Goal: Transaction & Acquisition: Purchase product/service

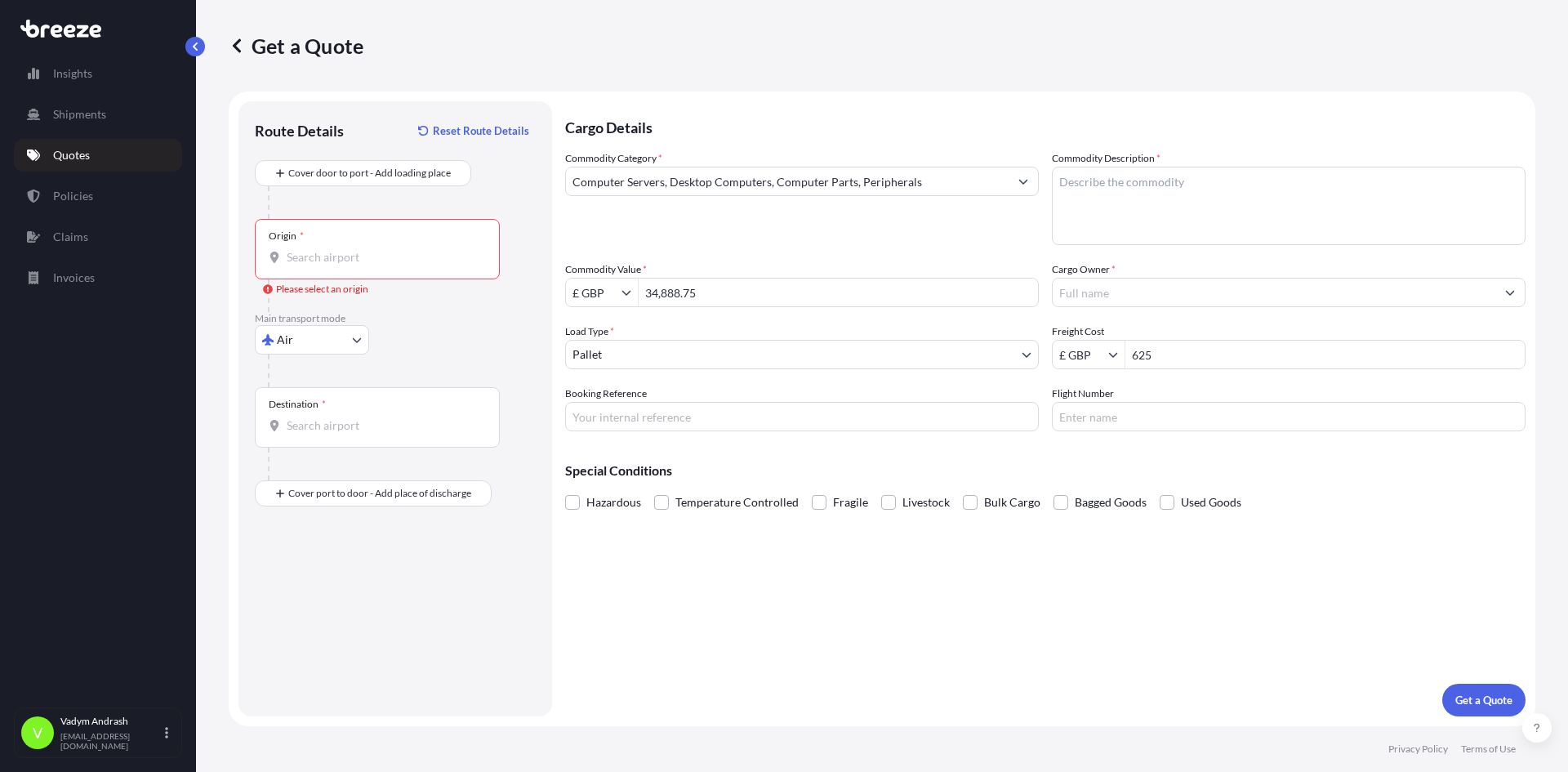
select select "Air"
select select "1"
click at [307, 342] on body "Insights Shipments Quotes Policies Claims Invoices V [PERSON_NAME] [PERSON_NAME…" at bounding box center [784, 386] width 1568 height 772
click at [306, 406] on div "Air" at bounding box center [311, 411] width 101 height 30
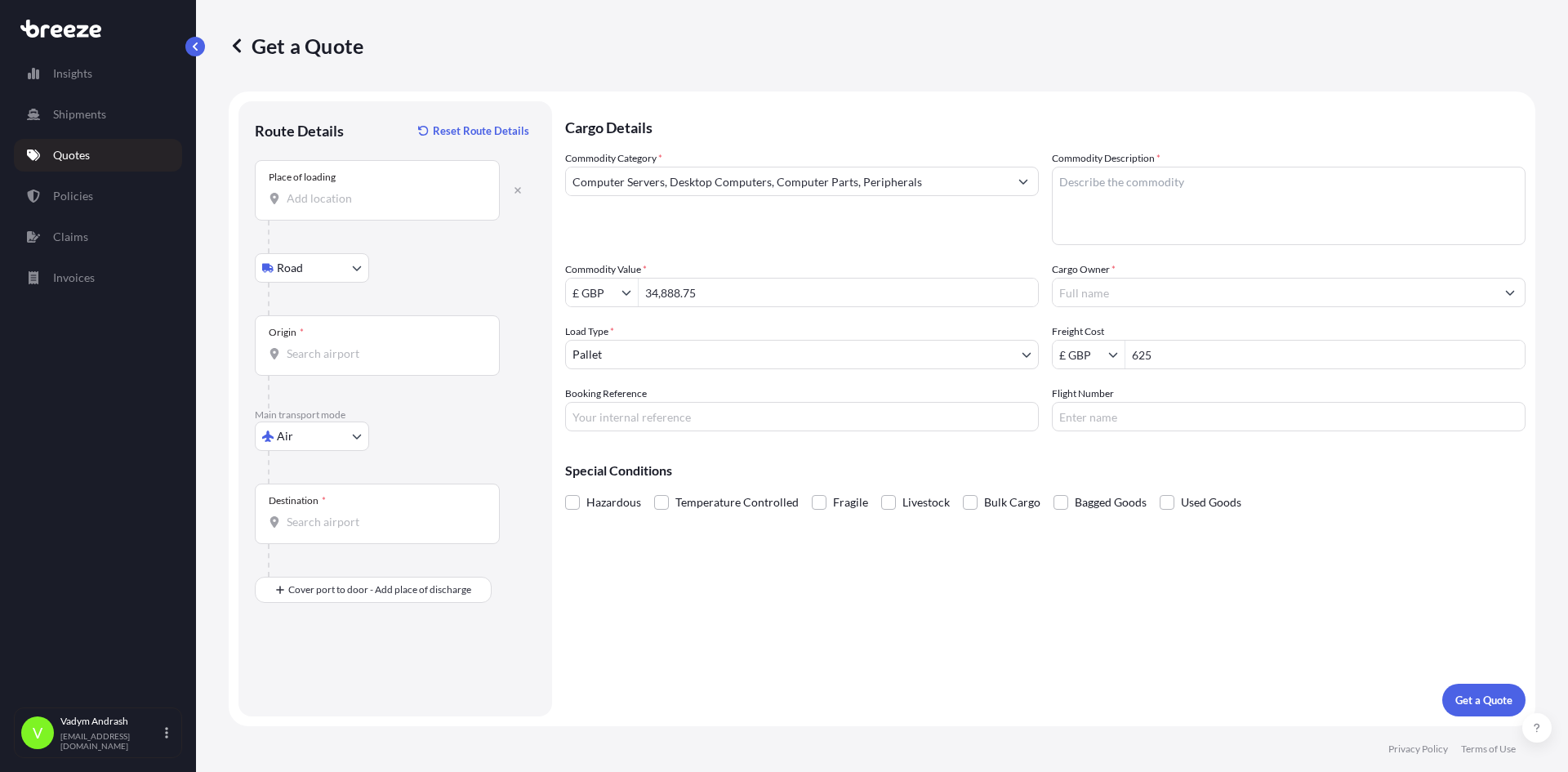
click at [365, 183] on div "Place of loading" at bounding box center [377, 190] width 245 height 60
click at [365, 190] on input "Place of loading" at bounding box center [382, 198] width 193 height 16
click at [1129, 203] on textarea "Commodity Description *" at bounding box center [1289, 205] width 474 height 78
paste textarea "Compound optical microscopes, including those for photomicro-graphy, cinephotom…"
click at [1093, 181] on textarea "Compound optical microscopes, including those for photomicro-graphy, cinephotom…" at bounding box center [1289, 205] width 474 height 78
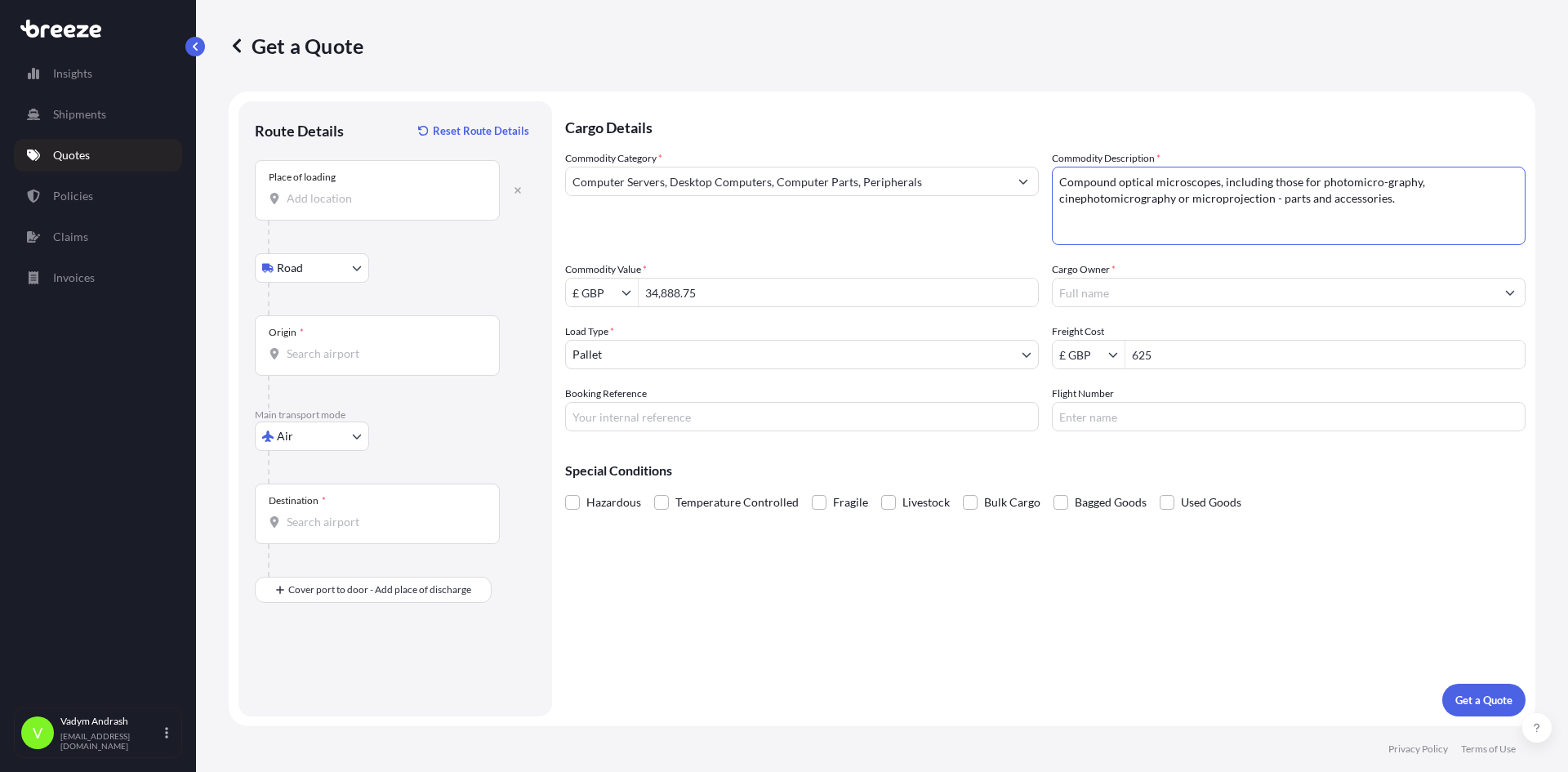
click at [1093, 181] on textarea "Compound optical microscopes, including those for photomicro-graphy, cinephotom…" at bounding box center [1289, 205] width 474 height 78
drag, startPoint x: 1152, startPoint y: 182, endPoint x: 1043, endPoint y: 186, distance: 109.1
click at [1043, 186] on div "Commodity Category * Computer Servers, Desktop Computers, Computer Parts, Perip…" at bounding box center [1045, 290] width 961 height 281
type textarea "Compound optical microscopes, including those for photomicro-graphy, cinephotom…"
click at [812, 184] on input "Computer Servers, Desktop Computers, Computer Parts, Peripherals" at bounding box center [787, 181] width 443 height 30
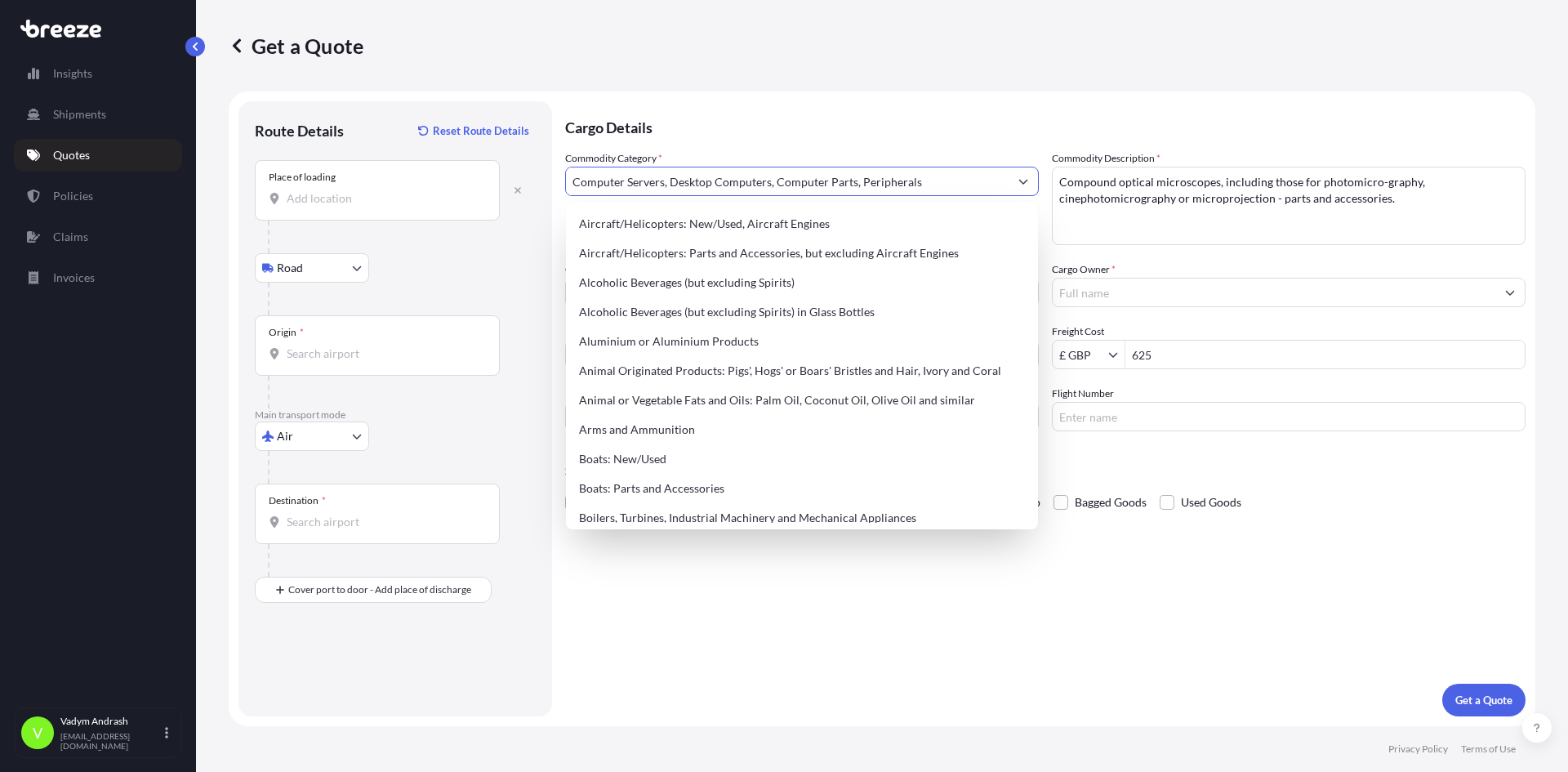
paste input "ound optical"
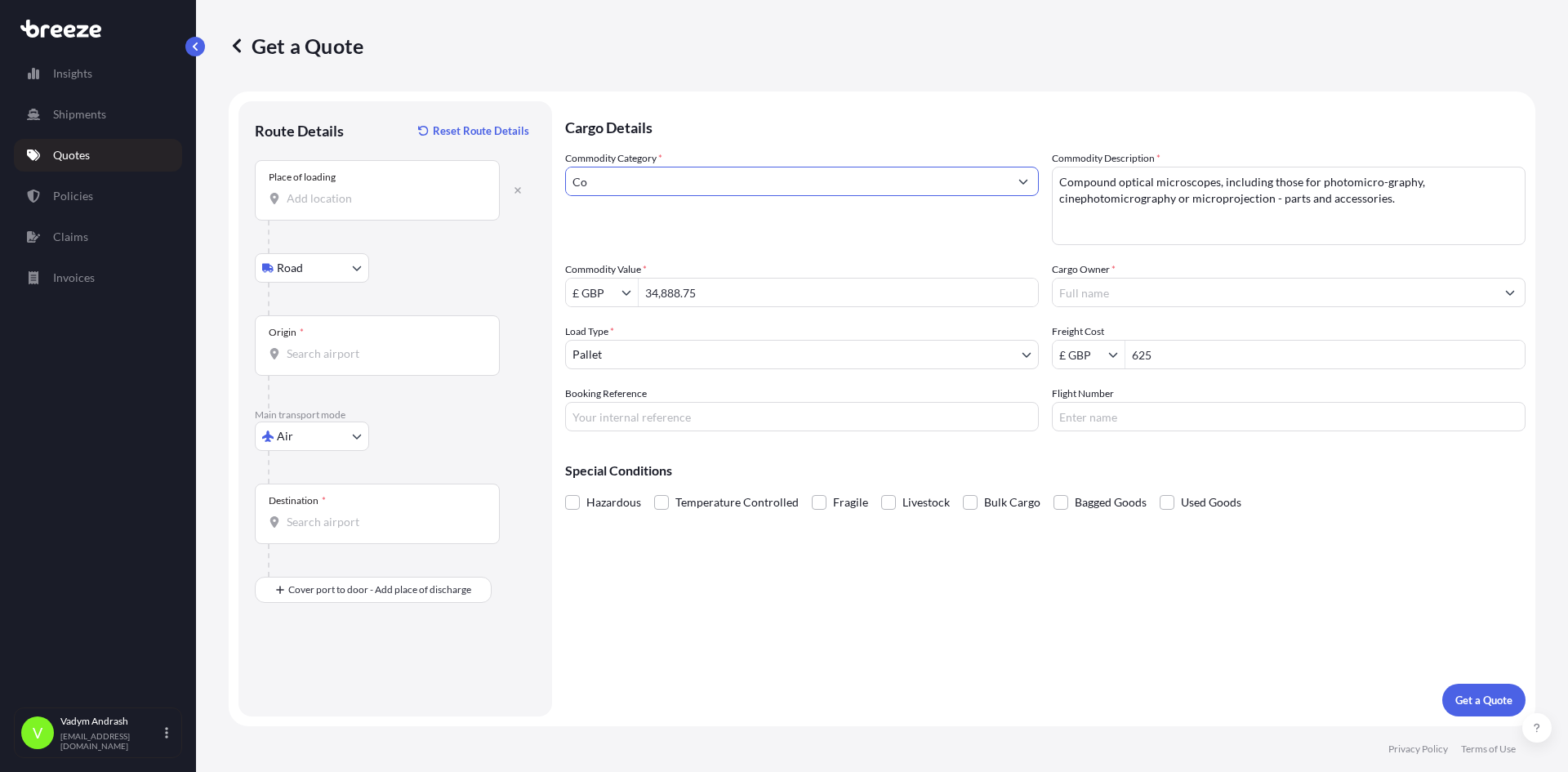
type input "C"
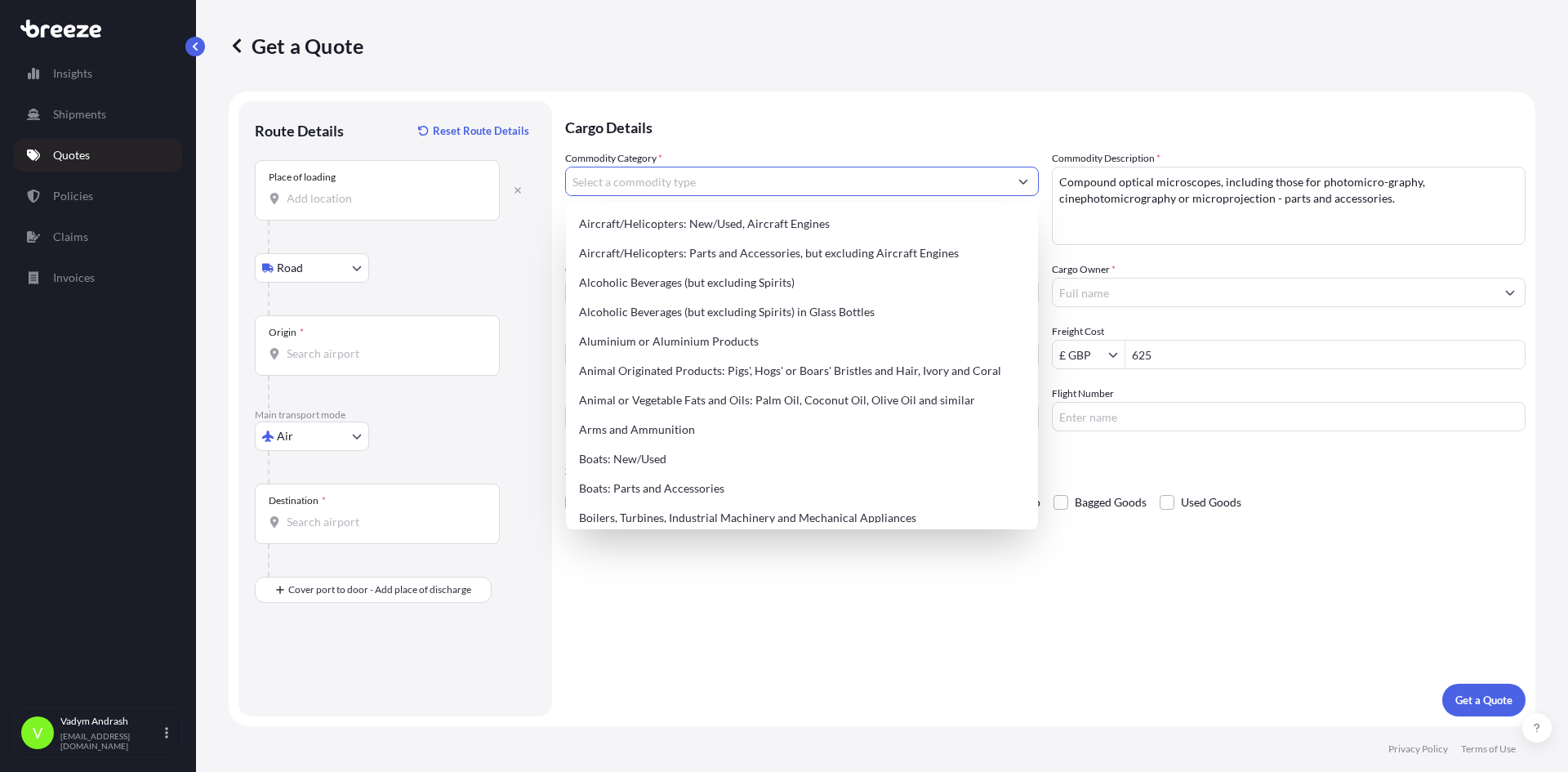
click at [1175, 187] on textarea "Compound optical microscopes, including those for photomicro-graphy, cinephotom…" at bounding box center [1289, 205] width 474 height 78
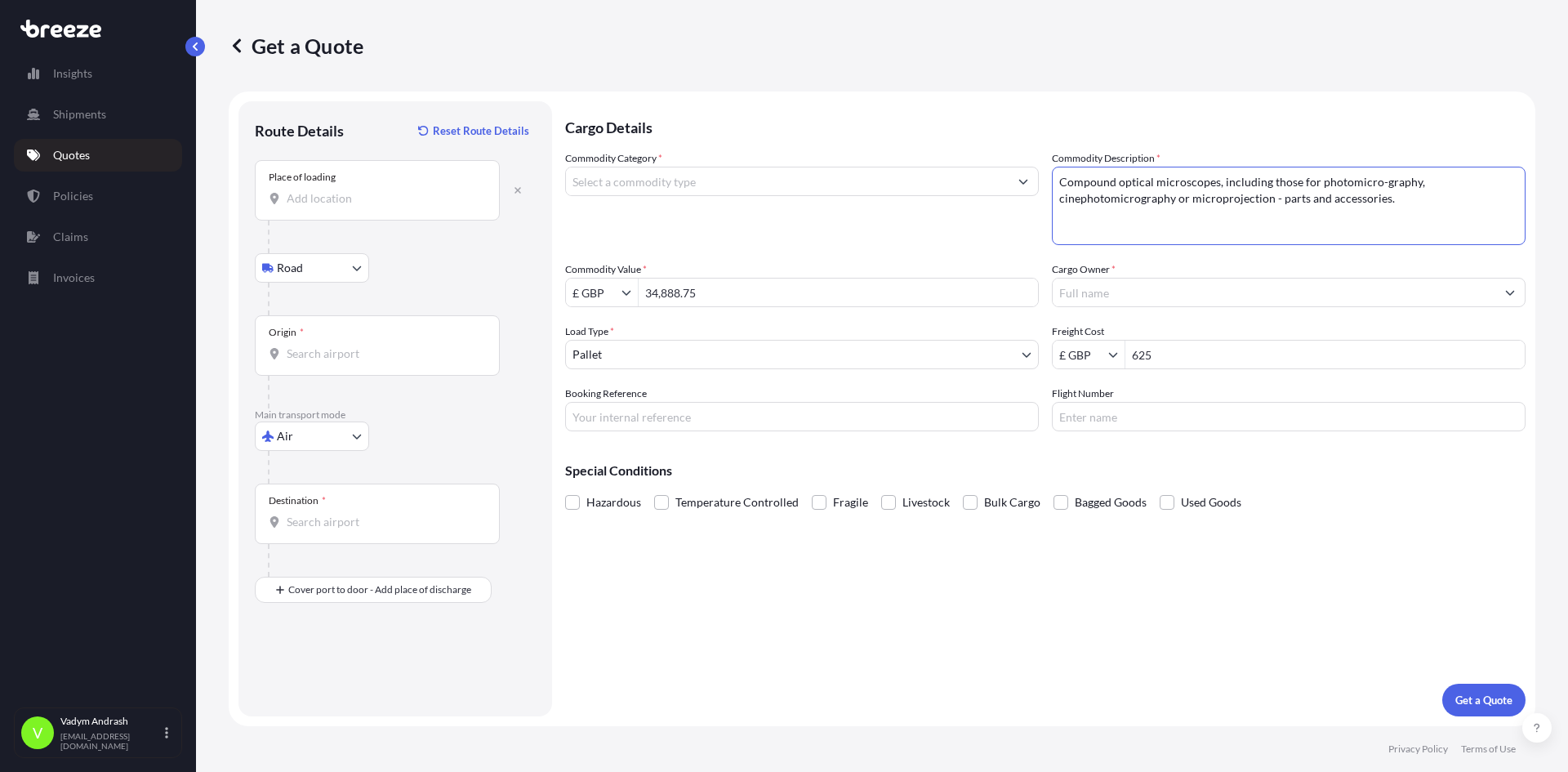
click at [585, 182] on input "Commodity Category *" at bounding box center [787, 181] width 443 height 30
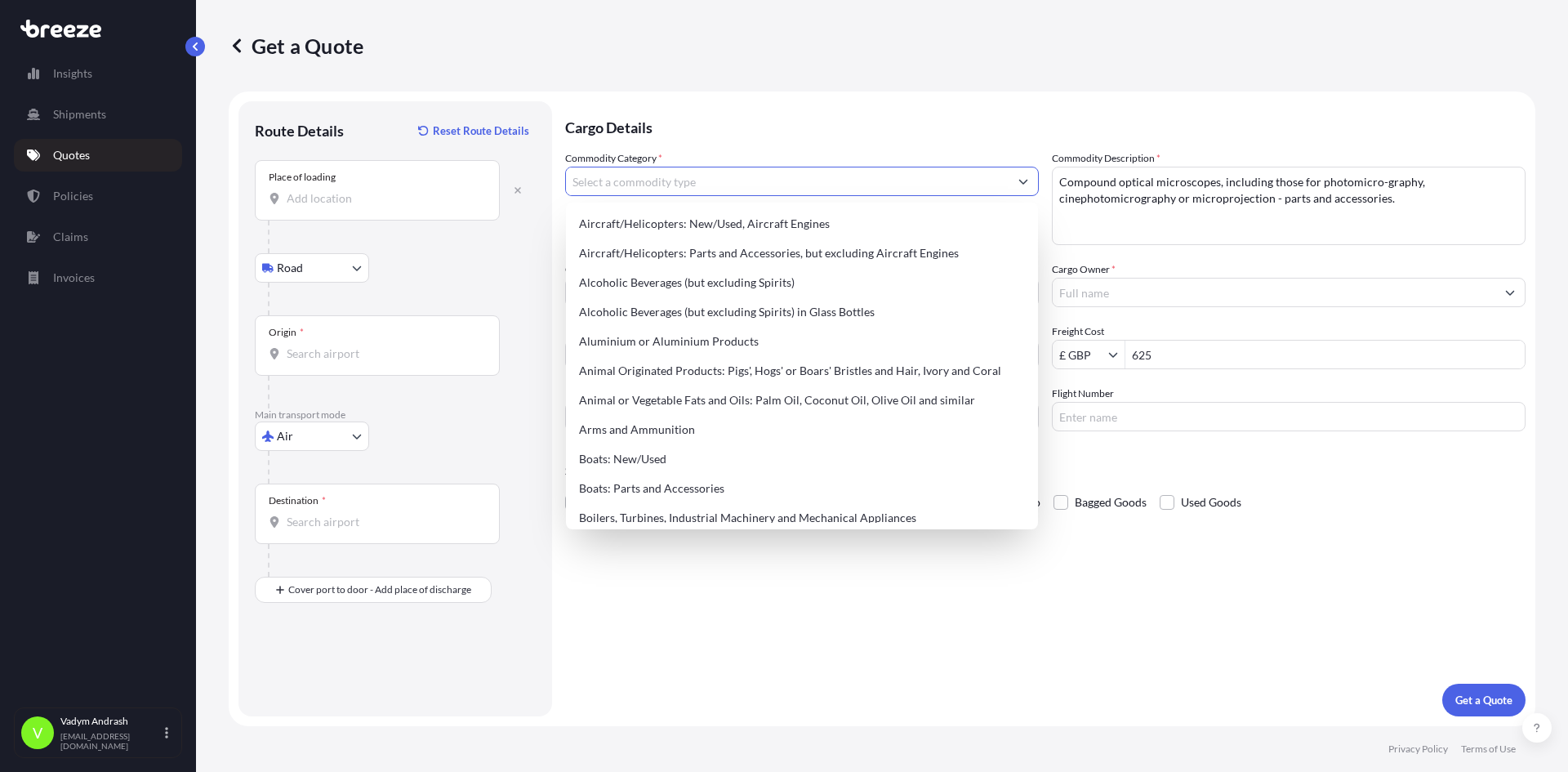
paste input "microscopes"
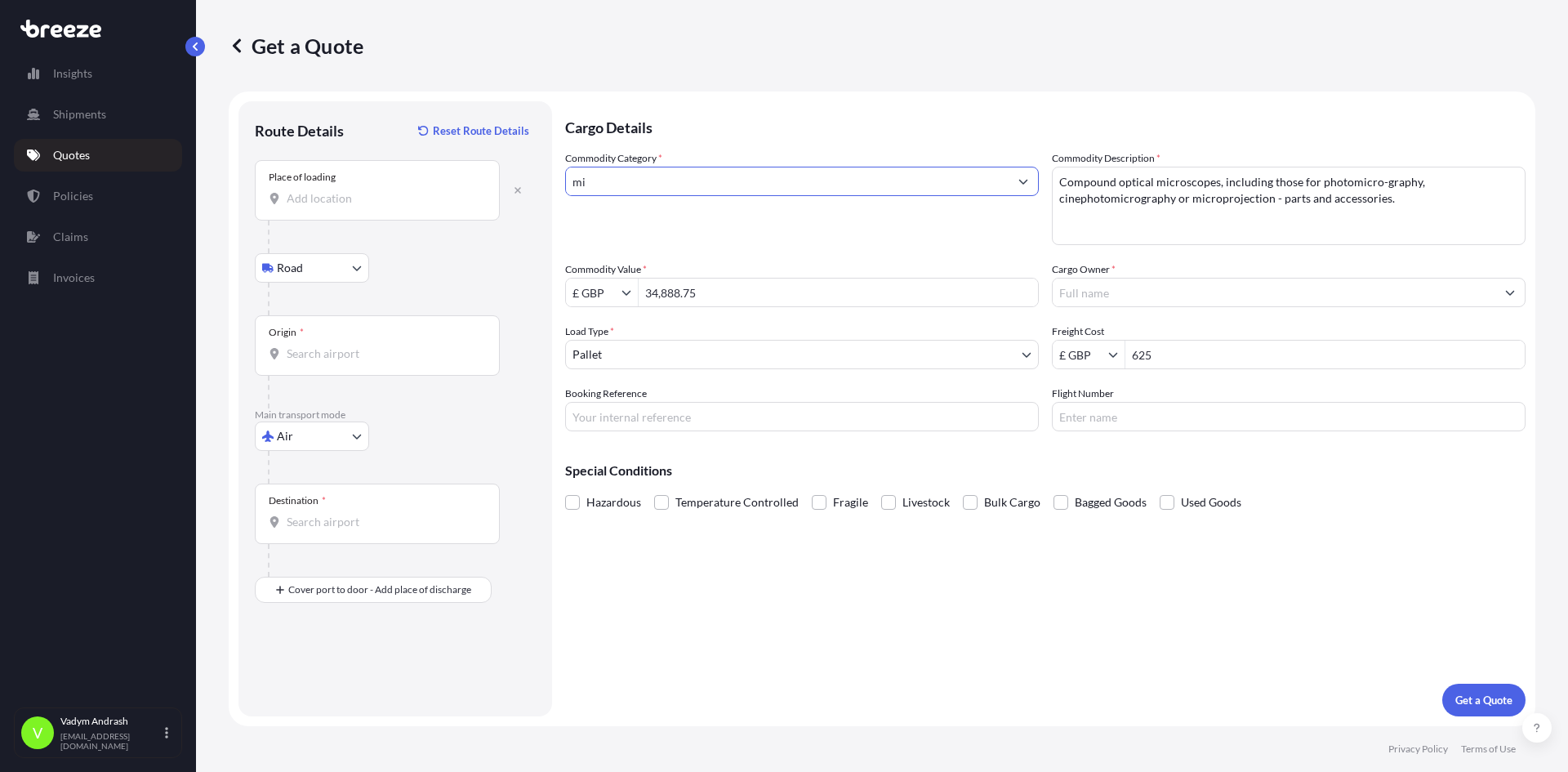
type input "m"
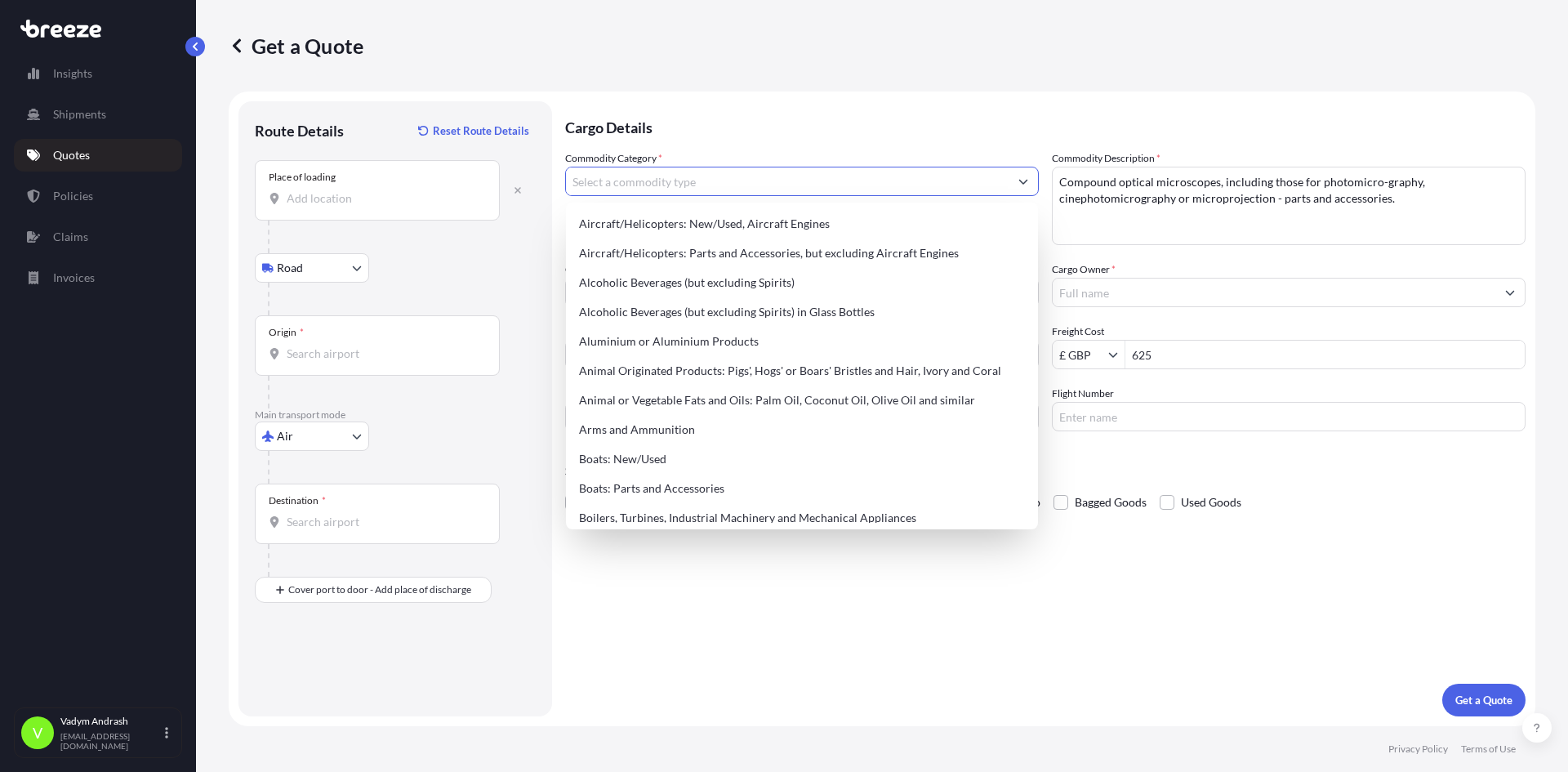
type input "C"
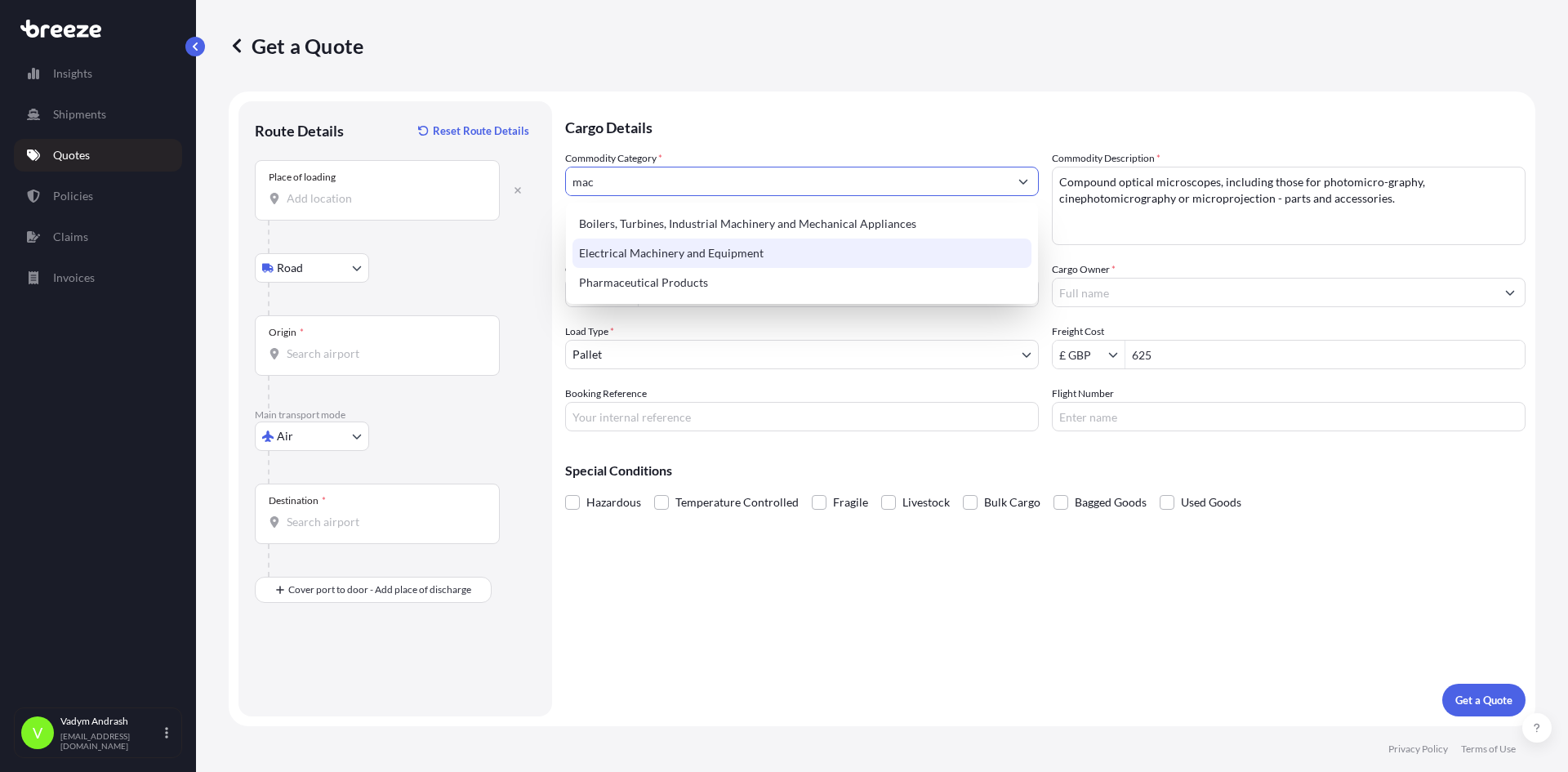
click at [750, 255] on div "Electrical Machinery and Equipment" at bounding box center [801, 253] width 459 height 30
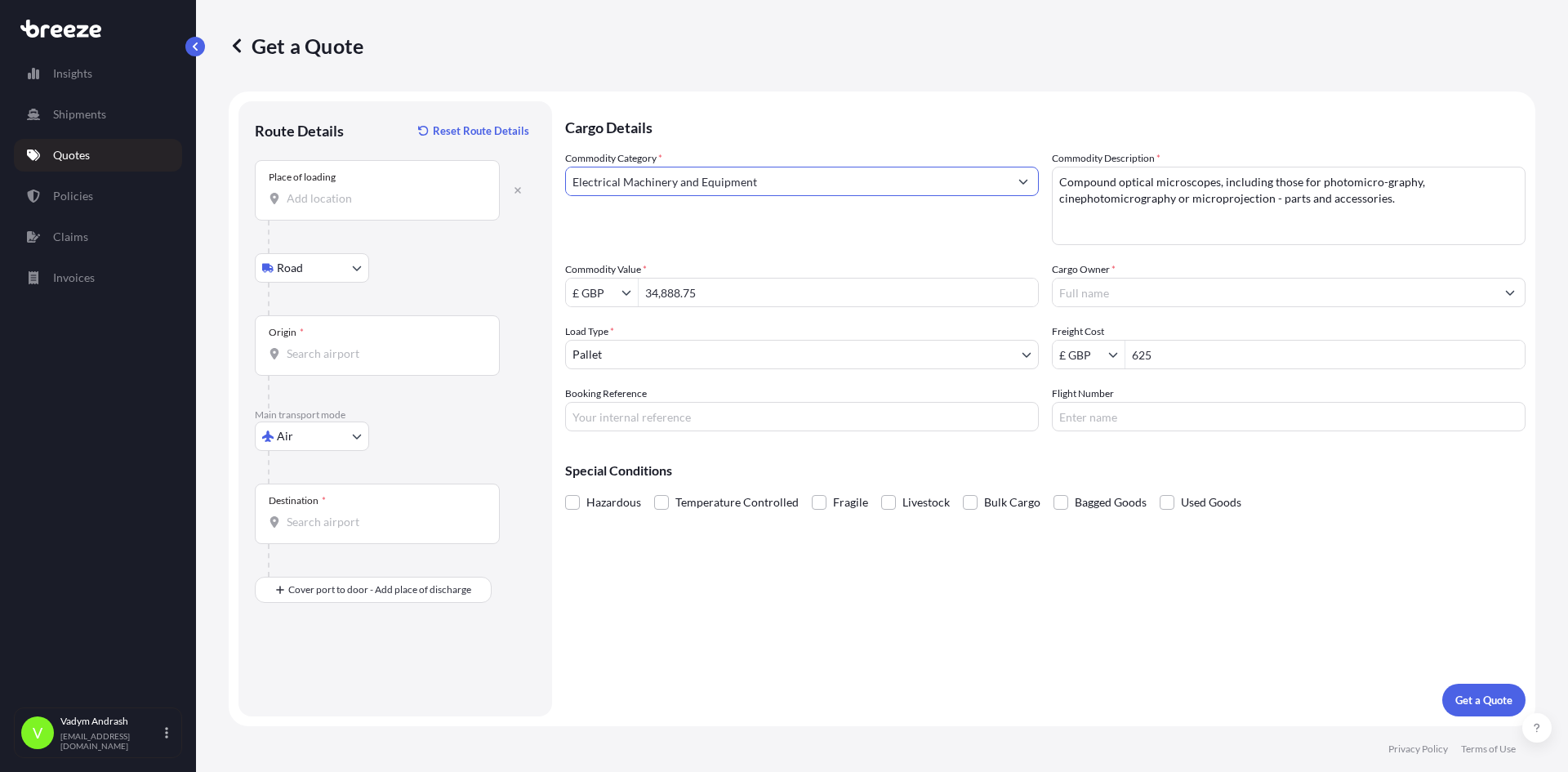
click at [724, 188] on input "Electrical Machinery and Equipment" at bounding box center [787, 181] width 443 height 30
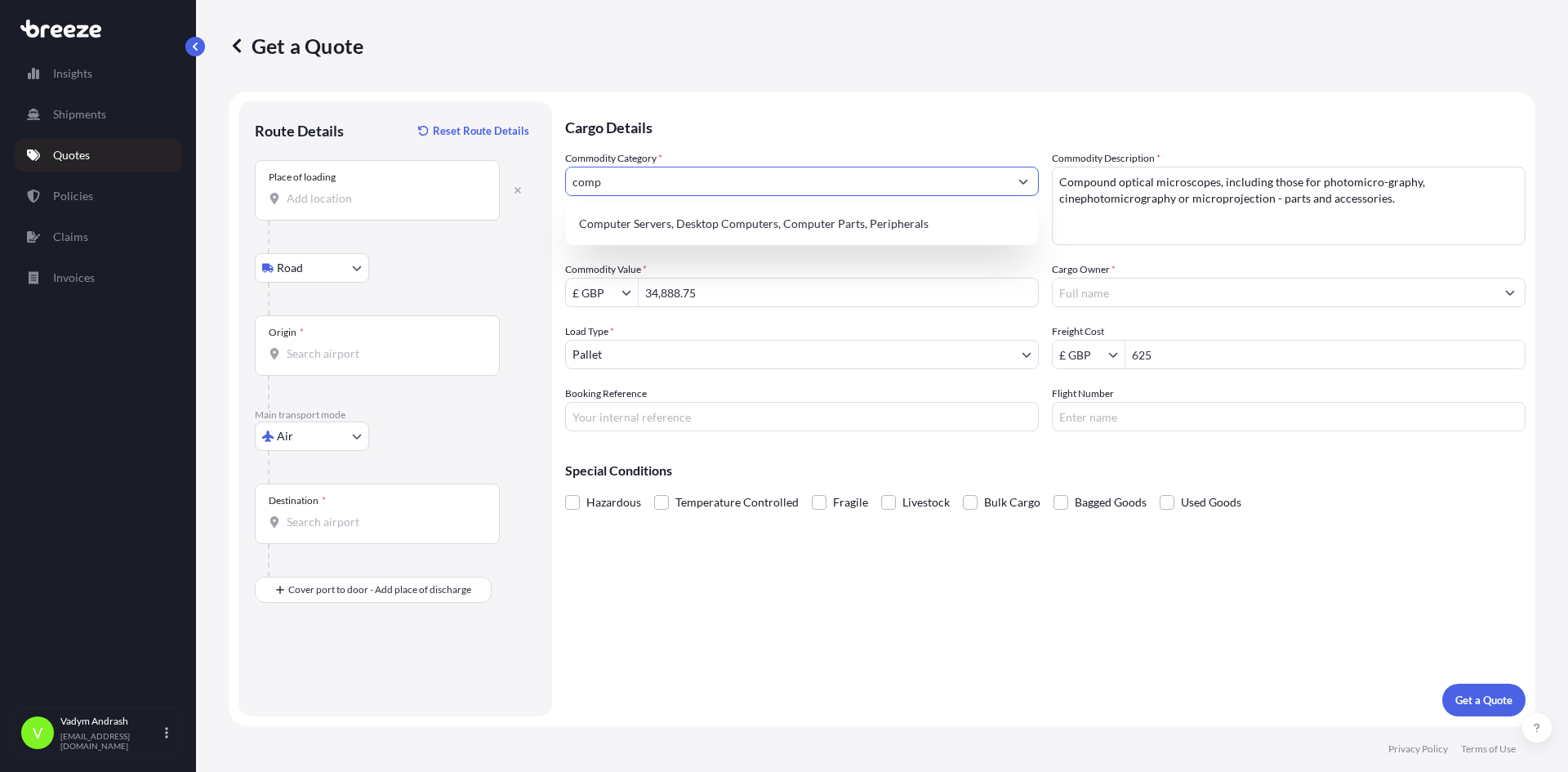
click at [742, 180] on input "comp" at bounding box center [787, 181] width 443 height 30
click at [796, 224] on div "Computer Servers, Desktop Computers, Computer Parts, Peripherals" at bounding box center [801, 224] width 459 height 30
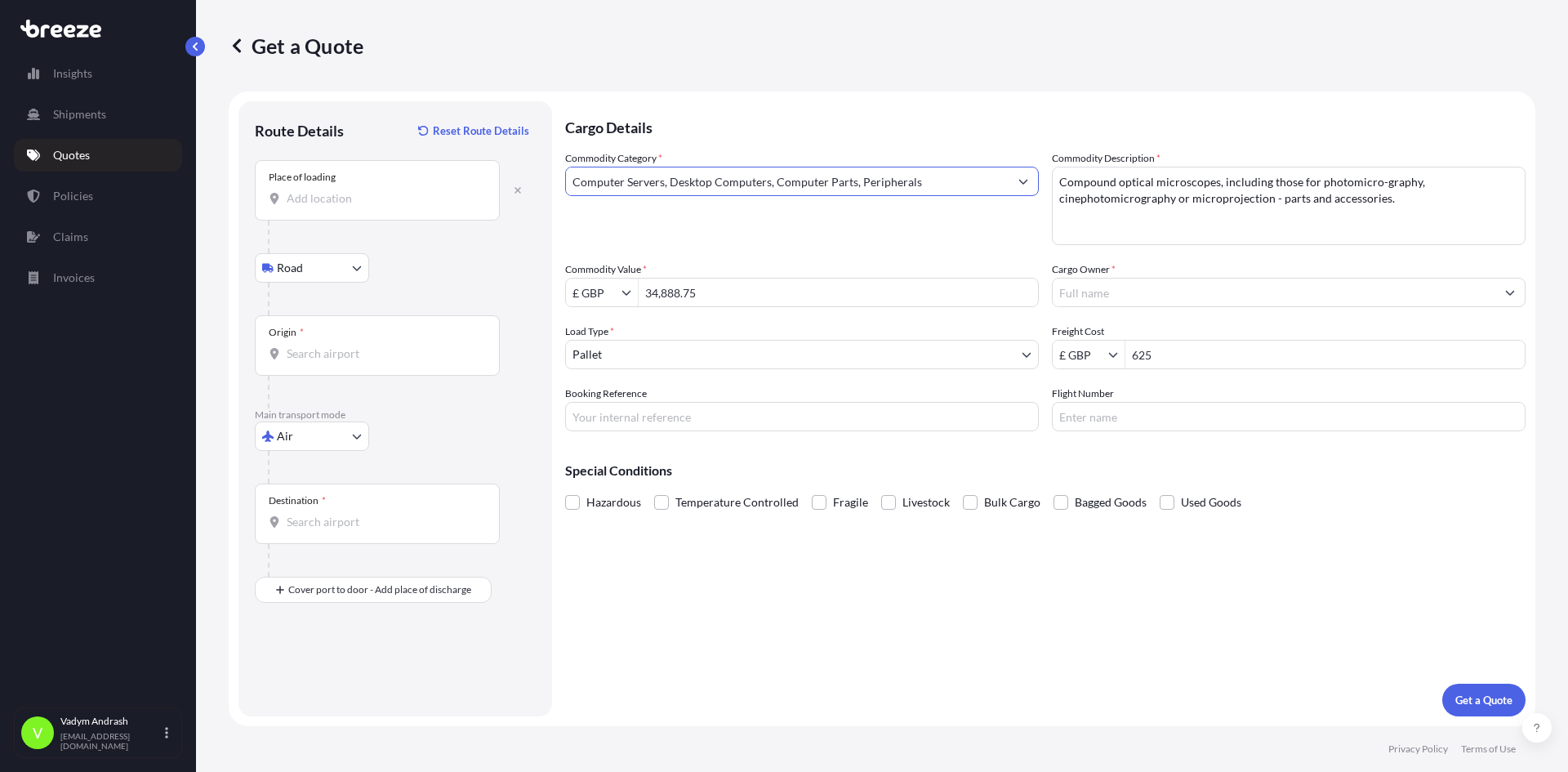
click at [881, 187] on input "Computer Servers, Desktop Computers, Computer Parts, Peripherals" at bounding box center [787, 181] width 443 height 30
type input "Computer Servers, Desktop Computers, Computer Parts, Peripherals"
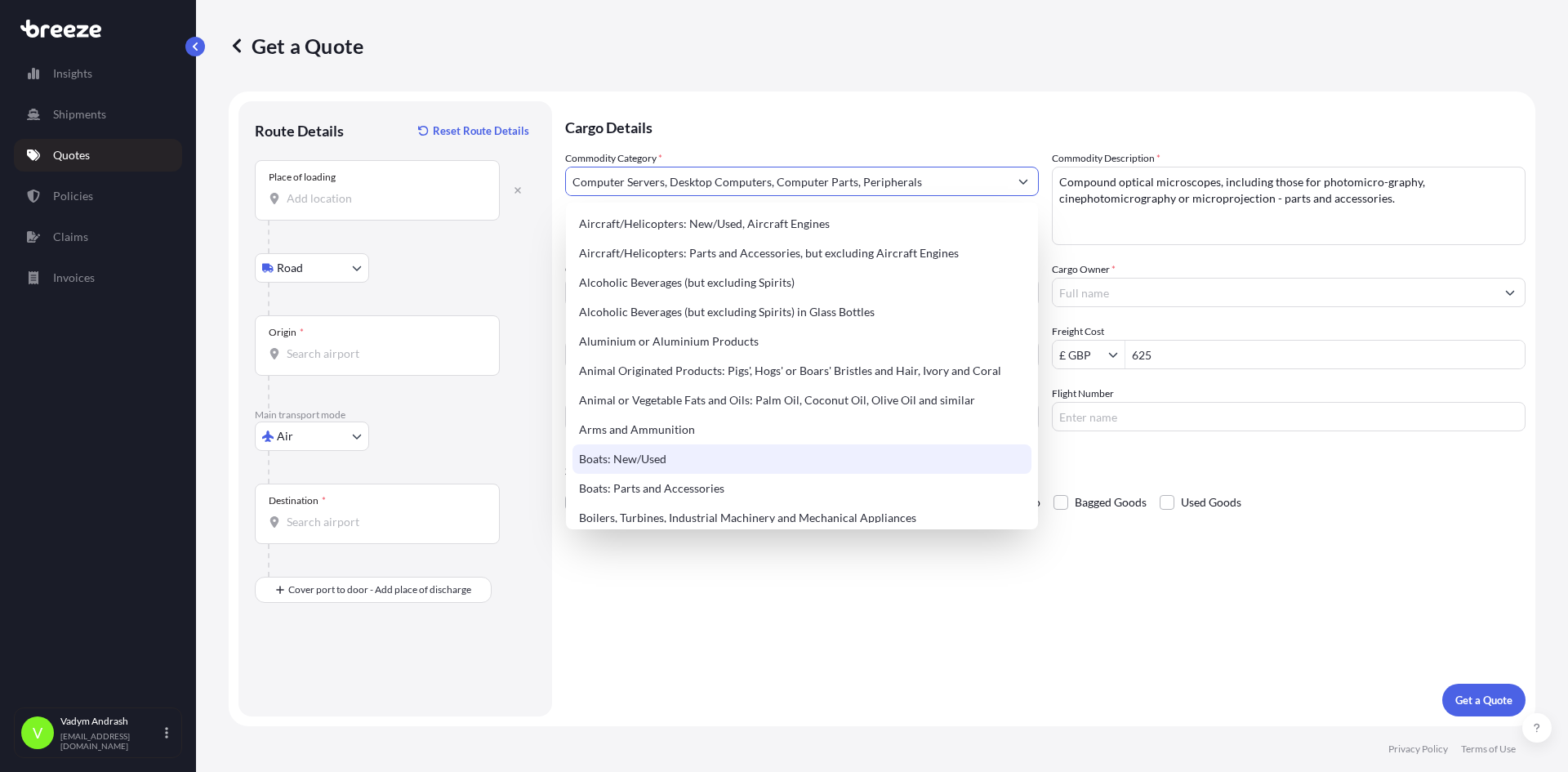
click at [902, 636] on div "Cargo Details Commodity Category * Computer Servers, Desktop Computers, Compute…" at bounding box center [1045, 408] width 961 height 615
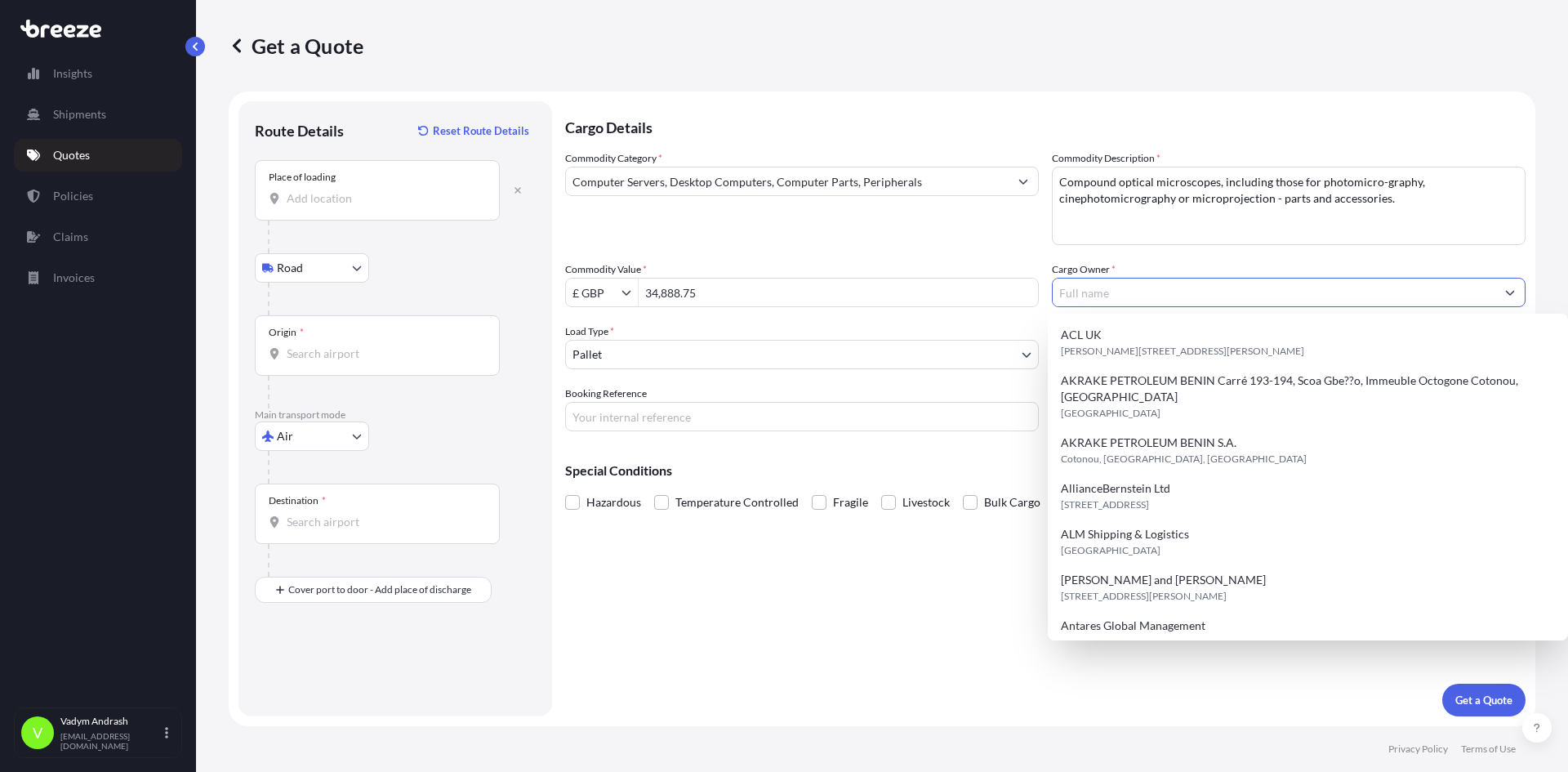
click at [1175, 291] on input "Cargo Owner *" at bounding box center [1274, 292] width 443 height 30
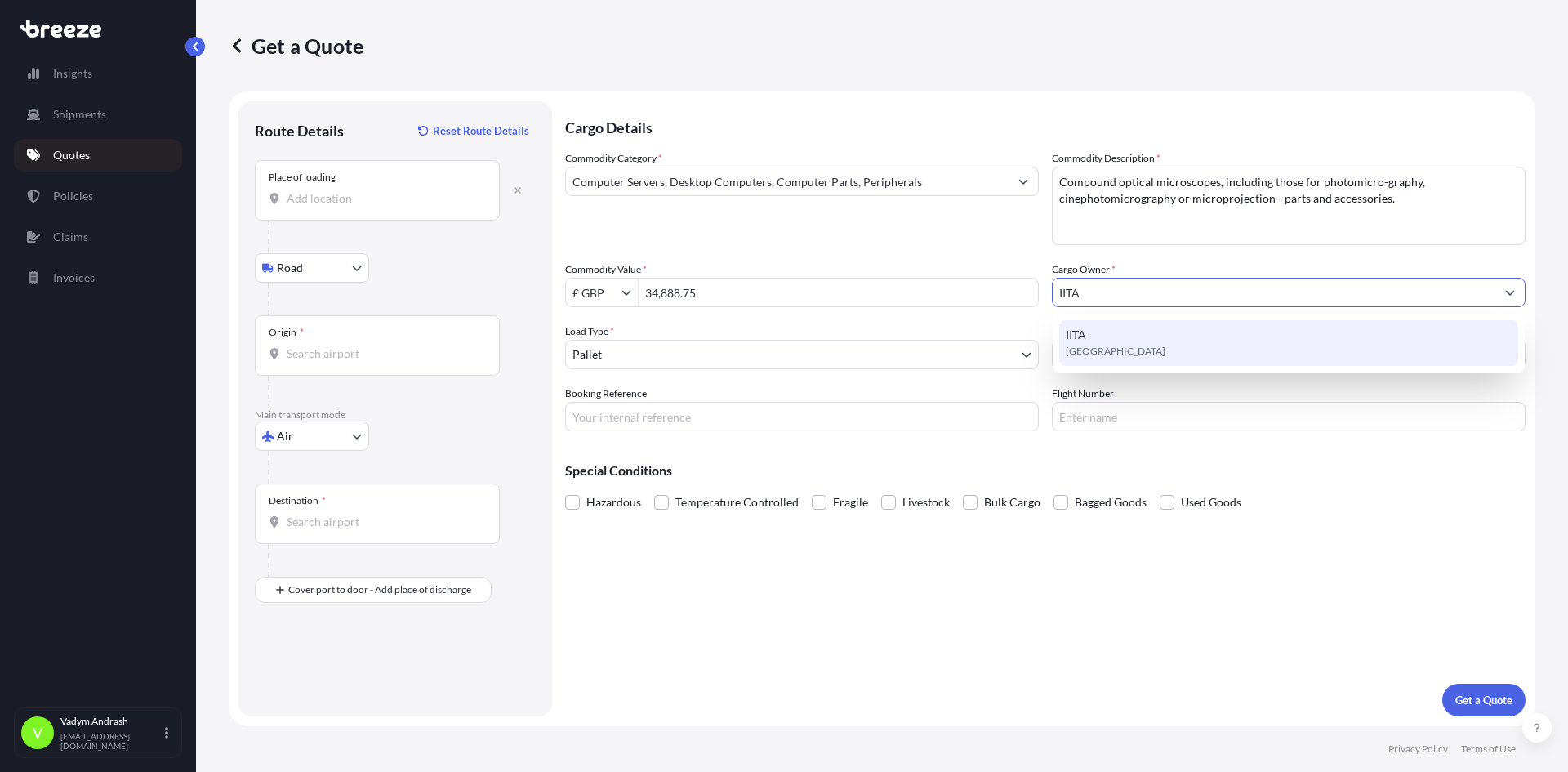
click at [1140, 339] on div "IITA [GEOGRAPHIC_DATA]" at bounding box center [1288, 344] width 459 height 46
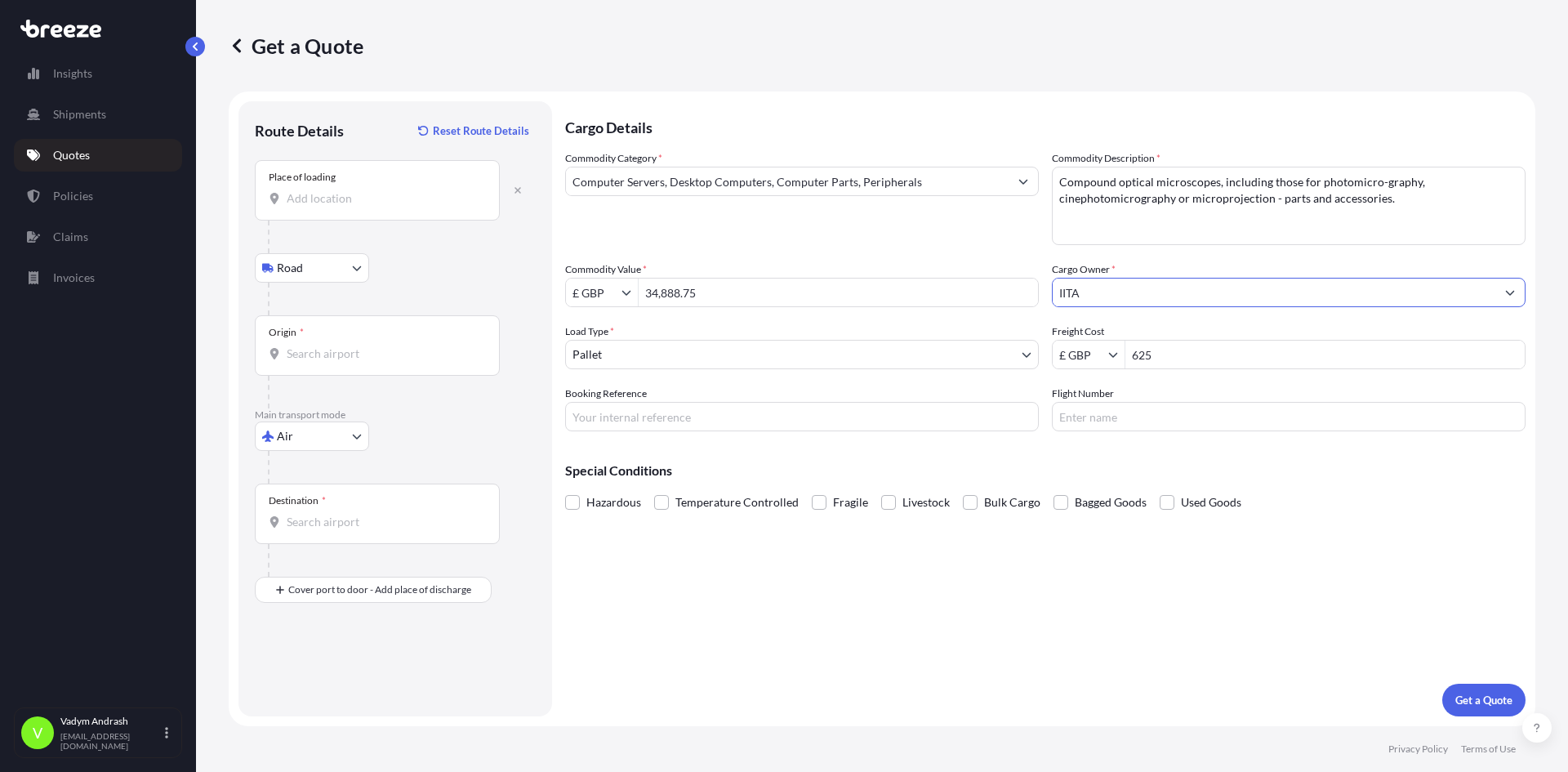
type input "IITA"
click at [1121, 416] on input "Flight Number" at bounding box center [1289, 417] width 474 height 30
click at [696, 406] on input "Booking Reference" at bounding box center [801, 417] width 474 height 30
click at [621, 410] on input "Booking Reference" at bounding box center [801, 417] width 474 height 30
paste input "971979466"
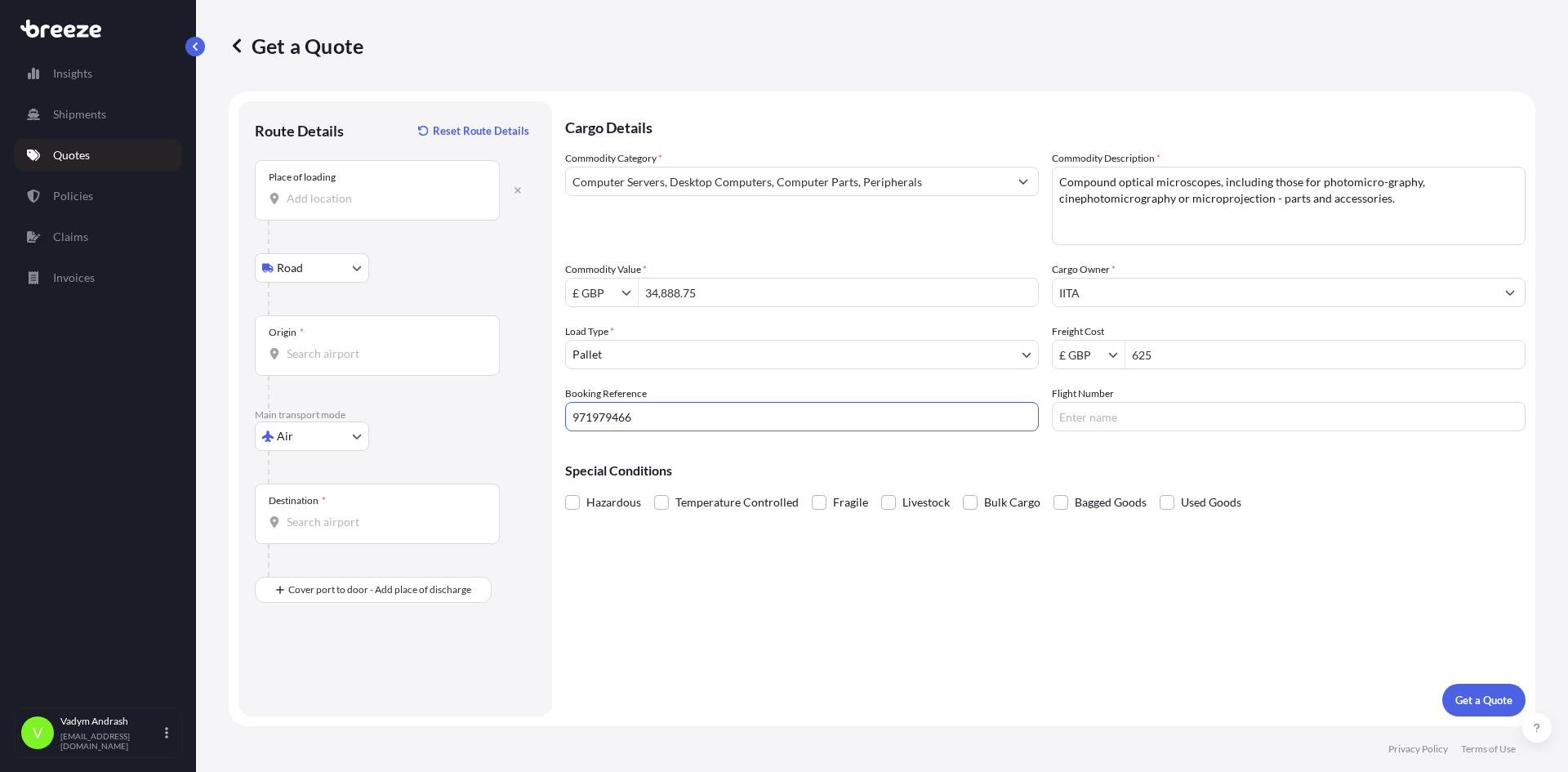
type input "971979466"
click at [312, 337] on div "Origin *" at bounding box center [377, 345] width 245 height 60
click at [312, 345] on input "Origin *" at bounding box center [382, 353] width 193 height 16
click at [339, 271] on body "0 options available. Insights Shipments Quotes Policies Claims Invoices V [PERS…" at bounding box center [784, 386] width 1568 height 772
click at [388, 195] on input "Place of loading" at bounding box center [382, 198] width 193 height 16
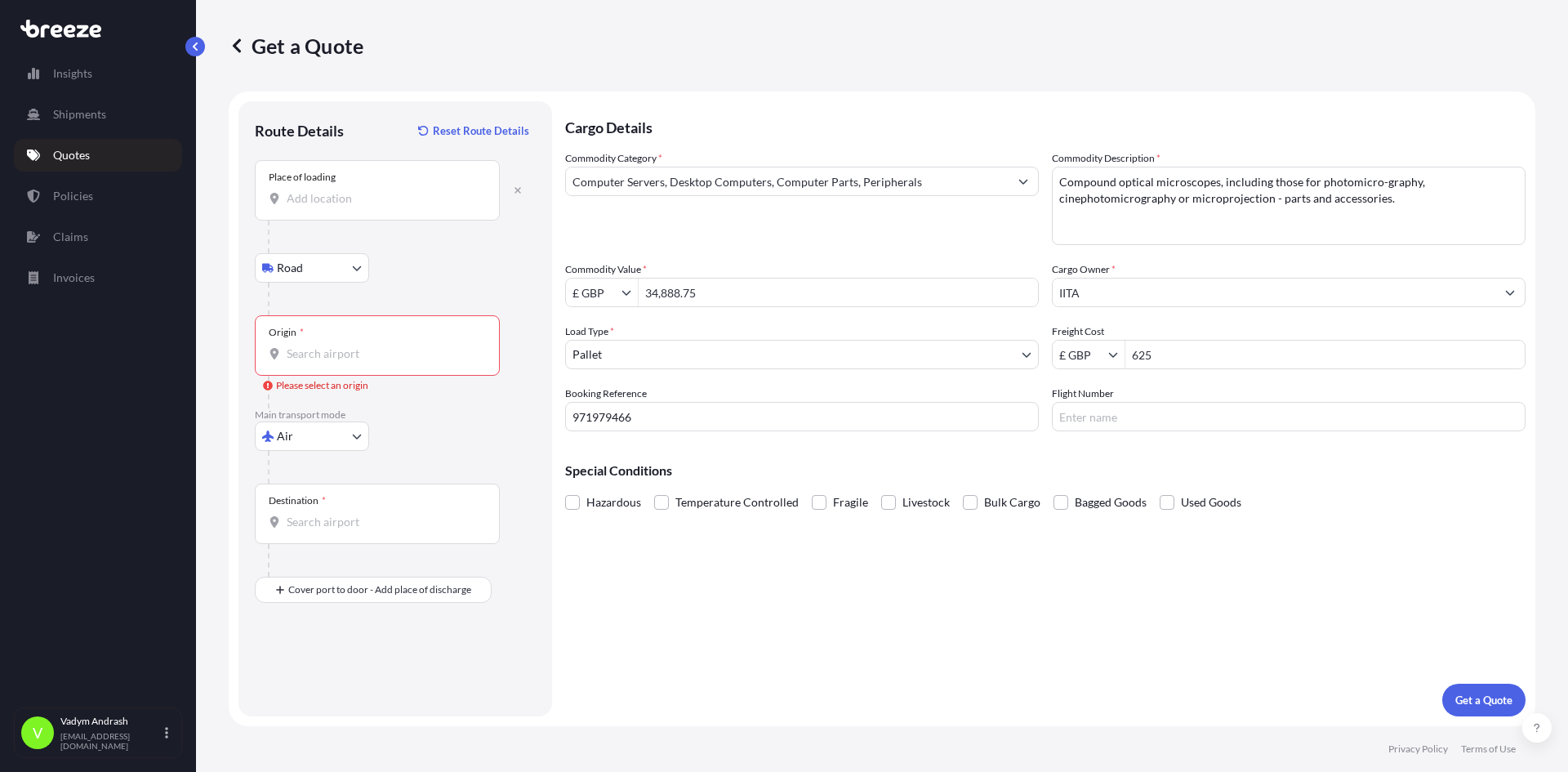
drag, startPoint x: 347, startPoint y: 182, endPoint x: 346, endPoint y: 196, distance: 14.0
click at [346, 192] on div "Place of loading" at bounding box center [377, 190] width 245 height 60
click at [346, 196] on input "Place of loading" at bounding box center [382, 198] width 193 height 16
paste input "[STREET_ADDRESS]"
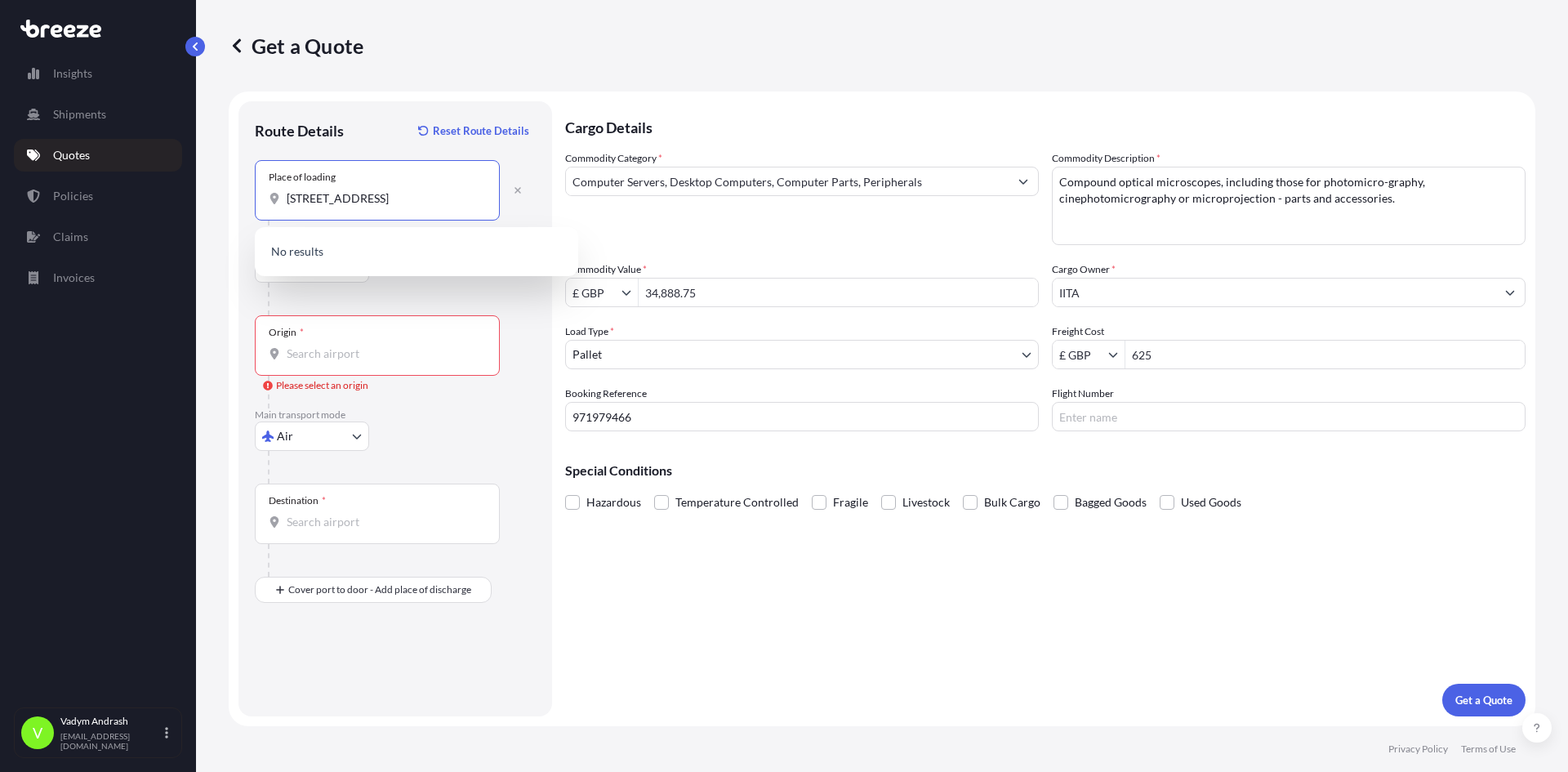
scroll to position [0, 153]
click at [363, 249] on span "[STREET_ADDRESS]" at bounding box center [361, 253] width 102 height 16
type input "[STREET_ADDRESS]"
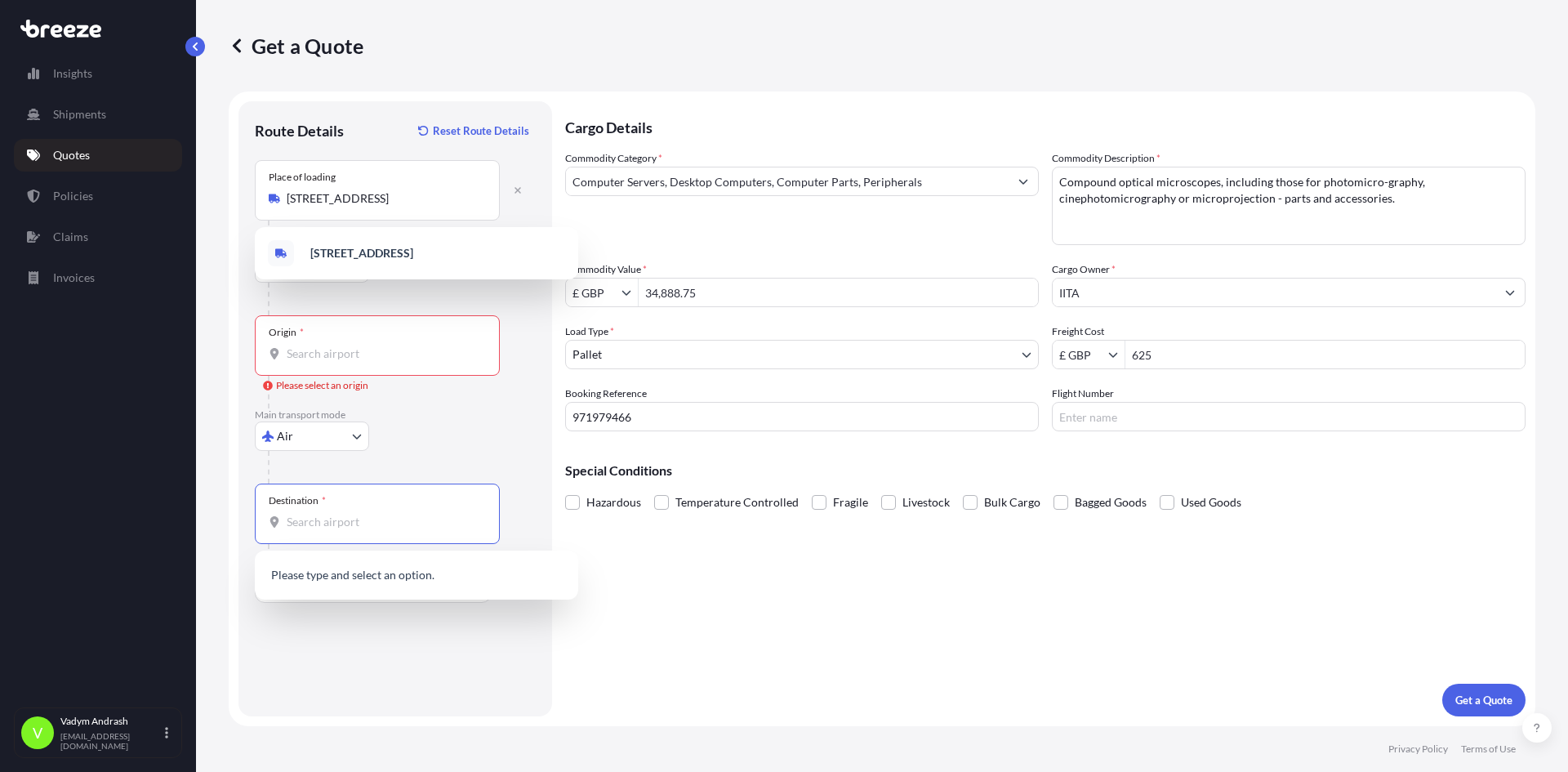
click at [311, 515] on input "Destination *" at bounding box center [382, 522] width 193 height 16
paste input "Kasarani off [GEOGRAPHIC_DATA], P. O. Box 30772 – 00100, [GEOGRAPHIC_DATA] [GEO…"
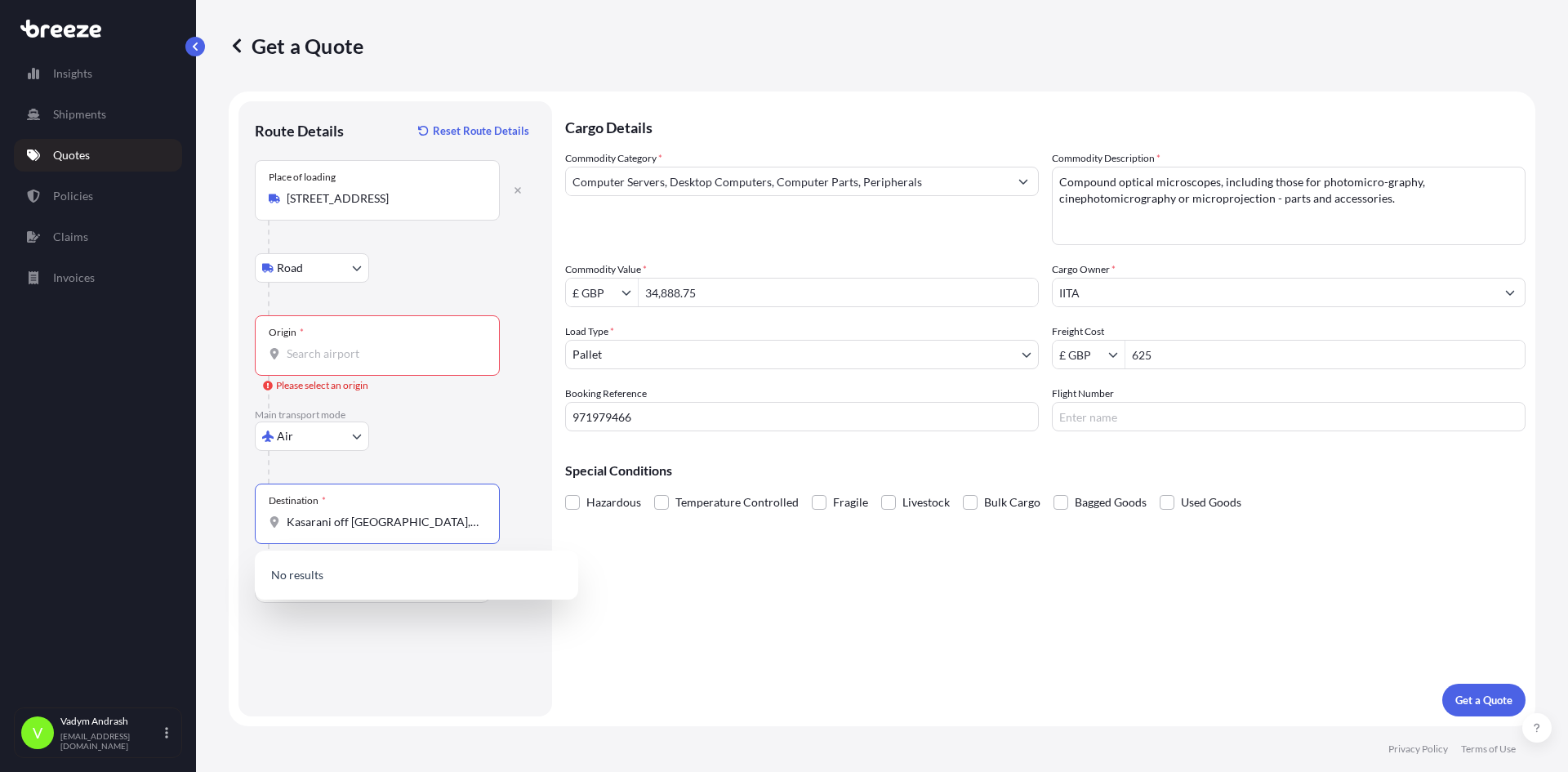
drag, startPoint x: 304, startPoint y: 522, endPoint x: 349, endPoint y: 526, distance: 45.2
click at [167, 531] on div "Insights Shipments Quotes Policies Claims Invoices V [PERSON_NAME] [PERSON_NAME…" at bounding box center [784, 386] width 1568 height 772
click at [361, 523] on input "Kasarani off [GEOGRAPHIC_DATA], P. O. Box 30772 – 00100, [GEOGRAPHIC_DATA] [GEO…" at bounding box center [382, 522] width 193 height 16
drag, startPoint x: 407, startPoint y: 521, endPoint x: 128, endPoint y: 524, distance: 279.0
click at [128, 524] on div "Insights Shipments Quotes Policies Claims Invoices V [PERSON_NAME] [PERSON_NAME…" at bounding box center [784, 386] width 1568 height 772
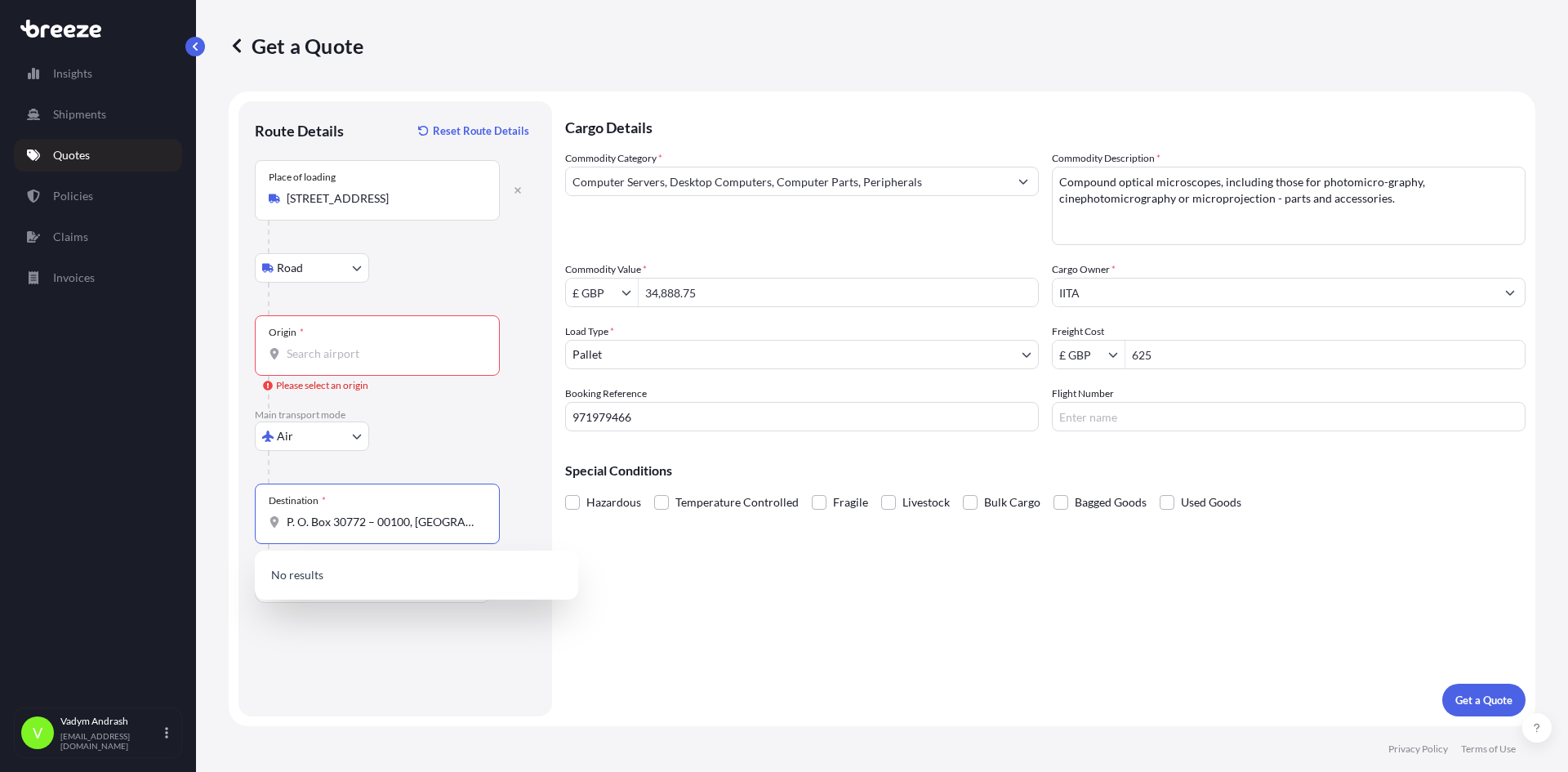
click at [290, 525] on input "P. O. Box 30772 – 00100, [GEOGRAPHIC_DATA] [GEOGRAPHIC_DATA]" at bounding box center [382, 522] width 193 height 16
drag, startPoint x: 368, startPoint y: 522, endPoint x: 181, endPoint y: 524, distance: 187.0
click at [181, 524] on div "Insights Shipments Quotes Policies Claims Invoices V [PERSON_NAME] [PERSON_NAME…" at bounding box center [784, 386] width 1568 height 772
drag, startPoint x: 328, startPoint y: 523, endPoint x: 182, endPoint y: 518, distance: 146.1
click at [182, 518] on div "Insights Shipments Quotes Policies Claims Invoices V [PERSON_NAME] [PERSON_NAME…" at bounding box center [784, 386] width 1568 height 772
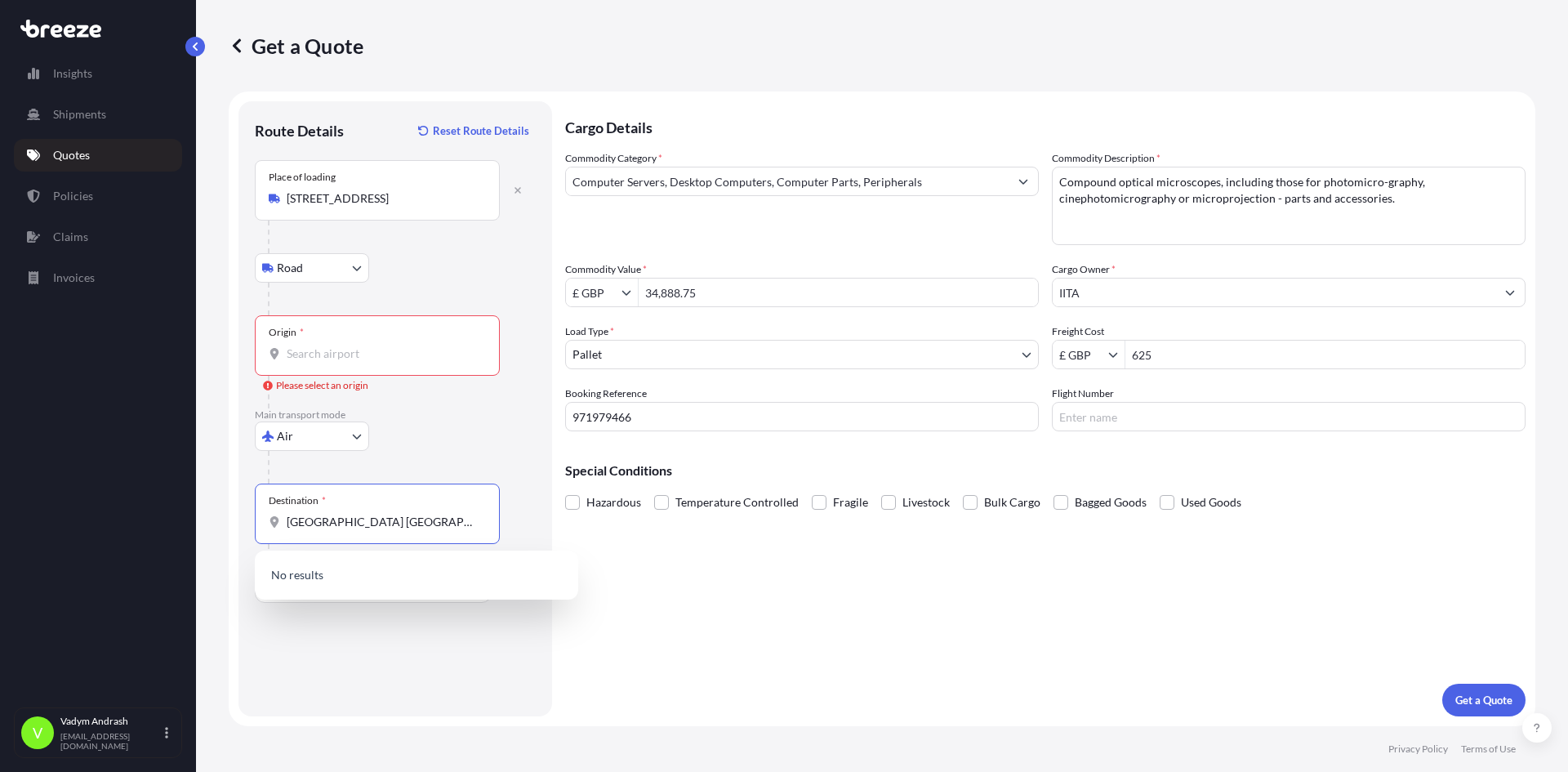
click at [304, 524] on input "[GEOGRAPHIC_DATA] [GEOGRAPHIC_DATA]" at bounding box center [382, 522] width 193 height 16
click at [712, 545] on div "Cargo Details Commodity Category * Computer Servers, Desktop Computers, Compute…" at bounding box center [1045, 408] width 961 height 615
drag, startPoint x: 376, startPoint y: 526, endPoint x: 149, endPoint y: 513, distance: 227.4
click at [149, 513] on div "Insights Shipments Quotes Policies Claims Invoices V [PERSON_NAME] [PERSON_NAME…" at bounding box center [784, 386] width 1568 height 772
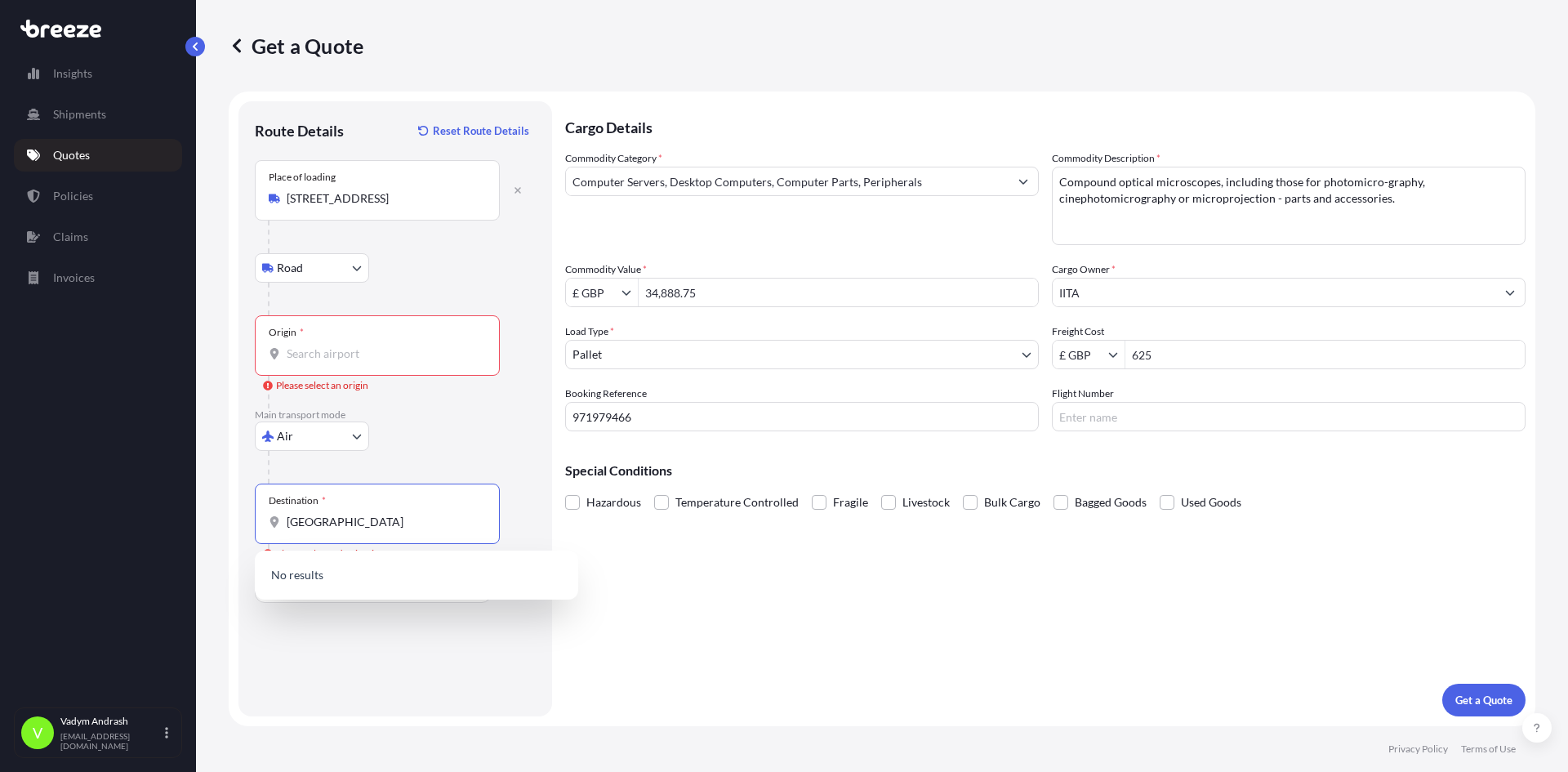
paste input "[GEOGRAPHIC_DATA], [GEOGRAPHIC_DATA]"
type input "[GEOGRAPHIC_DATA], [GEOGRAPHIC_DATA]"
click at [716, 701] on div "Cargo Details Commodity Category * Computer Servers, Desktop Computers, Compute…" at bounding box center [1045, 408] width 961 height 615
drag, startPoint x: 408, startPoint y: 529, endPoint x: 209, endPoint y: 529, distance: 199.0
click at [209, 529] on div "Get a Quote Route Details Reset Route Details Place of loading [STREET_ADDRESS]…" at bounding box center [882, 363] width 1372 height 726
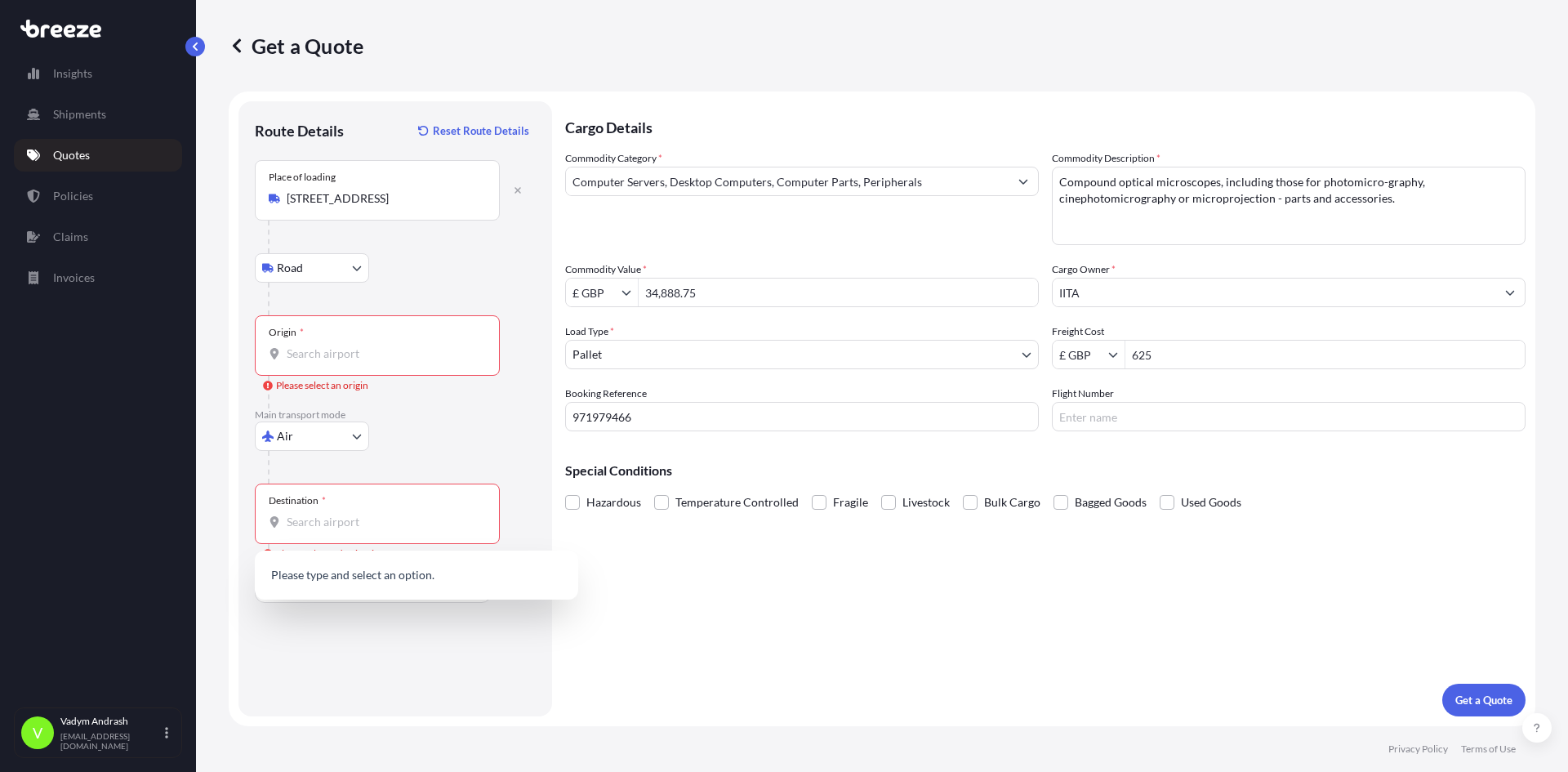
click at [465, 668] on div "Route Details Reset Route Details Place of loading [STREET_ADDRESS], UK Road Ro…" at bounding box center [394, 409] width 281 height 583
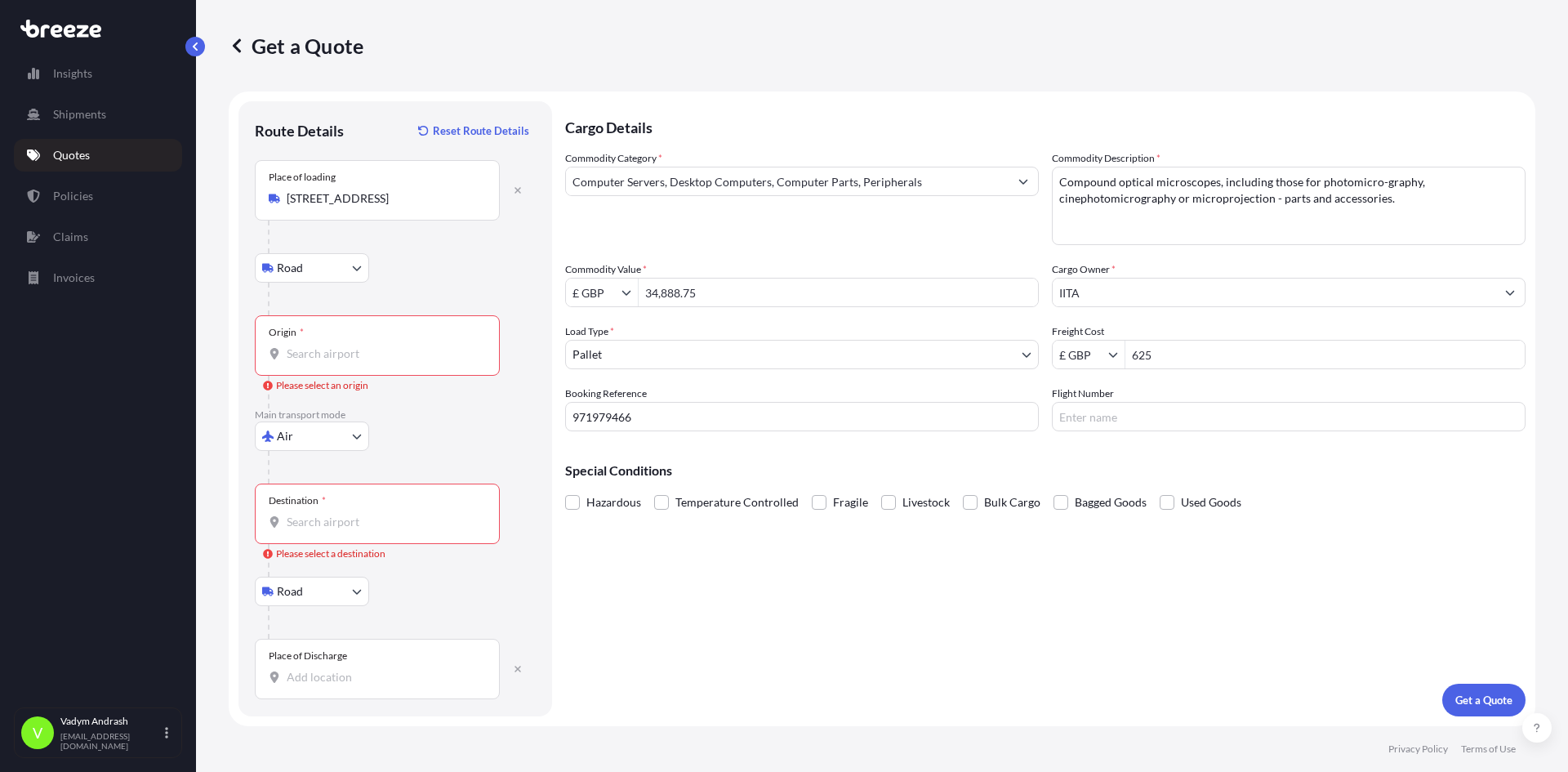
click at [341, 657] on div "Place of Discharge" at bounding box center [308, 656] width 78 height 13
click at [341, 669] on input "Place of Discharge" at bounding box center [382, 677] width 193 height 16
paste input "[GEOGRAPHIC_DATA], [GEOGRAPHIC_DATA]"
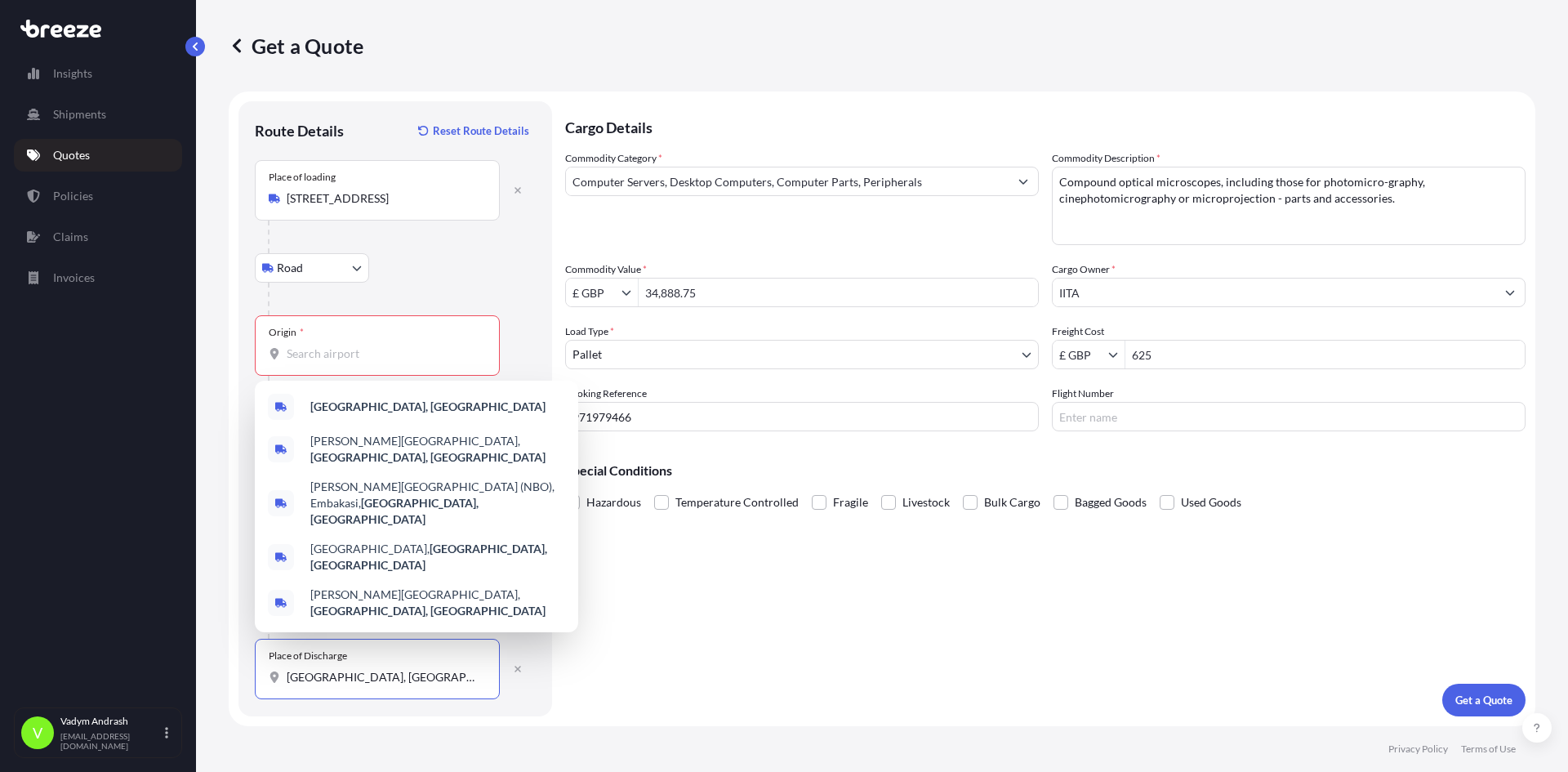
drag, startPoint x: 388, startPoint y: 679, endPoint x: 152, endPoint y: 674, distance: 236.1
click at [152, 674] on div "Insights Shipments Quotes Policies Claims Invoices V [PERSON_NAME] [PERSON_NAME…" at bounding box center [784, 386] width 1568 height 772
paste input "30772 – 00100, [GEOGRAPHIC_DATA] [GEOGRAPHIC_DATA]"
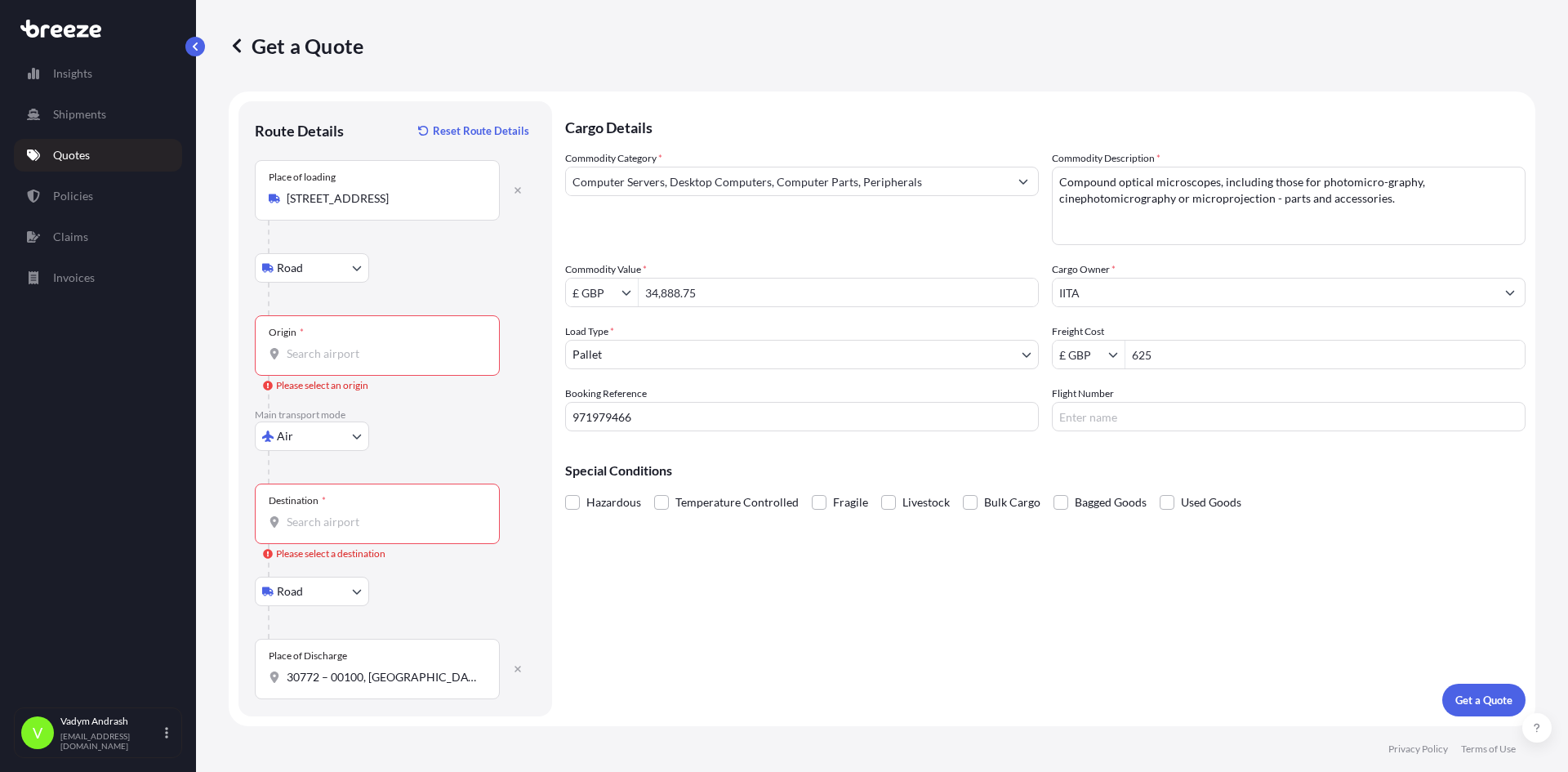
click at [342, 686] on div "Place of Discharge 30772 – 00100, [GEOGRAPHIC_DATA] [GEOGRAPHIC_DATA]" at bounding box center [377, 669] width 245 height 60
click at [342, 685] on input "30772 – 00100, [GEOGRAPHIC_DATA] [GEOGRAPHIC_DATA]" at bounding box center [382, 677] width 193 height 16
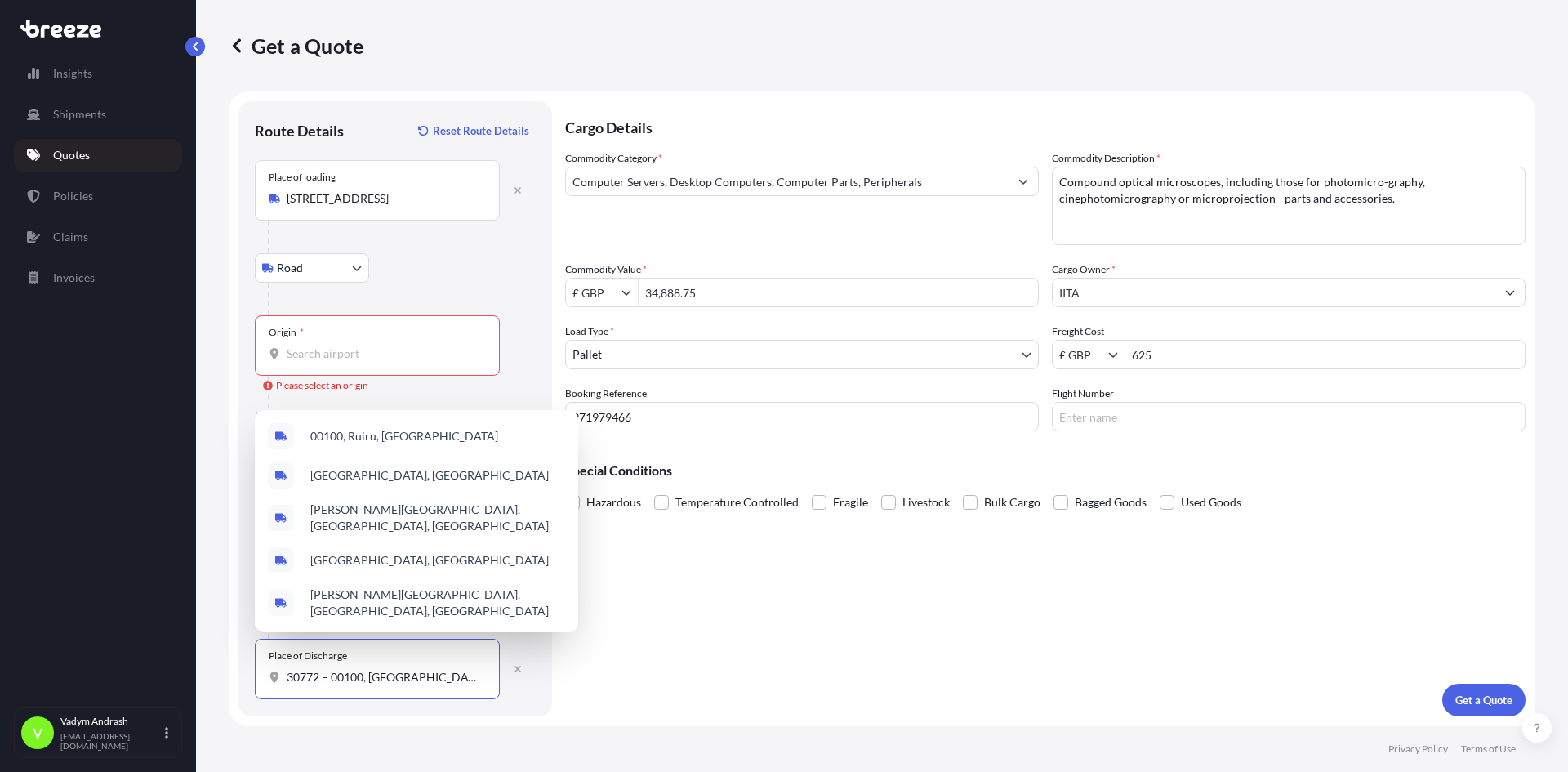
paste input "ICIPE c/o IITA Projects, [PERSON_NAME], [GEOGRAPHIC_DATA],, [GEOGRAPHIC_DATA], …"
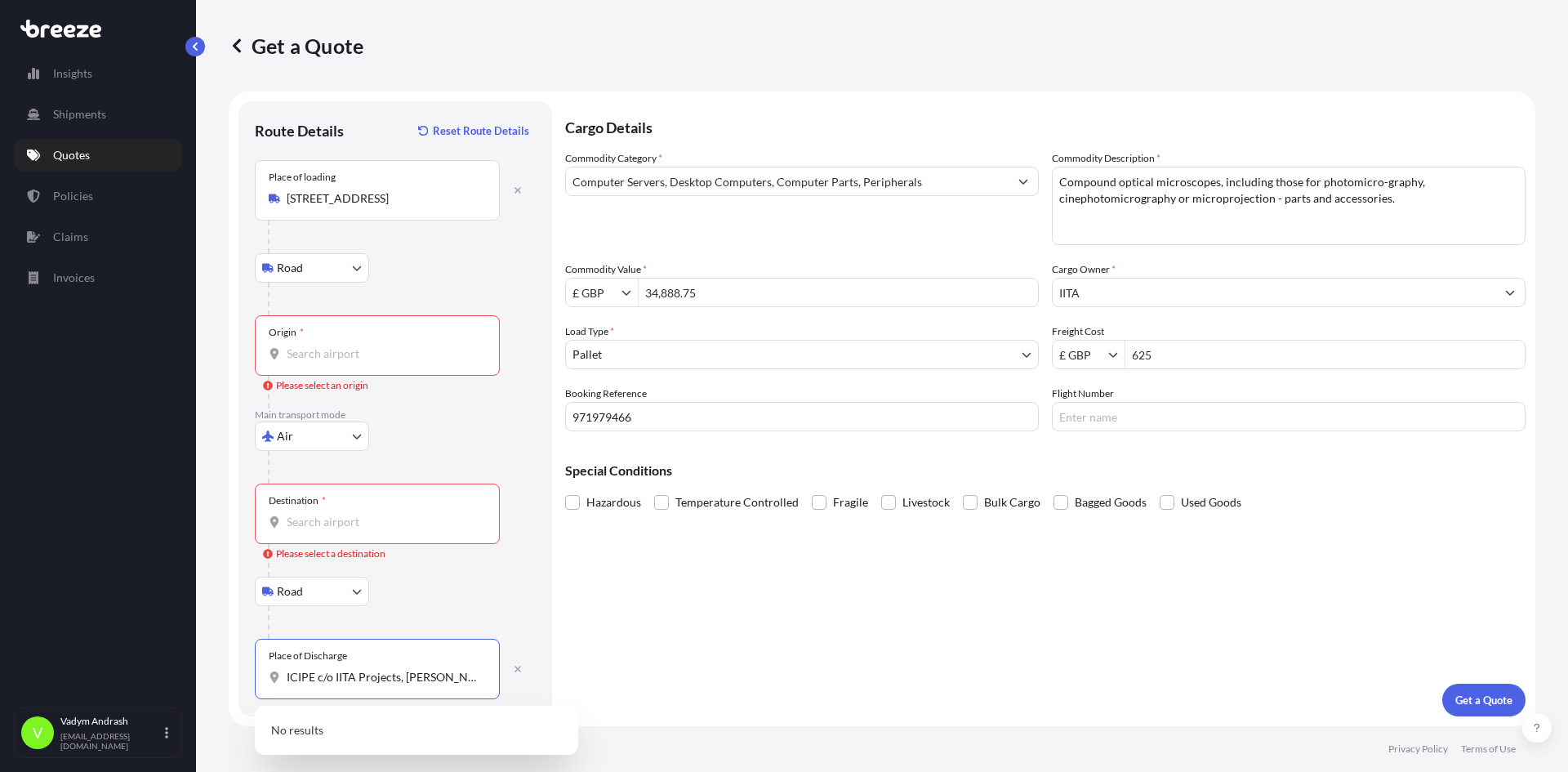
drag, startPoint x: 329, startPoint y: 676, endPoint x: 0, endPoint y: 683, distance: 329.1
click at [0, 683] on div "Insights Shipments Quotes Policies Claims Invoices V [PERSON_NAME] [PERSON_NAME…" at bounding box center [784, 386] width 1568 height 772
click at [386, 680] on input "ICIPE c/o IITA Projects, [PERSON_NAME], [GEOGRAPHIC_DATA],, [GEOGRAPHIC_DATA], …" at bounding box center [382, 677] width 193 height 16
drag, startPoint x: 403, startPoint y: 674, endPoint x: 200, endPoint y: 673, distance: 203.0
click at [200, 673] on div "Get a Quote Route Details Reset Route Details Place of loading [STREET_ADDRESS]…" at bounding box center [882, 363] width 1372 height 726
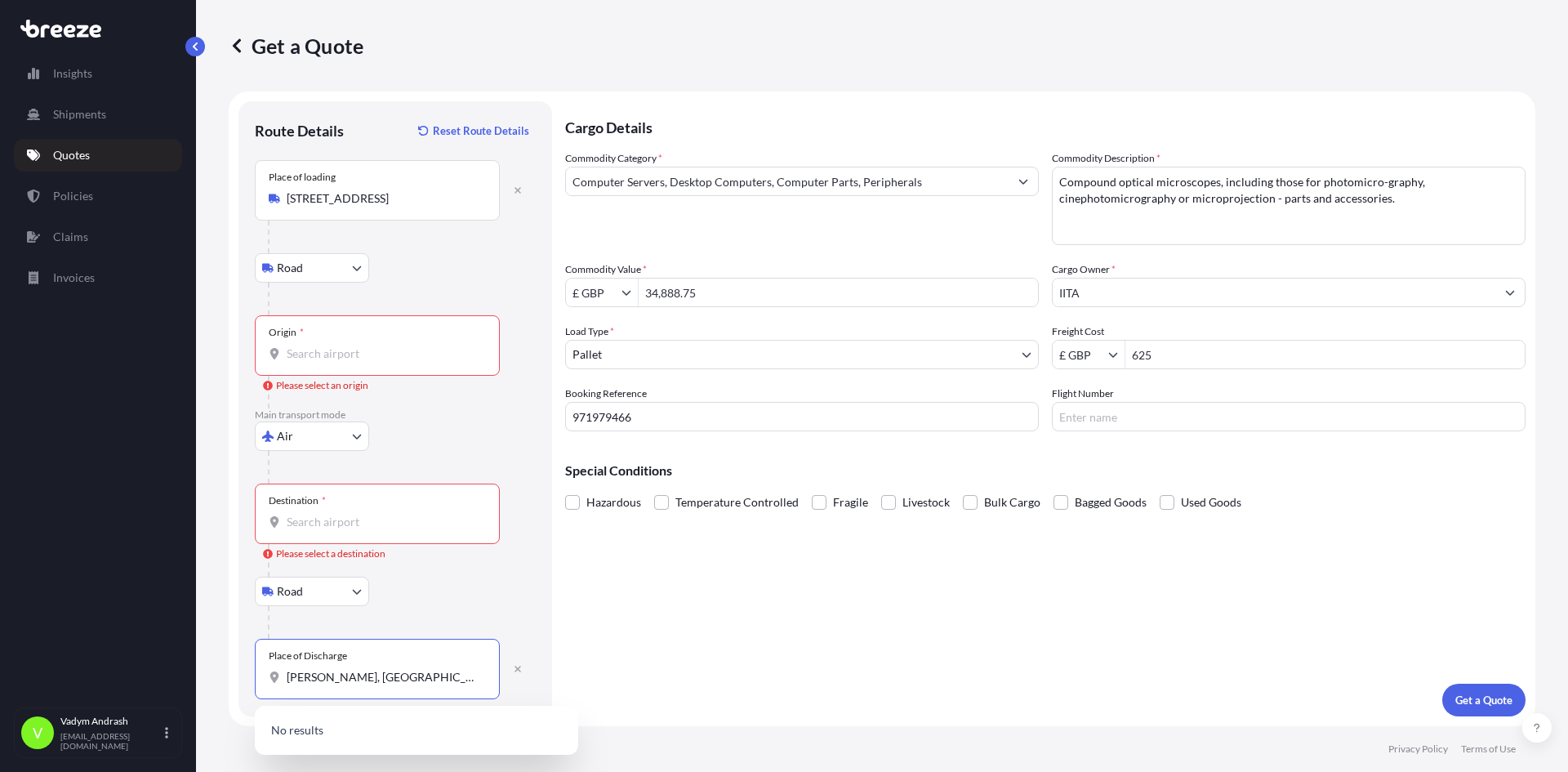
drag, startPoint x: 392, startPoint y: 675, endPoint x: 0, endPoint y: 674, distance: 392.0
click at [0, 674] on div "Insights Shipments Quotes Policies Claims Invoices V [PERSON_NAME] [PERSON_NAME…" at bounding box center [784, 386] width 1568 height 772
drag, startPoint x: 388, startPoint y: 680, endPoint x: 189, endPoint y: 677, distance: 199.0
click at [189, 677] on div "Insights Shipments Quotes Policies Claims Invoices V [PERSON_NAME] [PERSON_NAME…" at bounding box center [784, 386] width 1568 height 772
click at [431, 724] on span "[GEOGRAPHIC_DATA], [GEOGRAPHIC_DATA]" at bounding box center [429, 731] width 238 height 16
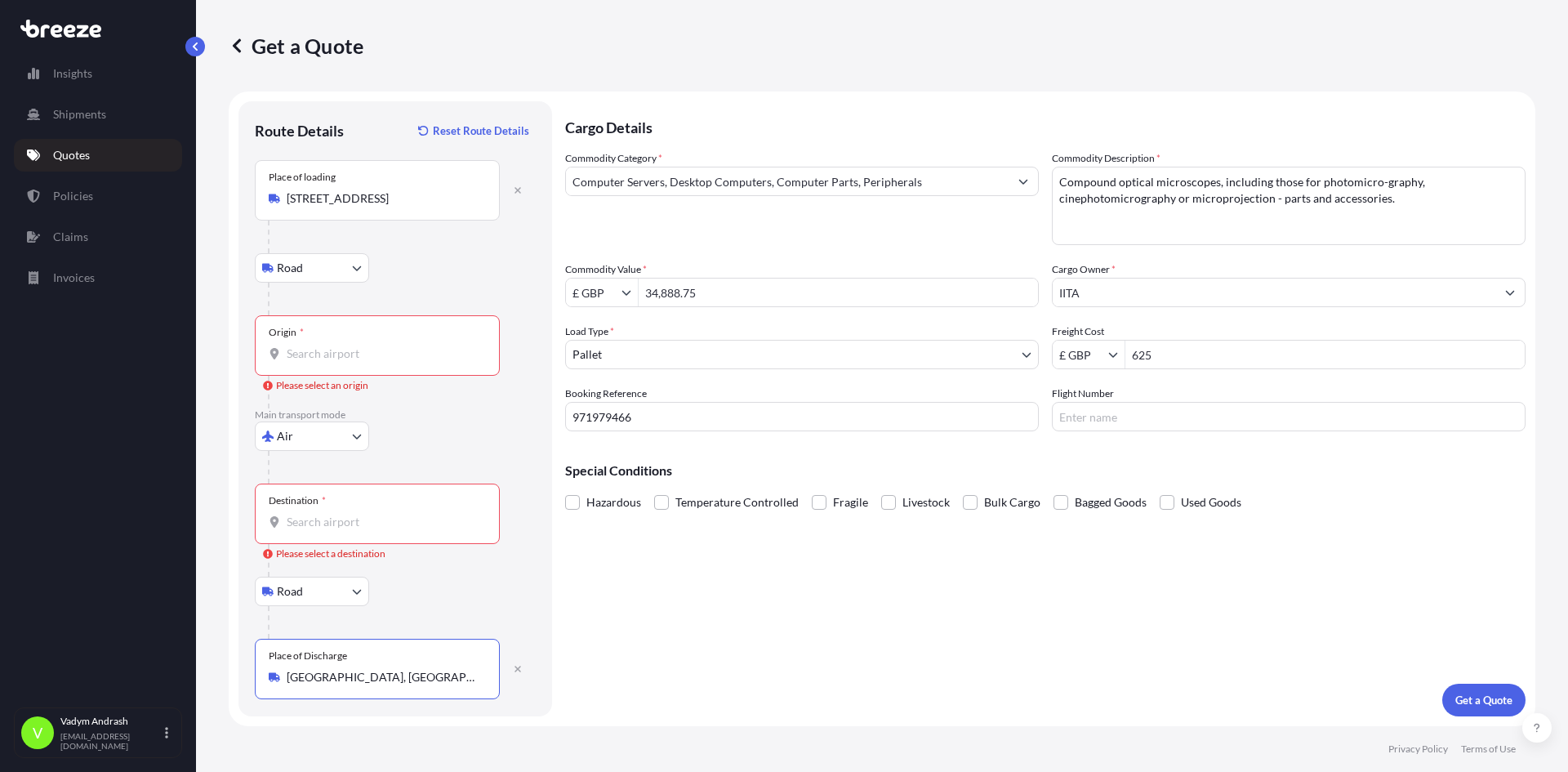
type input "[GEOGRAPHIC_DATA], [GEOGRAPHIC_DATA]"
click at [373, 524] on input "Destination * Please select a destination" at bounding box center [382, 522] width 193 height 16
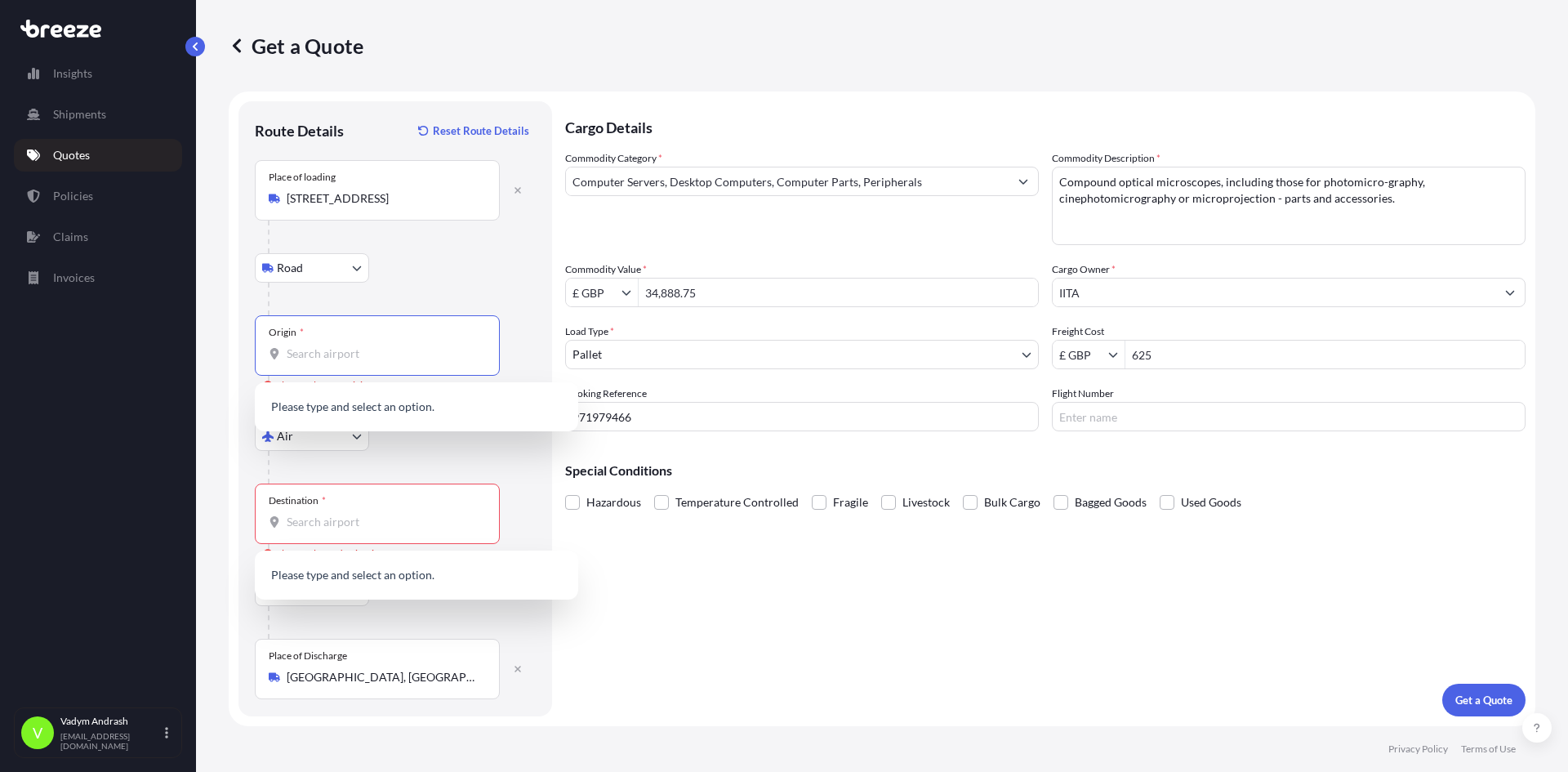
click at [376, 350] on input "Origin * Please select an origin" at bounding box center [382, 353] width 193 height 16
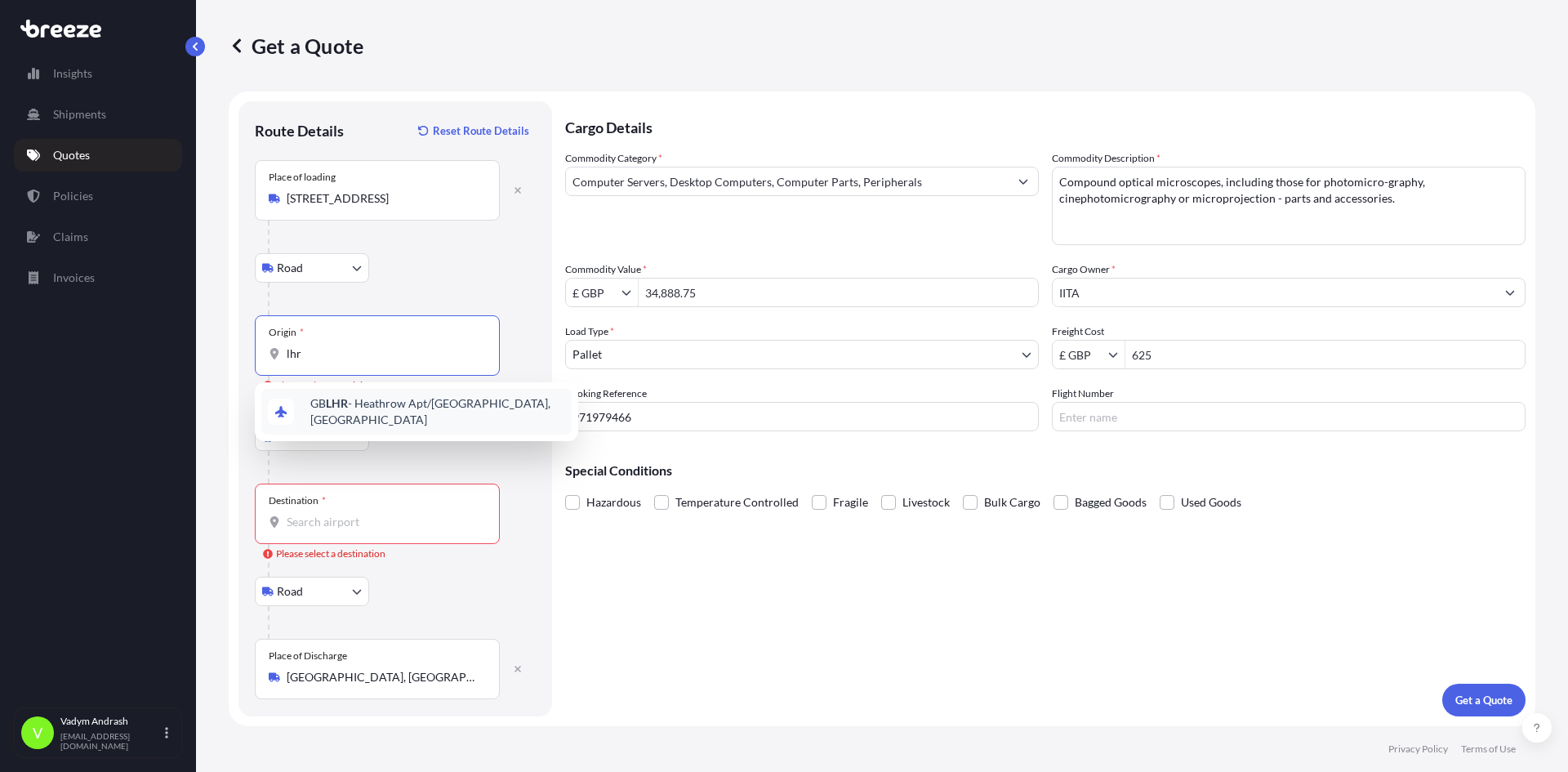
click at [343, 415] on span "GB LHR - Heathrow Apt/[GEOGRAPHIC_DATA], [GEOGRAPHIC_DATA]" at bounding box center [438, 411] width 254 height 33
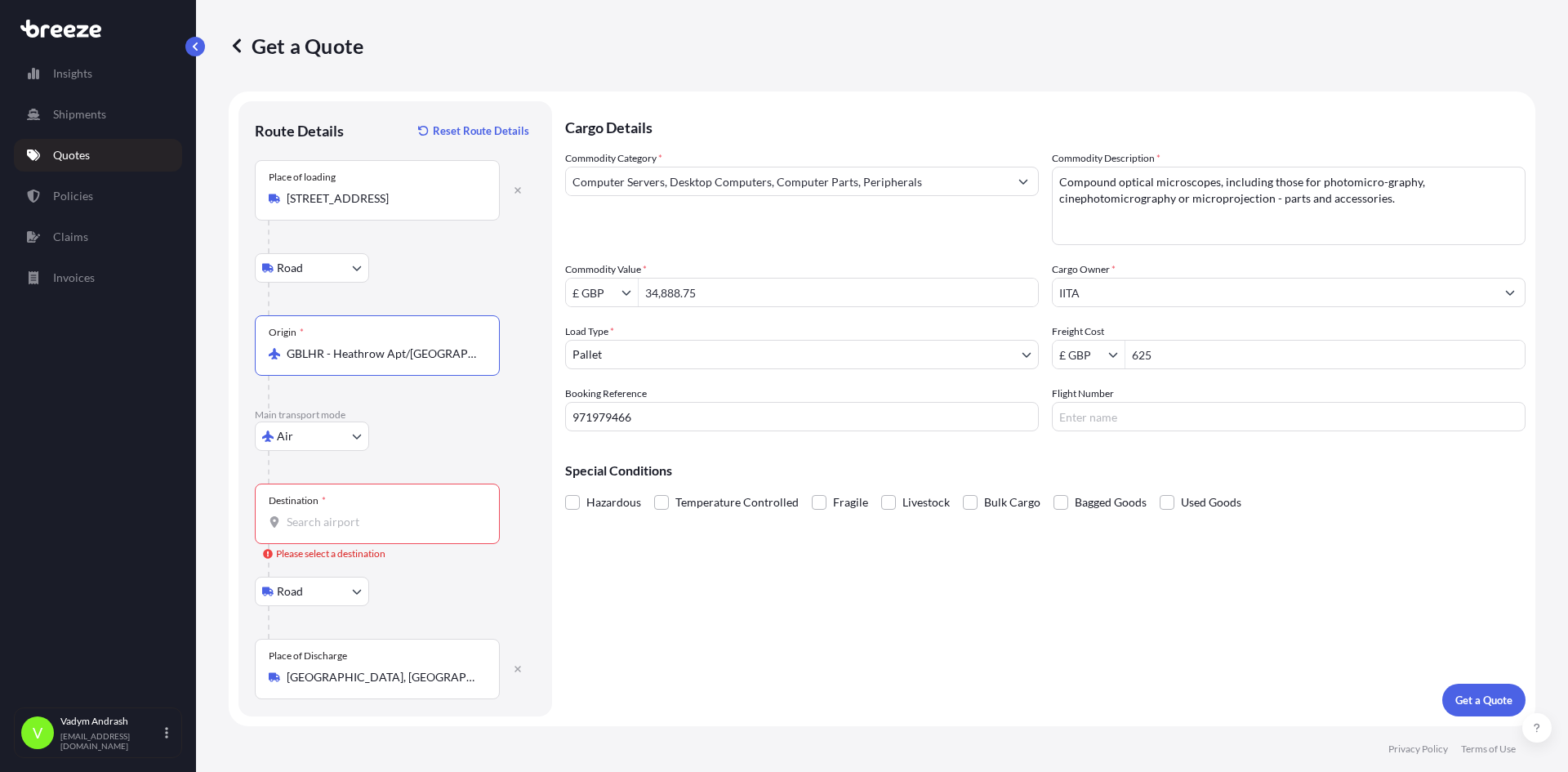
type input "GBLHR - Heathrow Apt/[GEOGRAPHIC_DATA], [GEOGRAPHIC_DATA]"
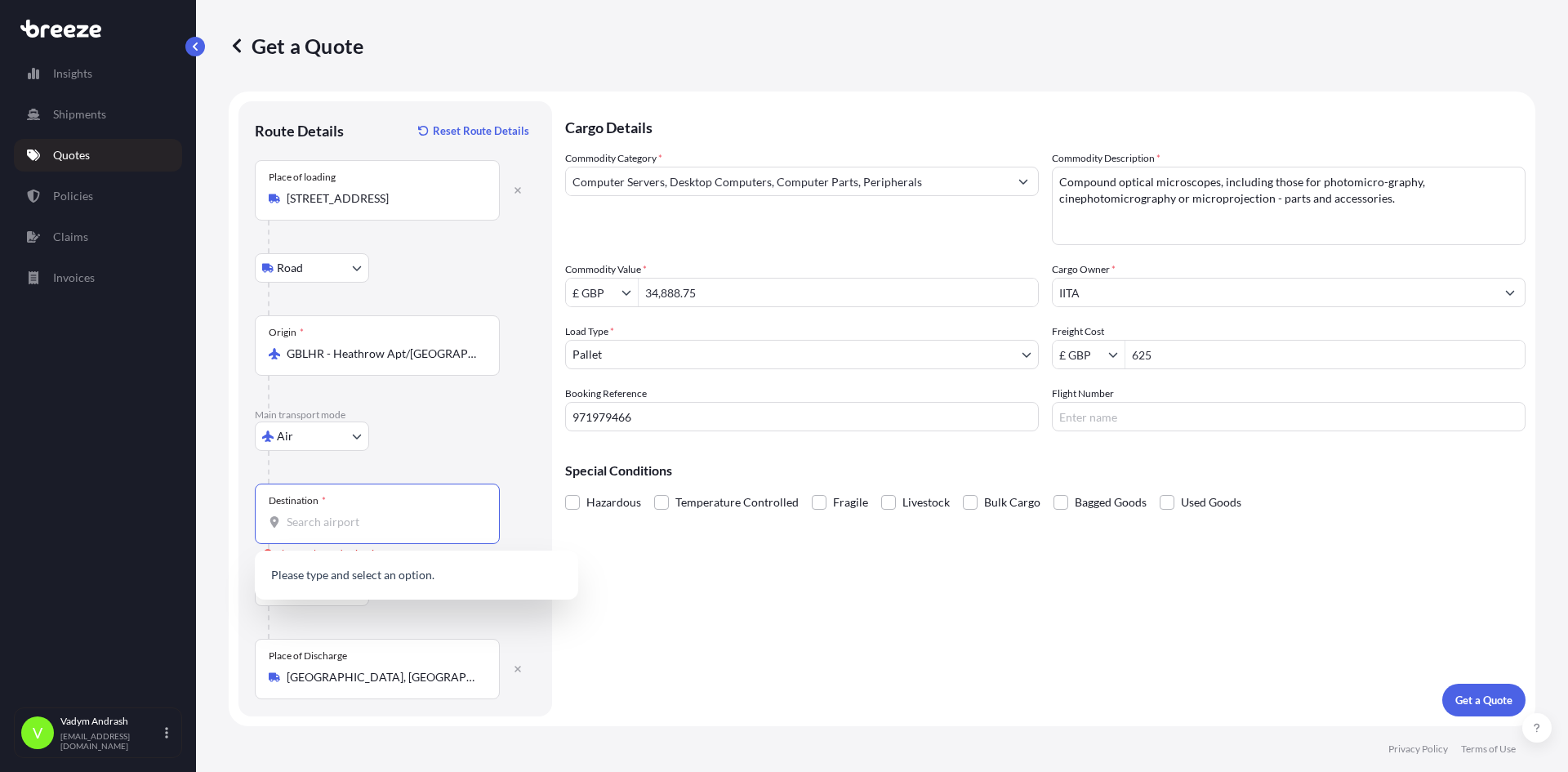
click at [353, 528] on input "Destination * Please select a destination" at bounding box center [382, 522] width 193 height 16
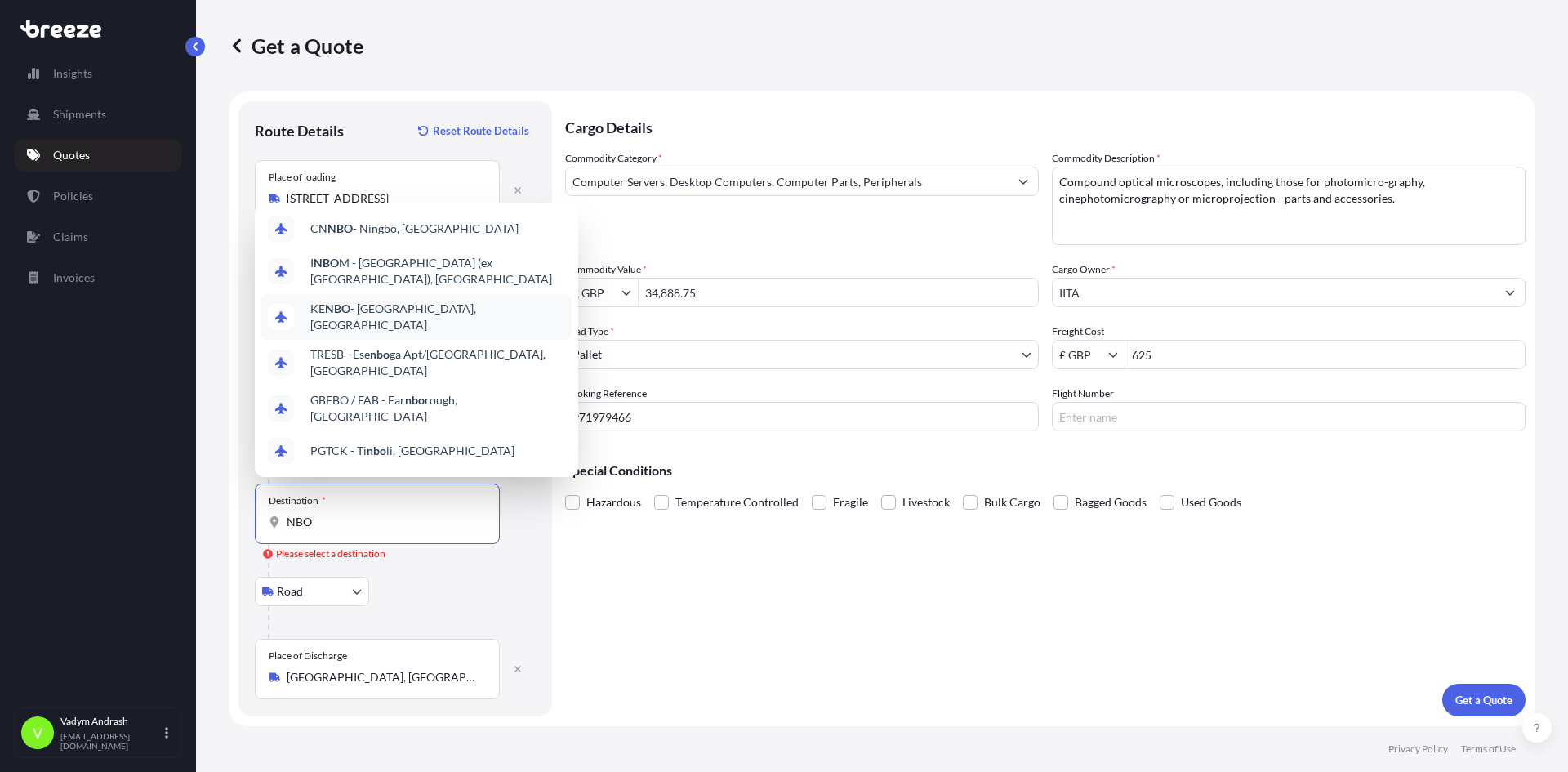
click at [444, 338] on div "KE NBO - [GEOGRAPHIC_DATA], [GEOGRAPHIC_DATA]" at bounding box center [416, 317] width 310 height 46
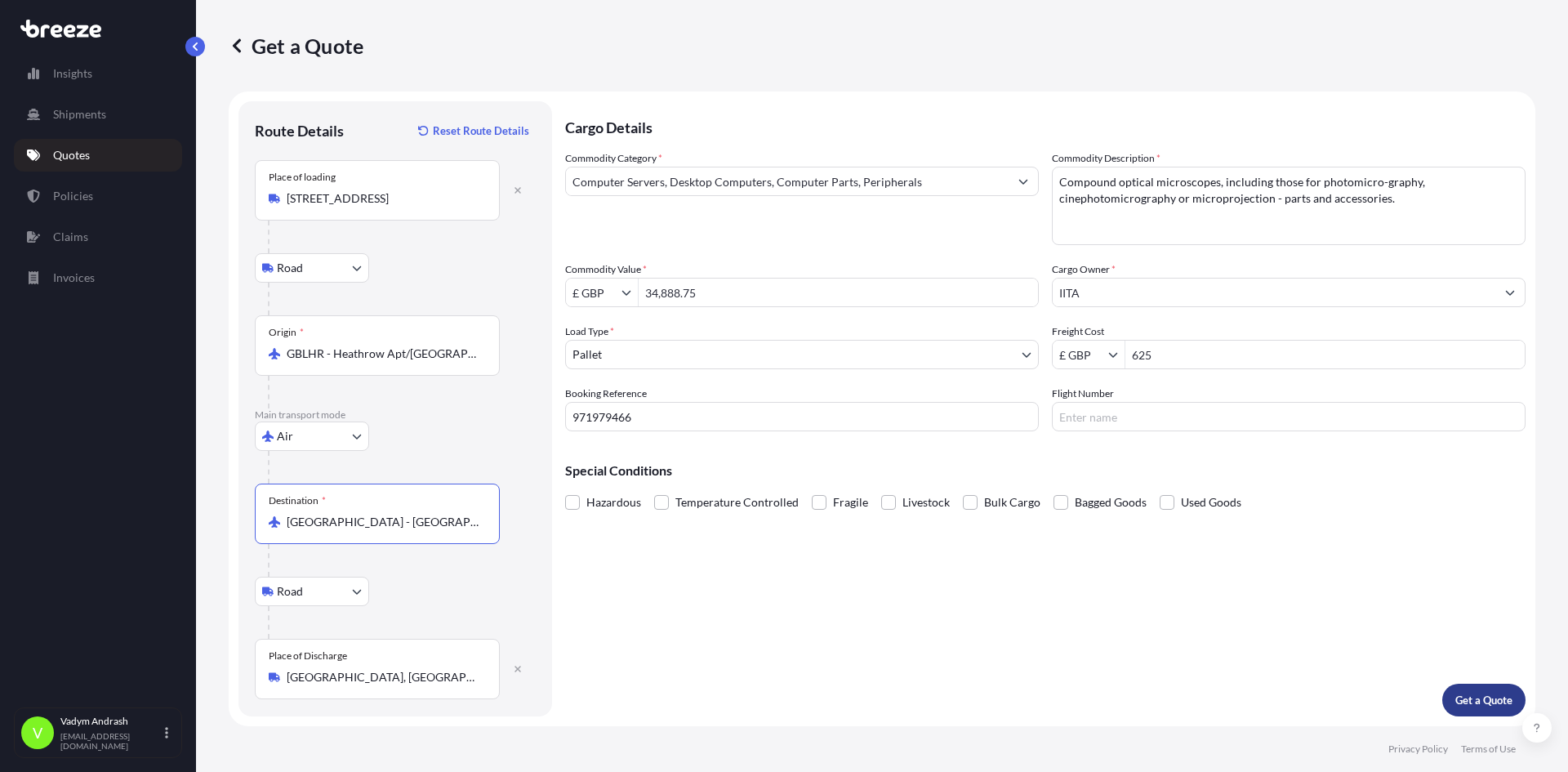
type input "[GEOGRAPHIC_DATA] - [GEOGRAPHIC_DATA], [GEOGRAPHIC_DATA]"
click at [1484, 703] on p "Get a Quote" at bounding box center [1483, 700] width 57 height 16
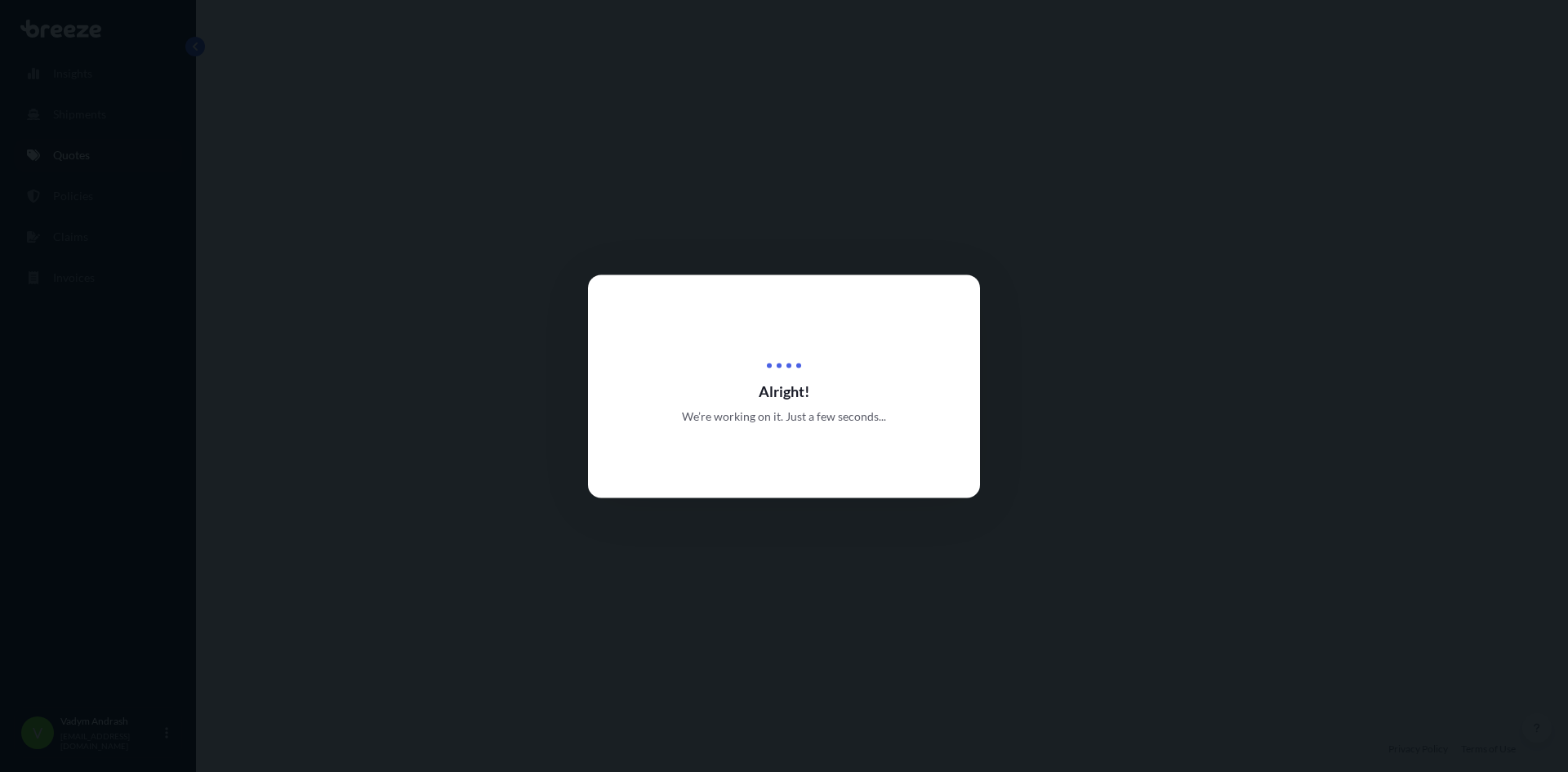
select select "Road"
select select "Air"
select select "Road"
select select "1"
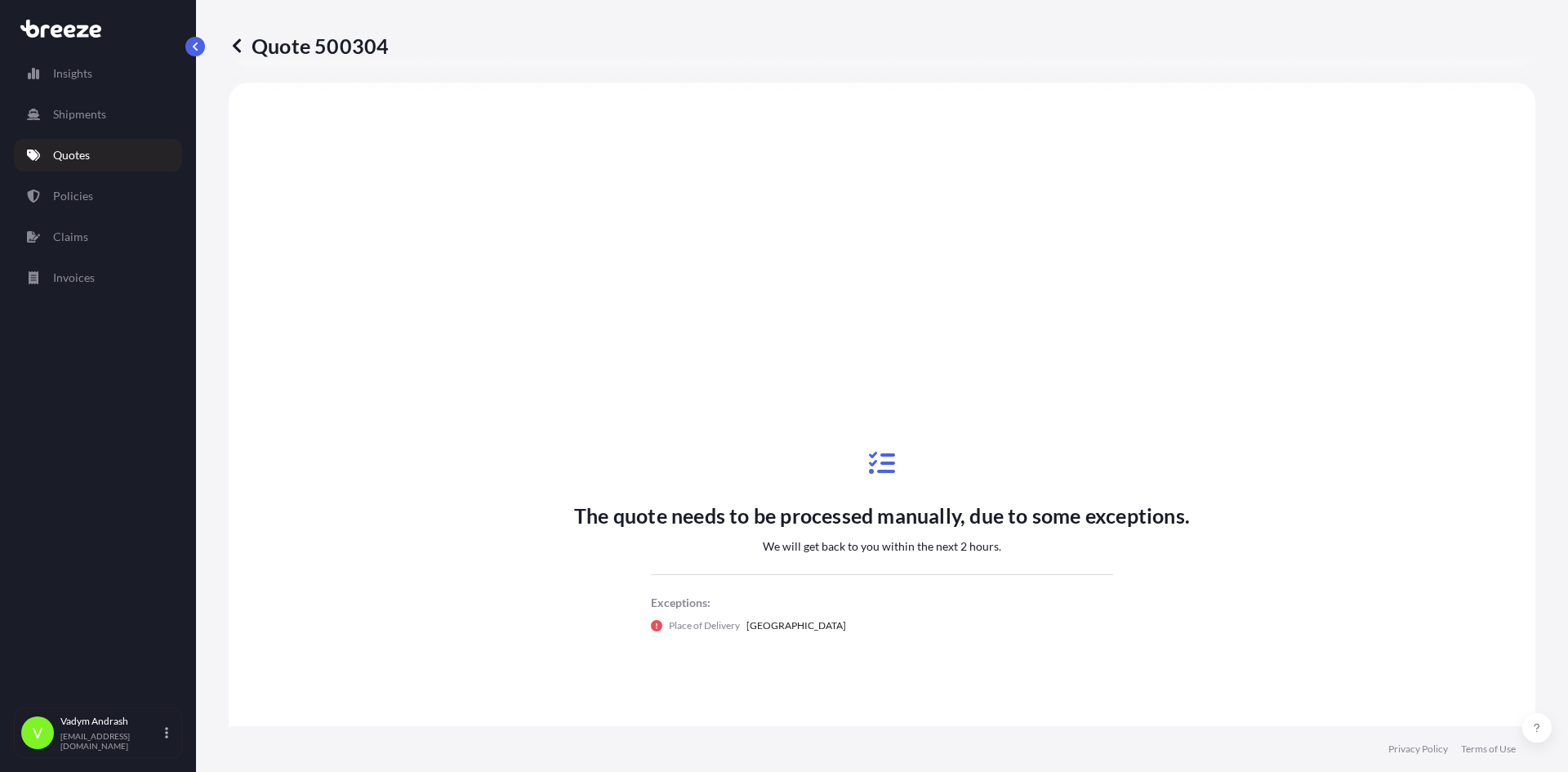
scroll to position [654, 0]
click at [973, 558] on div "The quote needs to be processed manually, due to some exceptions. We will get b…" at bounding box center [882, 540] width 616 height 245
click at [968, 548] on p "We will get back to you within the next 2 hours." at bounding box center [882, 545] width 238 height 16
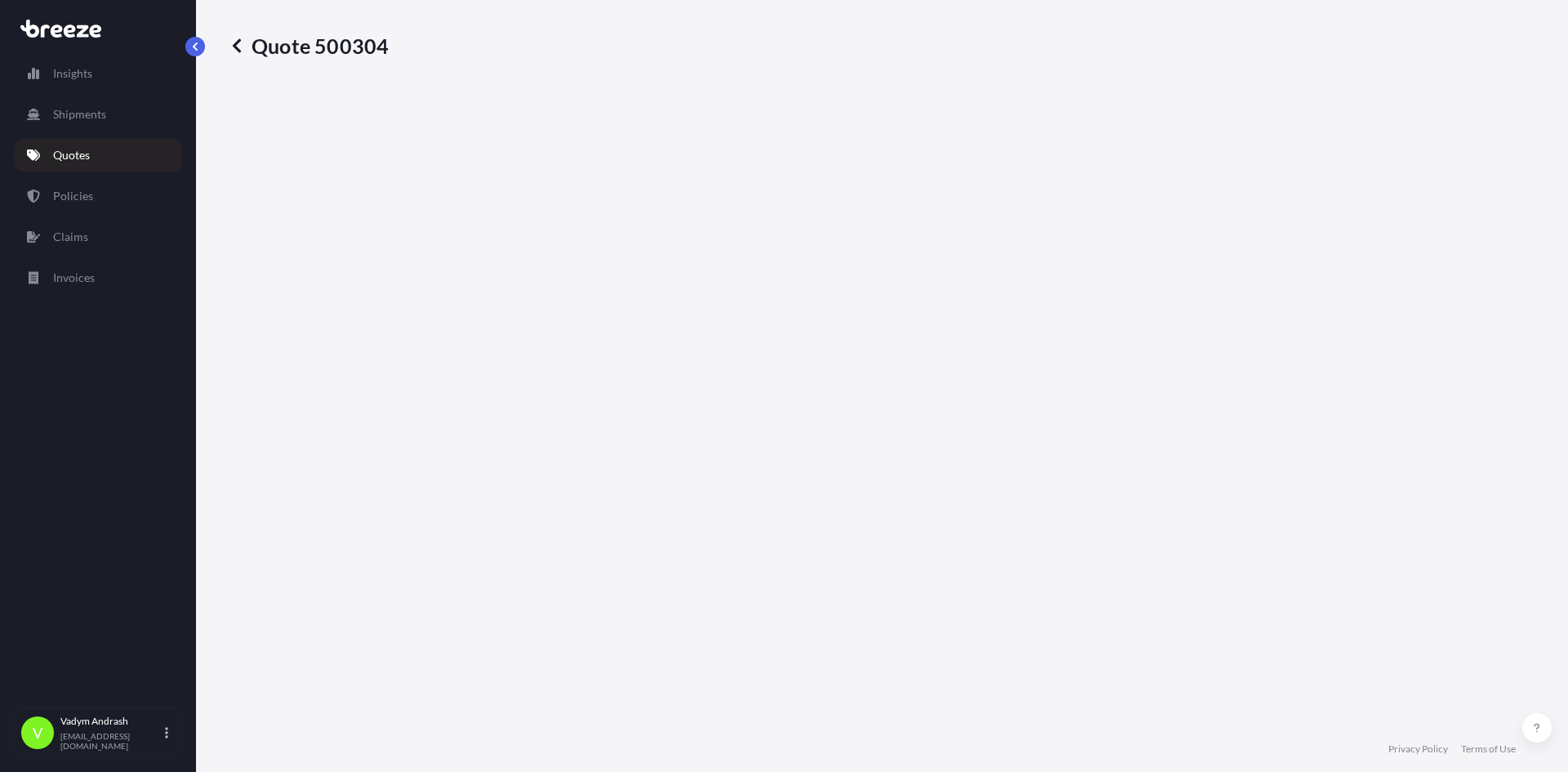
select select "Road"
select select "Air"
select select "Road"
select select "1"
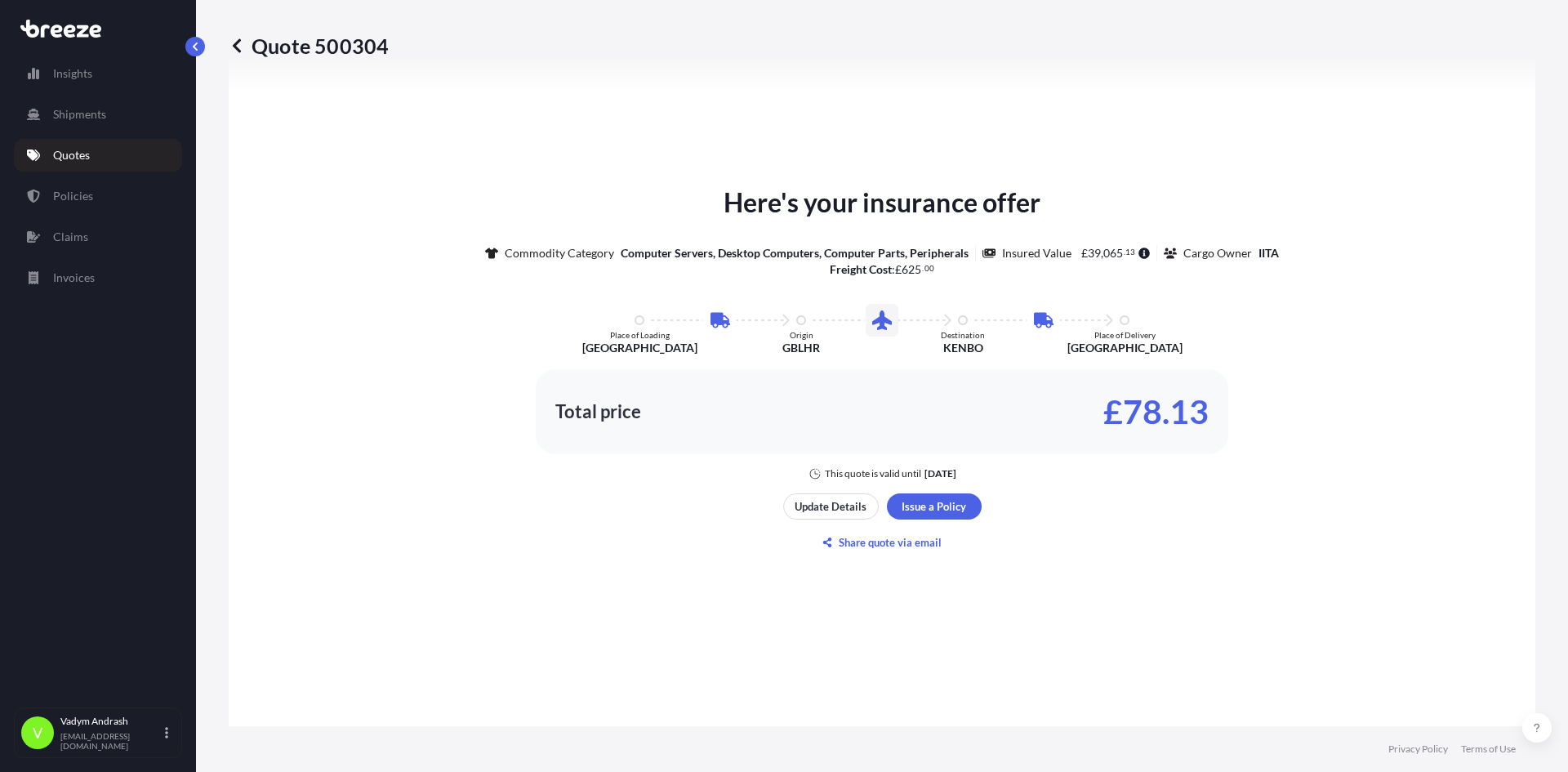
scroll to position [898, 0]
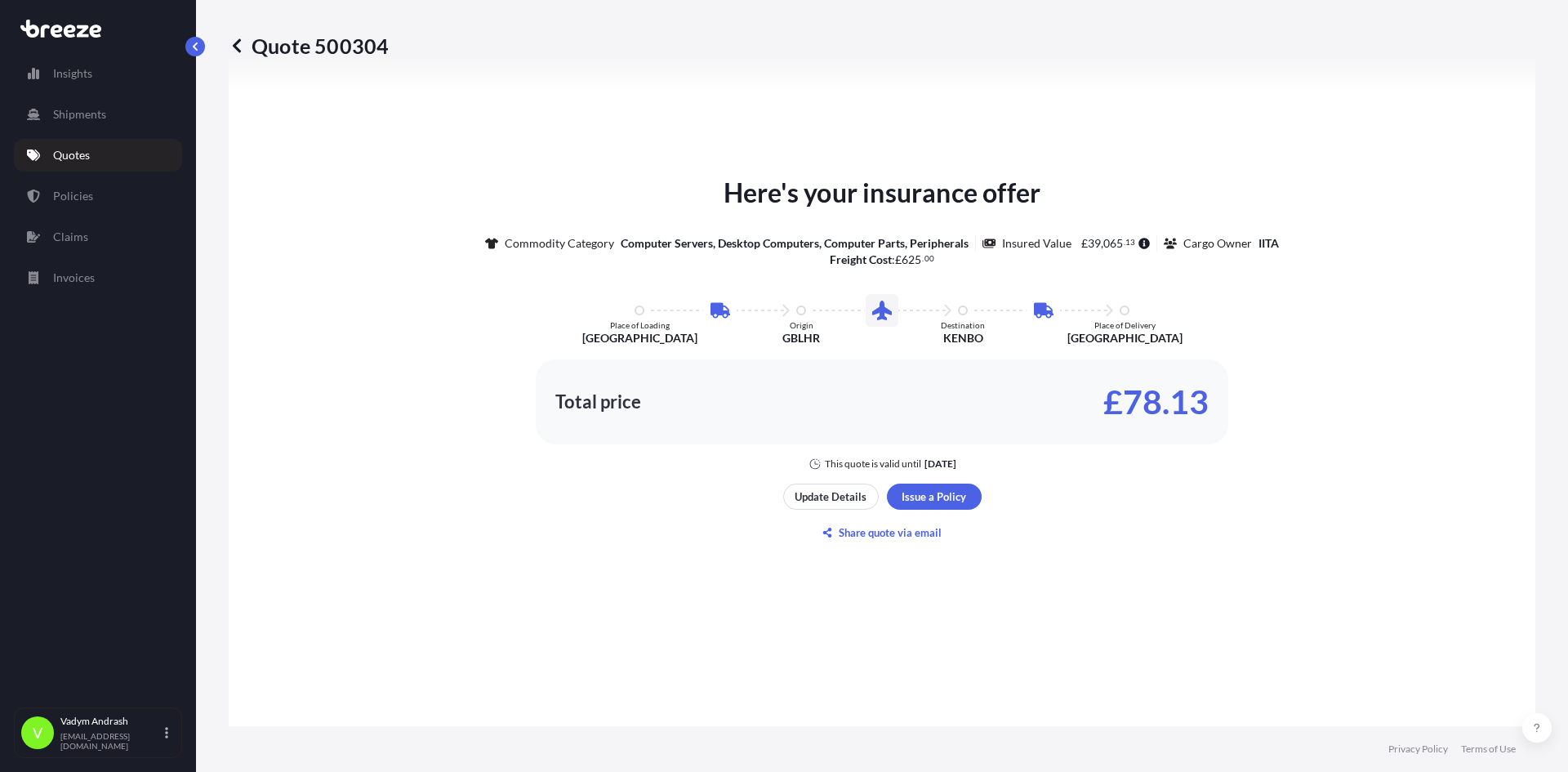
click at [1413, 251] on div "Here's your insurance offer Commodity Category Computer Servers, Desktop Comput…" at bounding box center [882, 322] width 1261 height 298
click at [836, 506] on button "Update Details" at bounding box center [831, 496] width 96 height 26
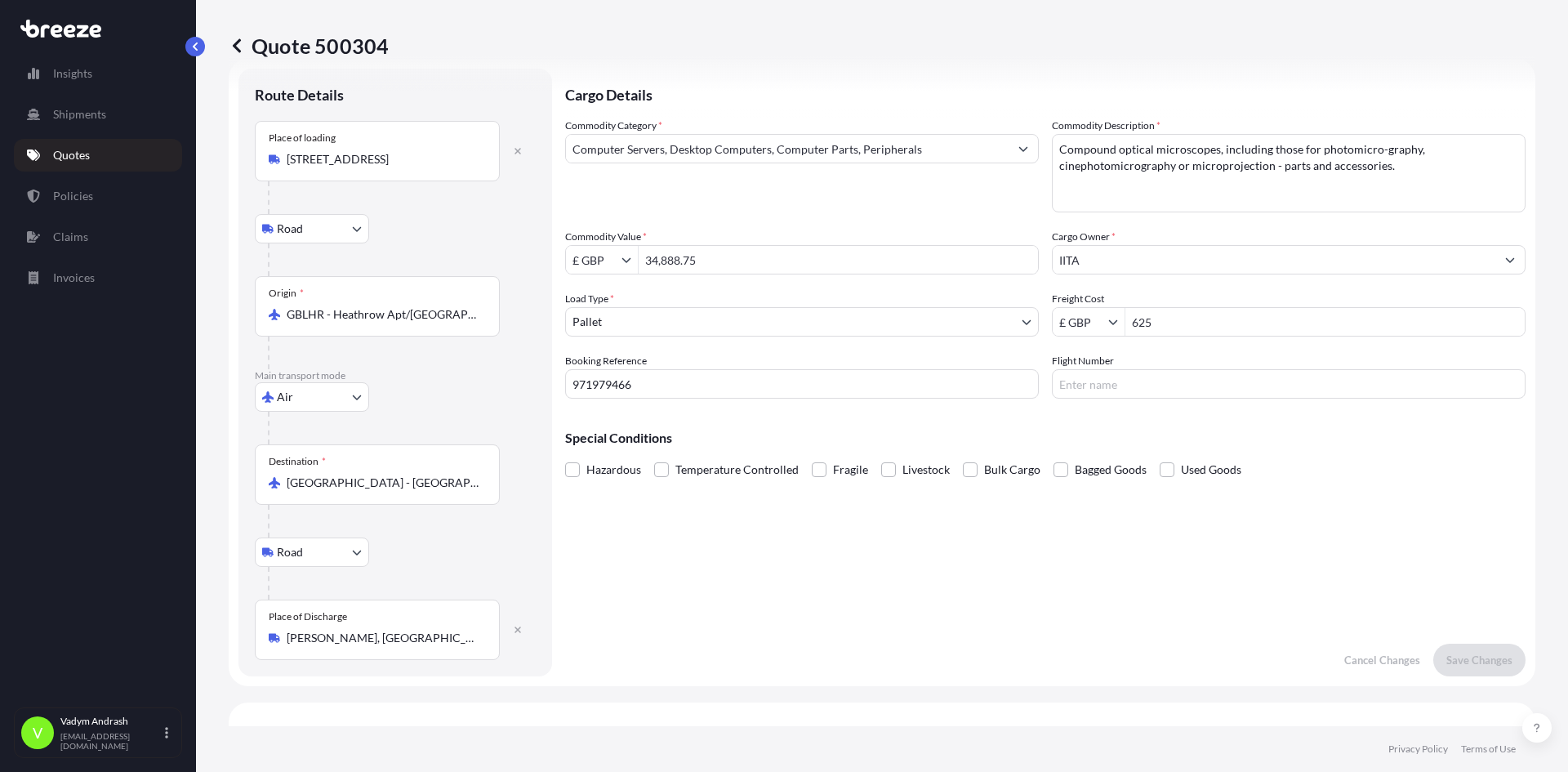
scroll to position [26, 0]
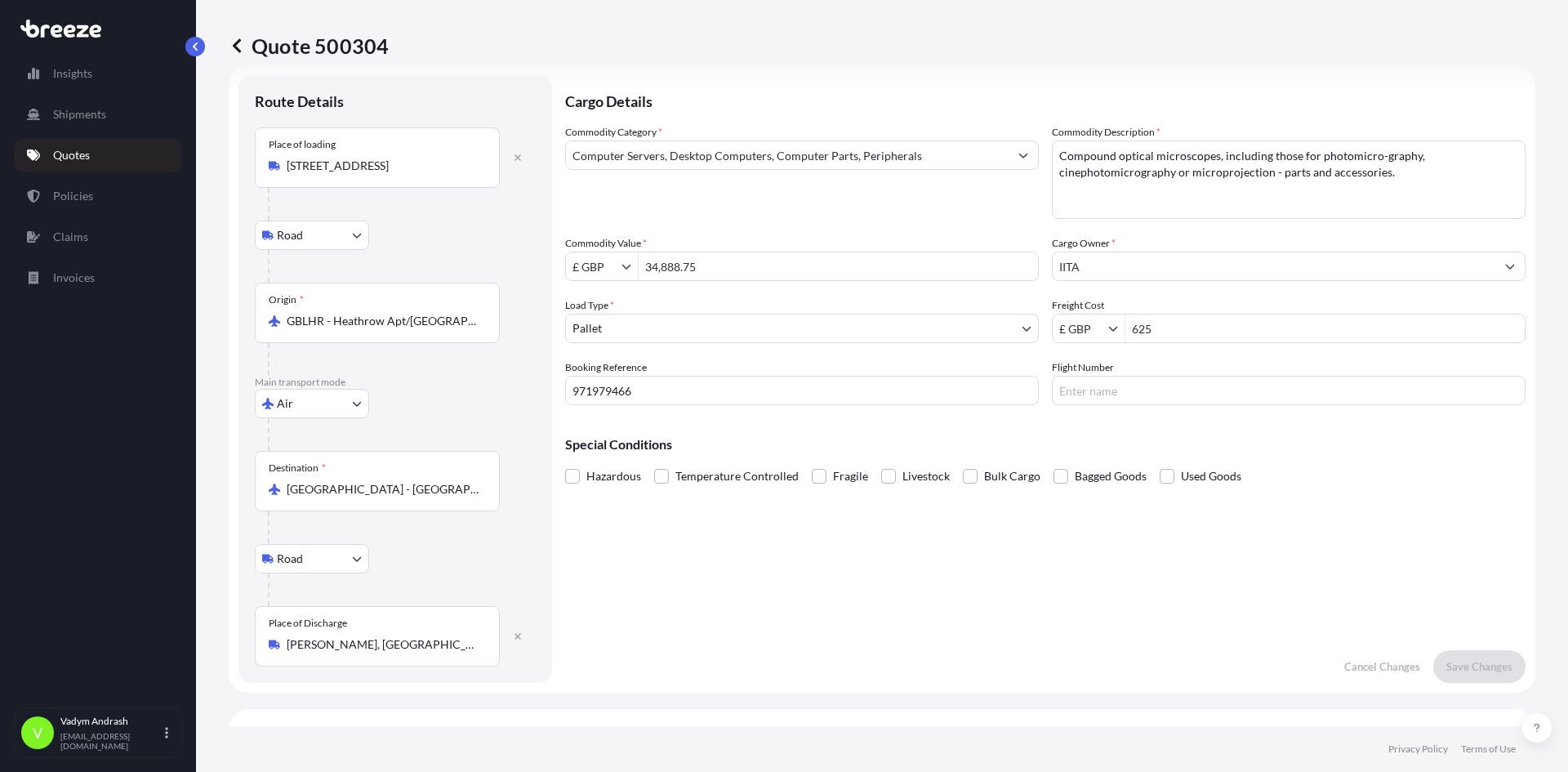
click at [333, 401] on body "Insights Shipments Quotes Policies Claims Invoices V Vadym Andrash vadym.andras…" at bounding box center [784, 386] width 1568 height 772
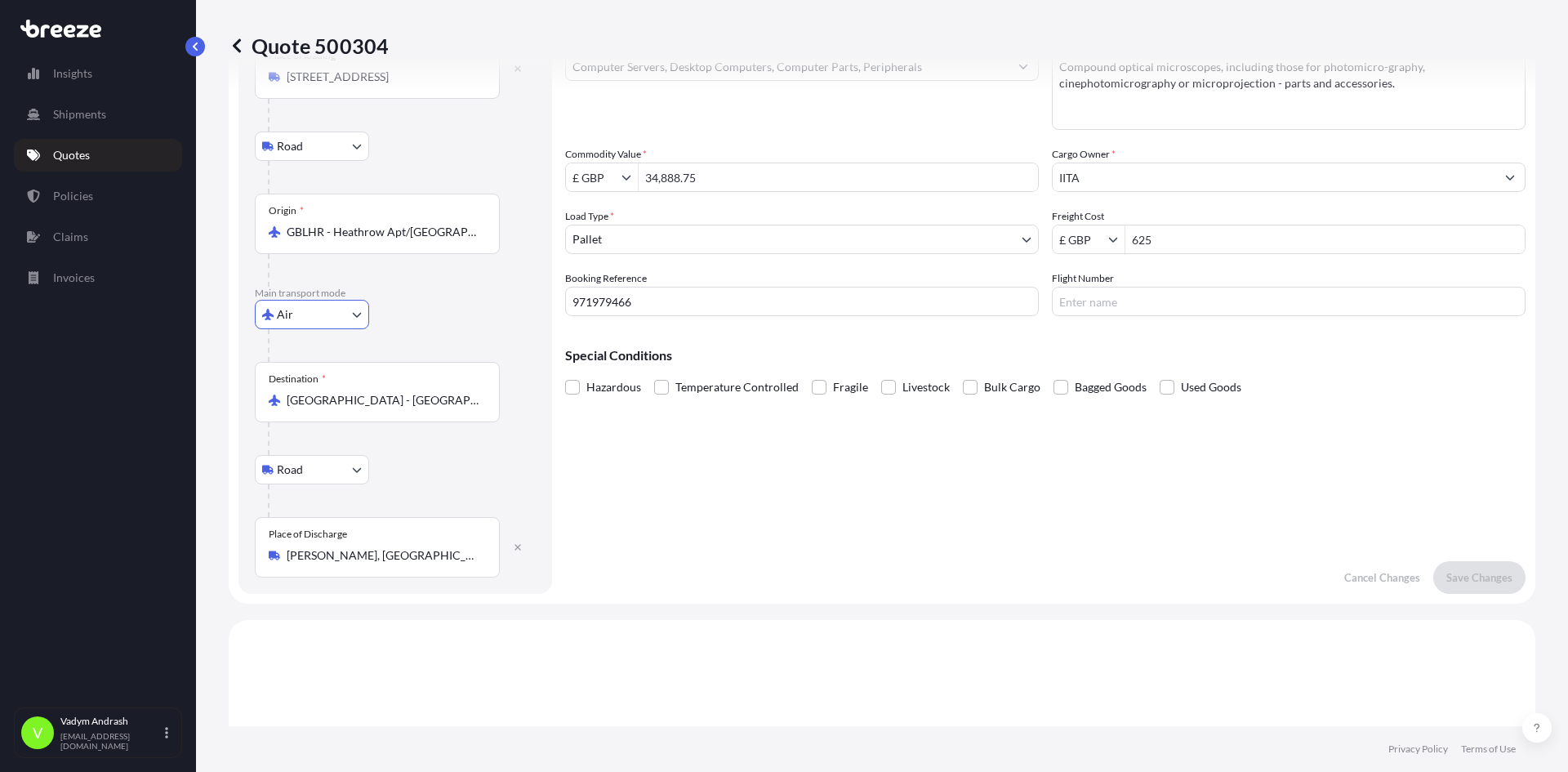
scroll to position [0, 0]
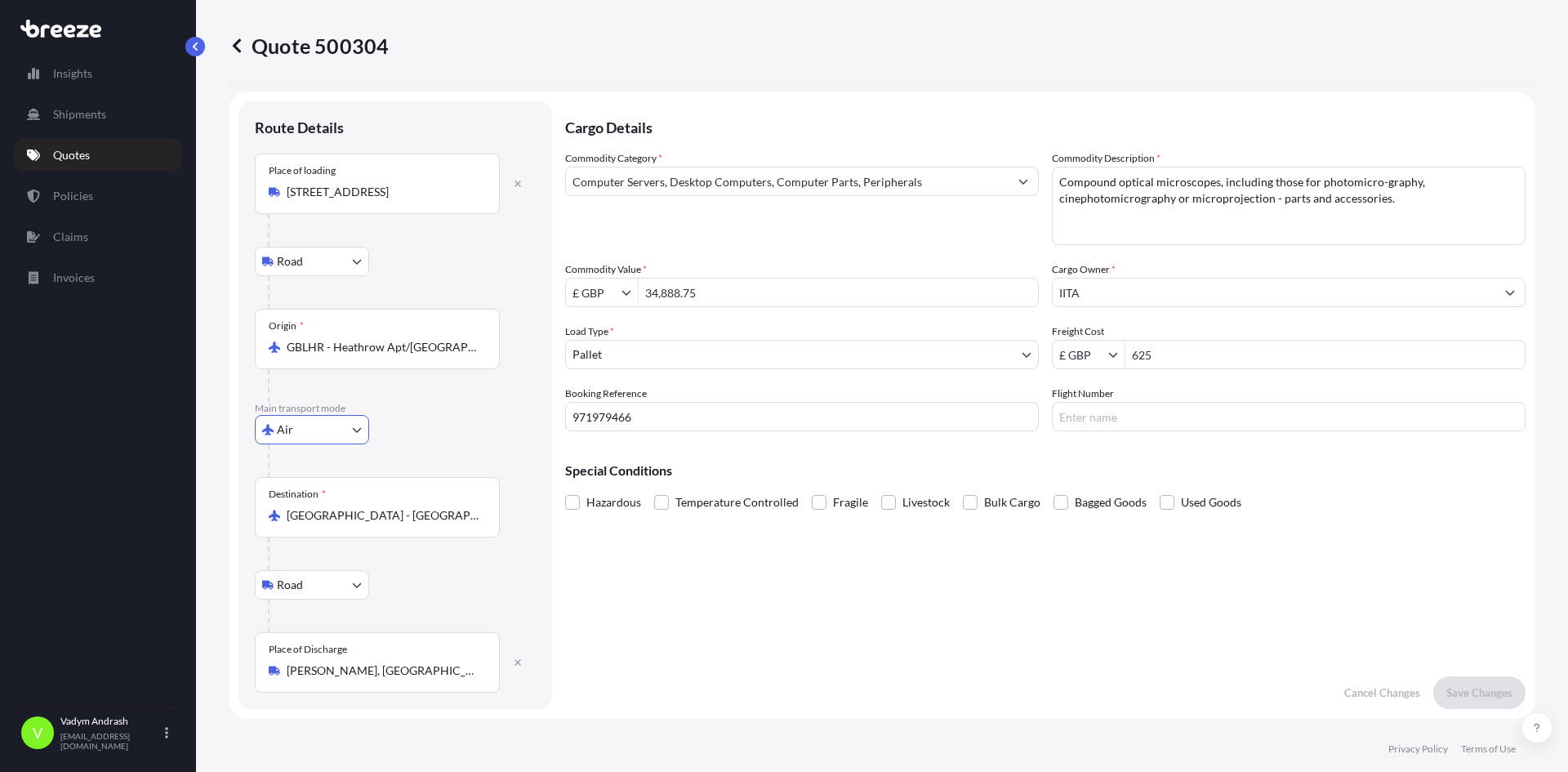
click at [330, 428] on body "Insights Shipments Quotes Policies Claims Invoices V Vadym Andrash vadym.andras…" at bounding box center [784, 386] width 1568 height 772
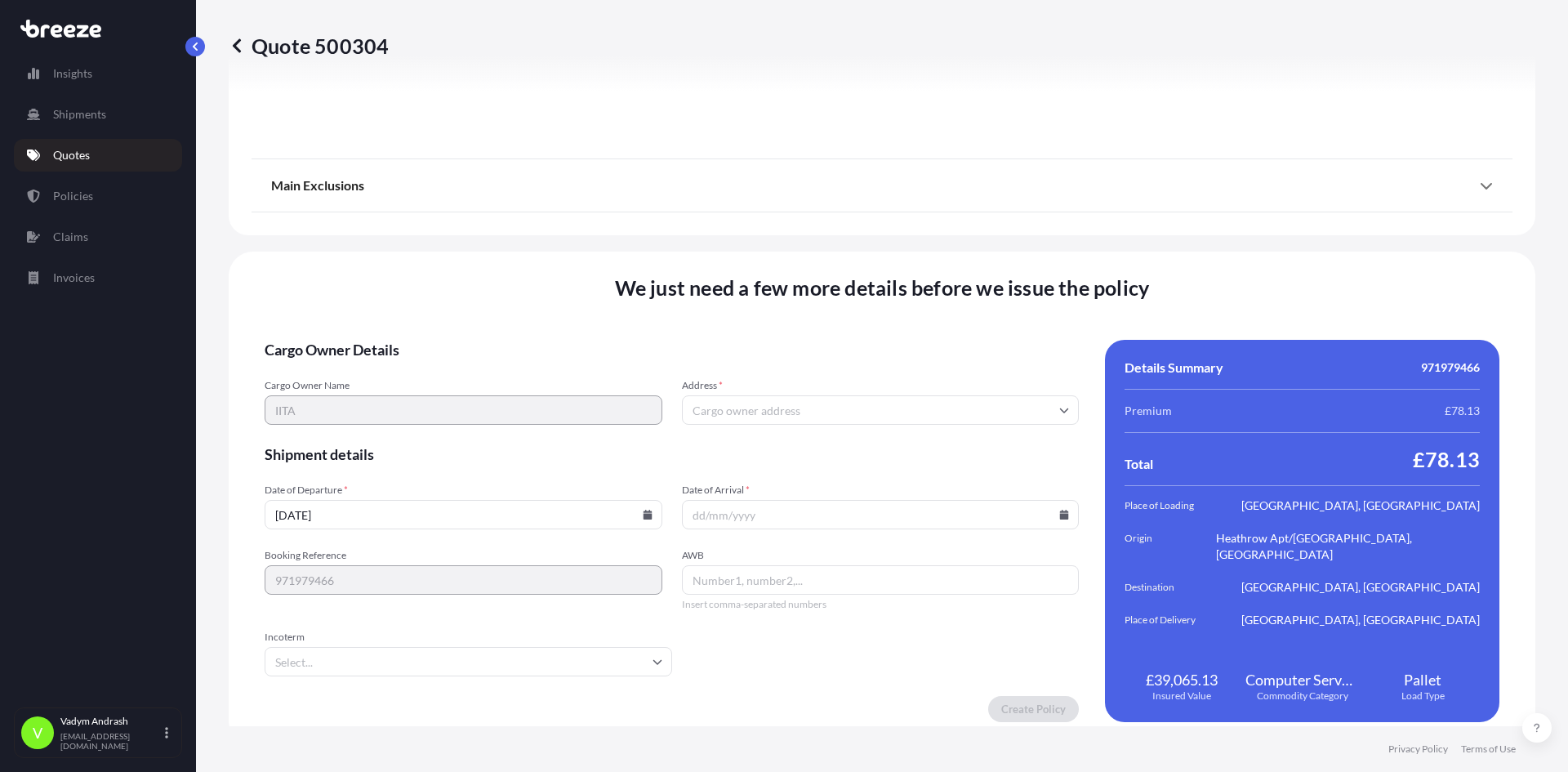
scroll to position [2145, 0]
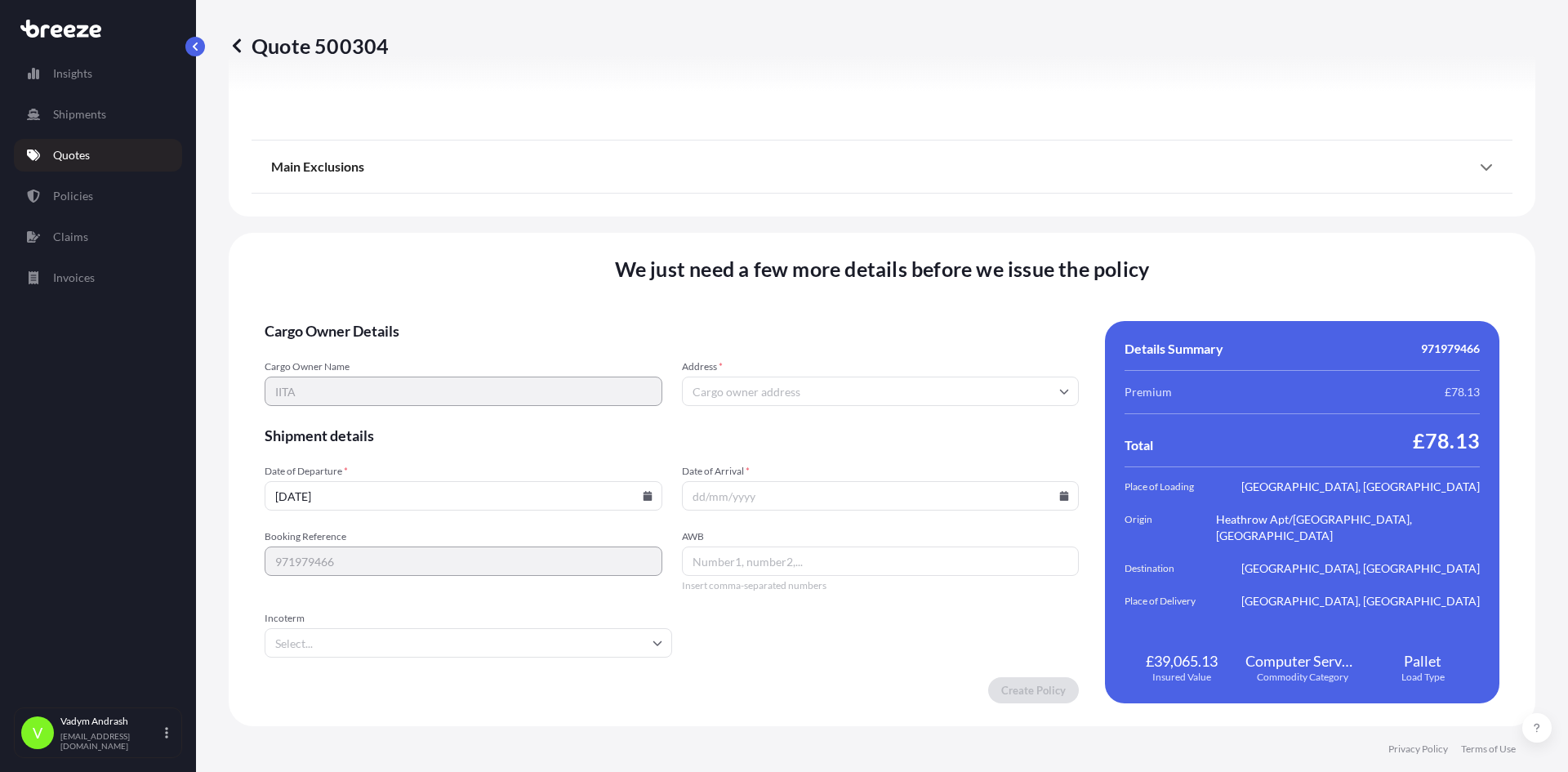
click at [723, 383] on input "Address *" at bounding box center [880, 391] width 398 height 30
click at [752, 395] on input "Address *" at bounding box center [880, 391] width 398 height 30
paste input "Suite 32, 5th Floor, AMP House, Dingwall Road, Croydon, CR0 2LX, UK"
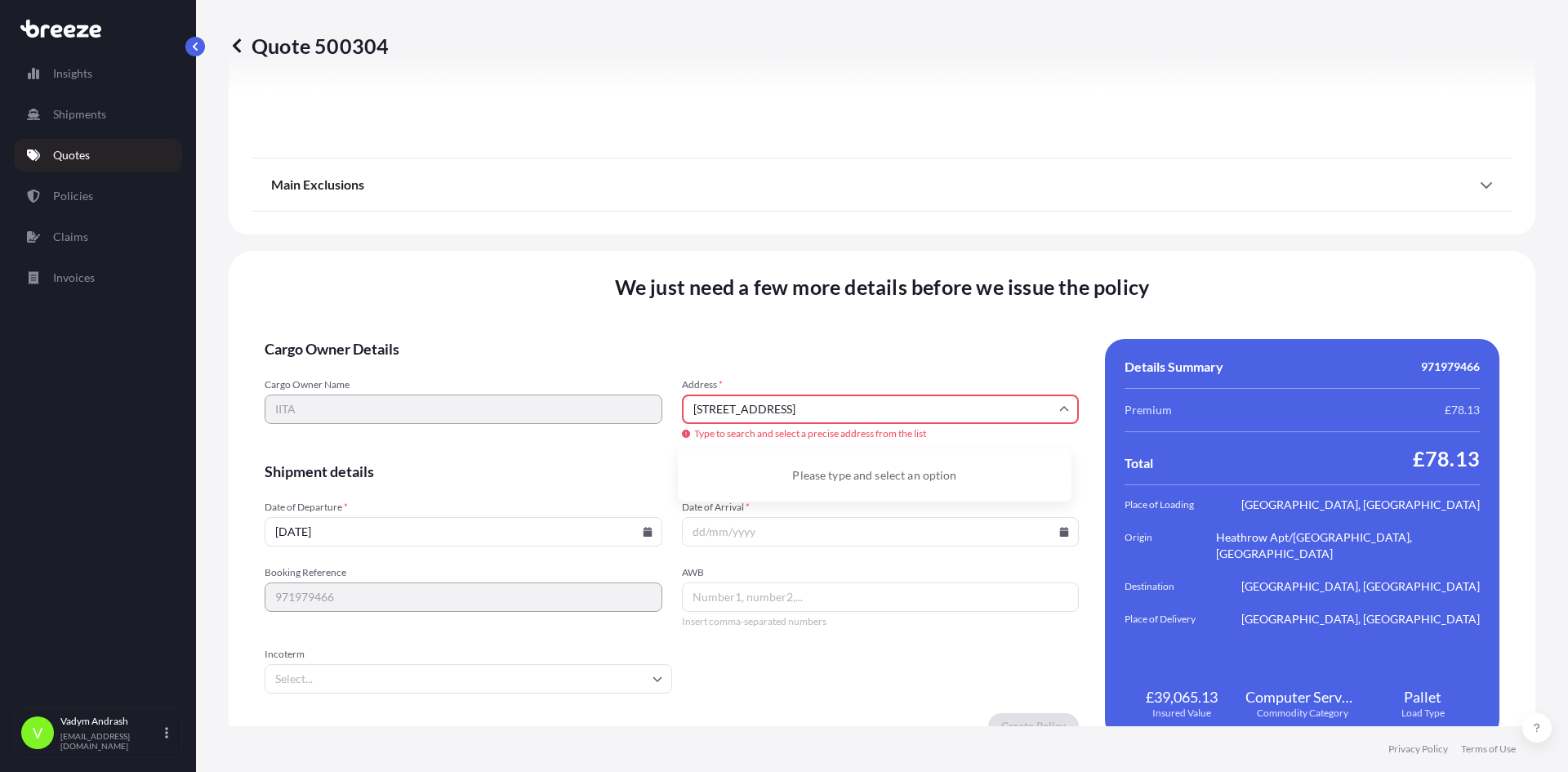
click at [621, 412] on div "Cargo Owner Name IITA Address * Suite 32, 5th Floor, AMP House, Dingwall Road, …" at bounding box center [672, 410] width 814 height 64
click at [477, 400] on div "Cargo Owner Name IITA Address * 5th Floor, AMP House, Dingwall Road, Croydon, C…" at bounding box center [672, 410] width 814 height 64
click at [784, 458] on li "Dingwall Road, Croydon CR0 2LX, UK" at bounding box center [874, 470] width 381 height 31
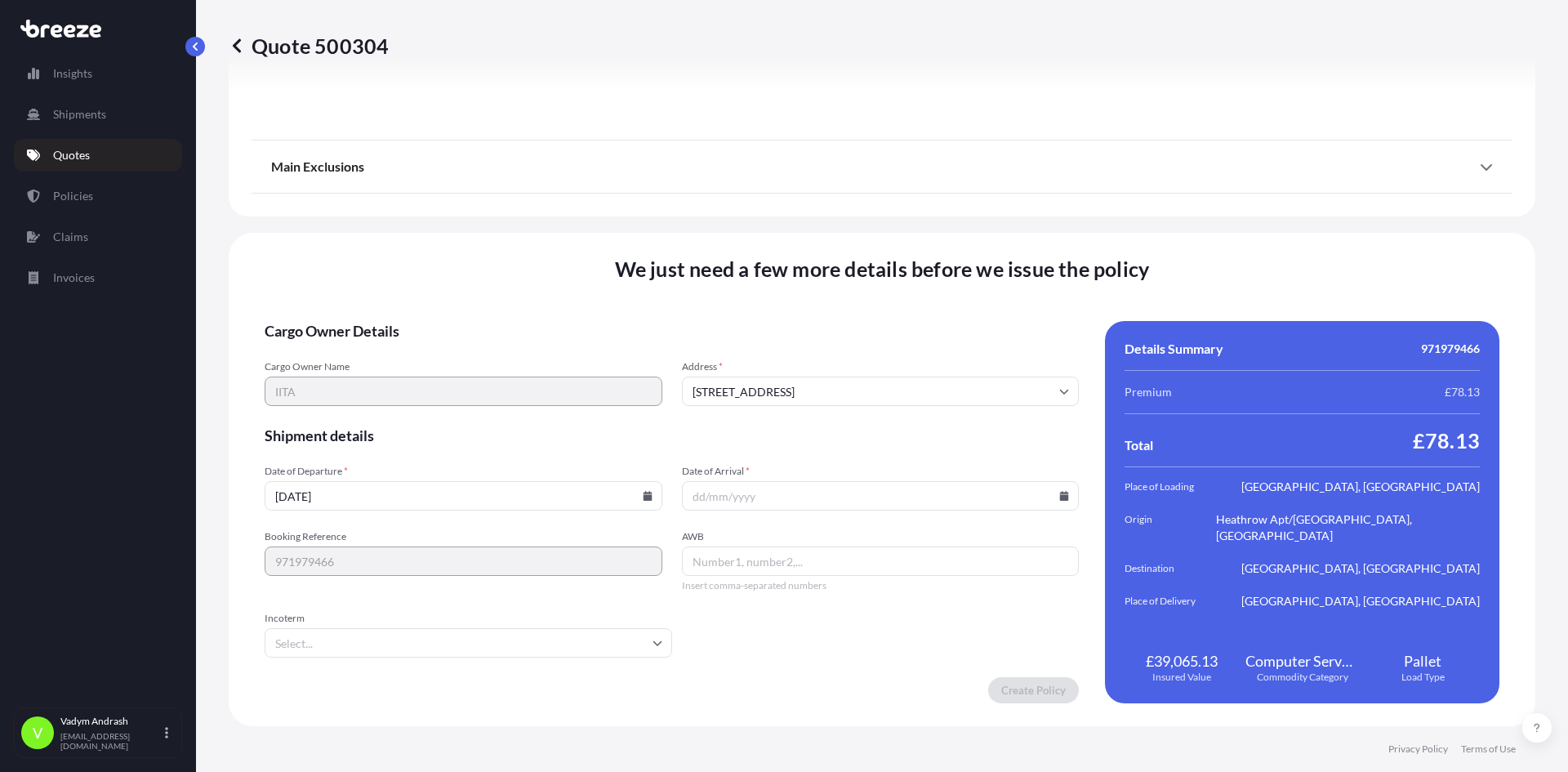
type input "Dingwall Rd, Croydon CR0 2LX, UK"
click at [454, 651] on input "Incoterm" at bounding box center [468, 643] width 408 height 30
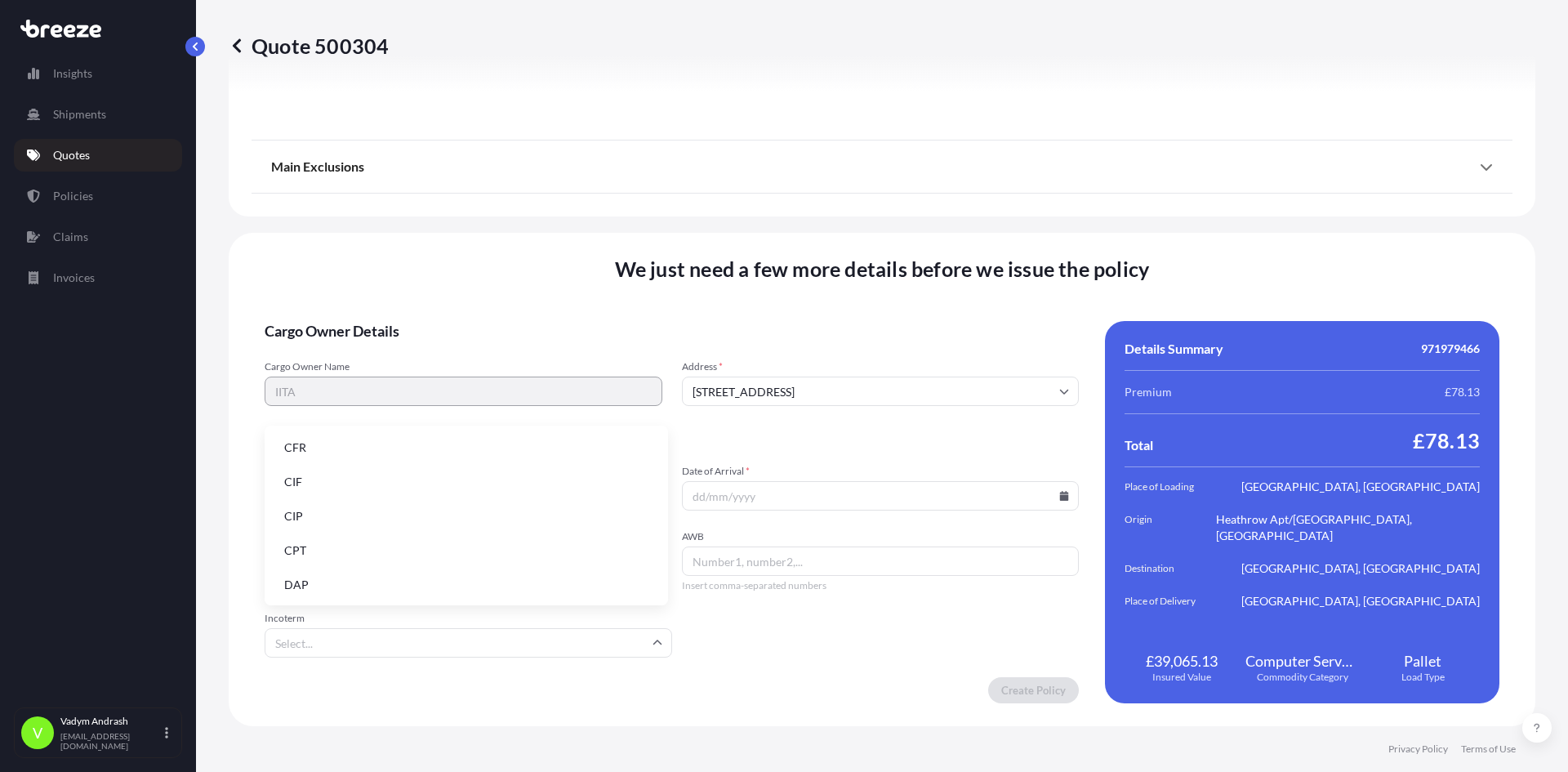
click at [465, 646] on input "Incoterm" at bounding box center [468, 643] width 408 height 30
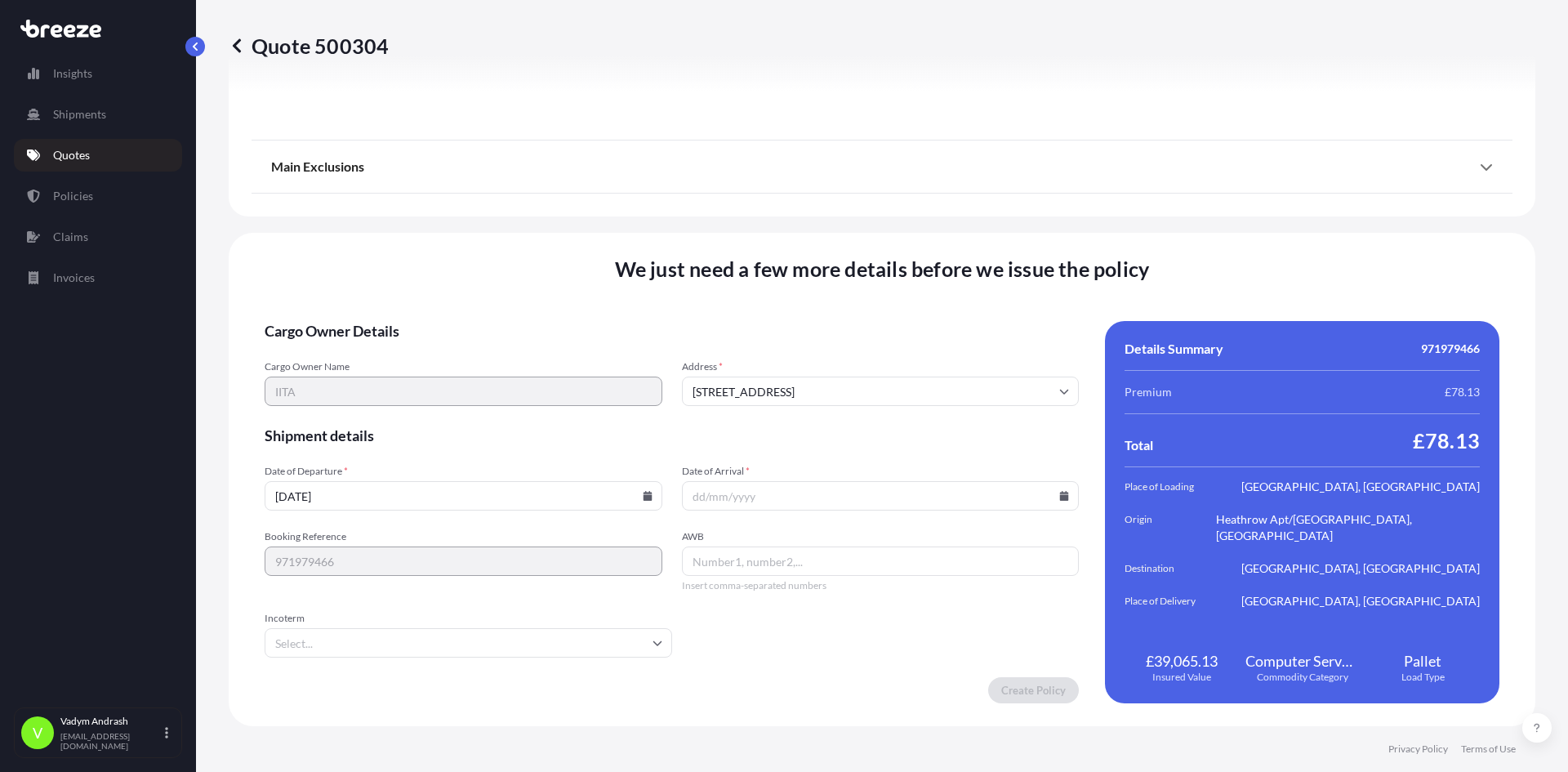
click at [474, 639] on input "Incoterm" at bounding box center [468, 643] width 408 height 30
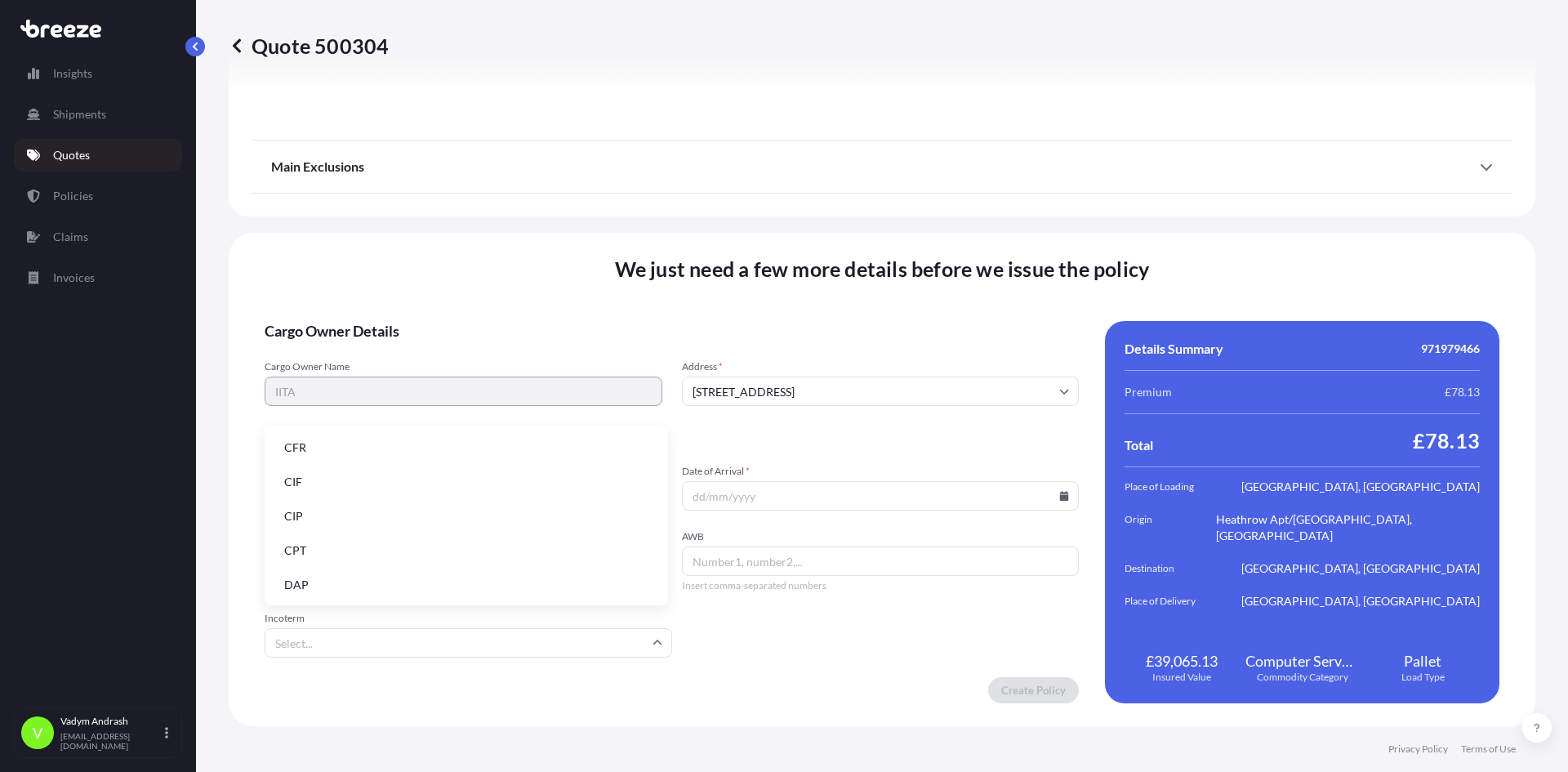
click at [730, 680] on div "Create Policy" at bounding box center [672, 690] width 814 height 26
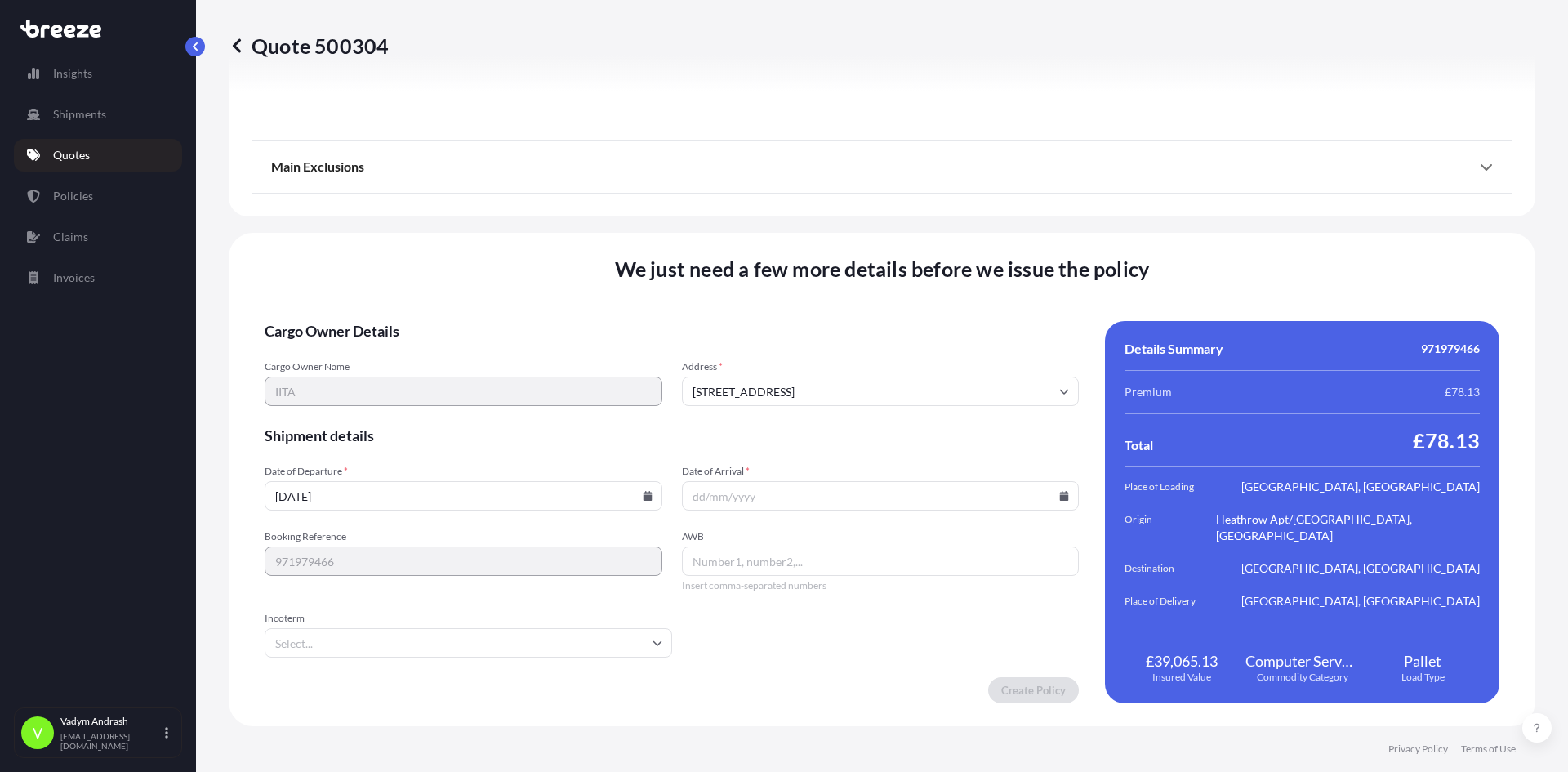
click at [868, 567] on input "AWB" at bounding box center [880, 561] width 398 height 30
click at [827, 622] on form "Cargo Owner Details Cargo Owner Name IITA Address * Dingwall Rd, Croydon CR0 2L…" at bounding box center [672, 512] width 814 height 383
